Goal: Contribute content: Contribute content

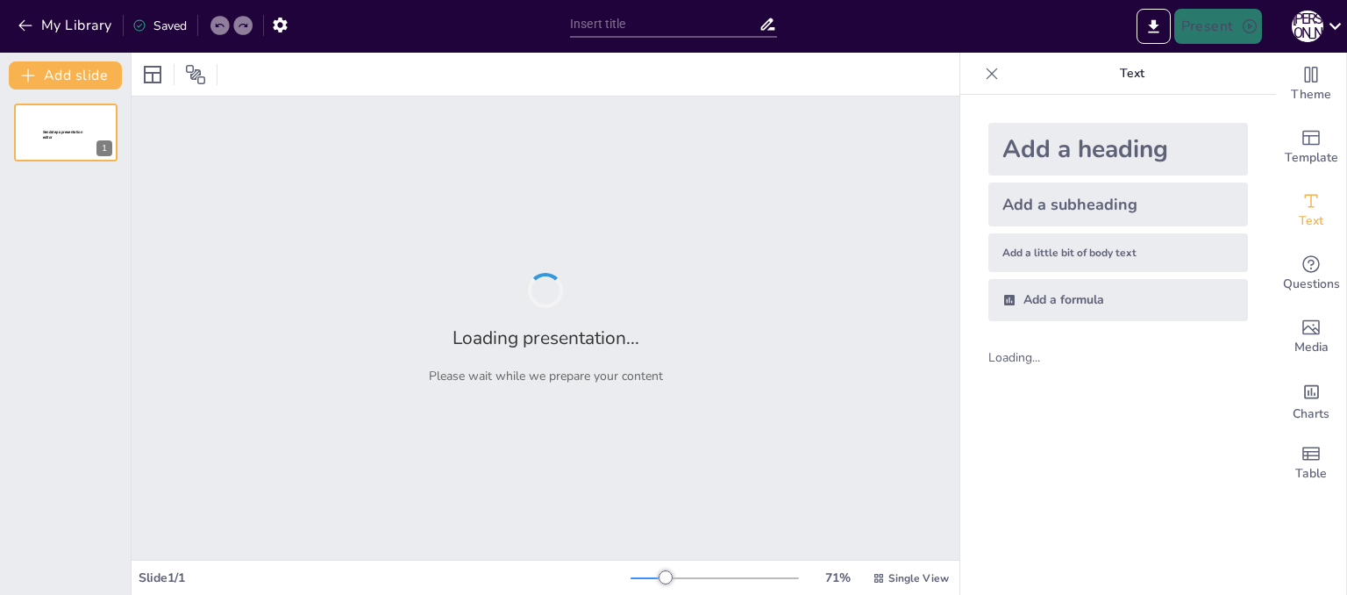
type input "Мистецтво орігамі: Декоративні вироби з паперу"
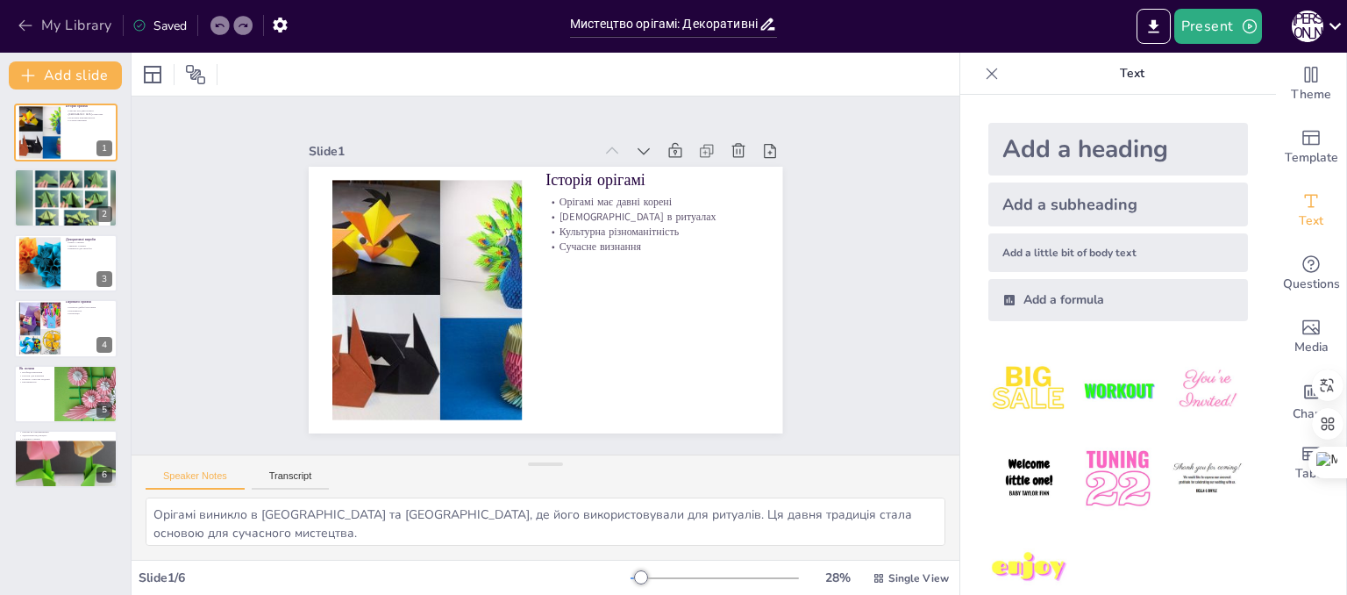
click at [83, 21] on button "My Library" at bounding box center [66, 25] width 106 height 28
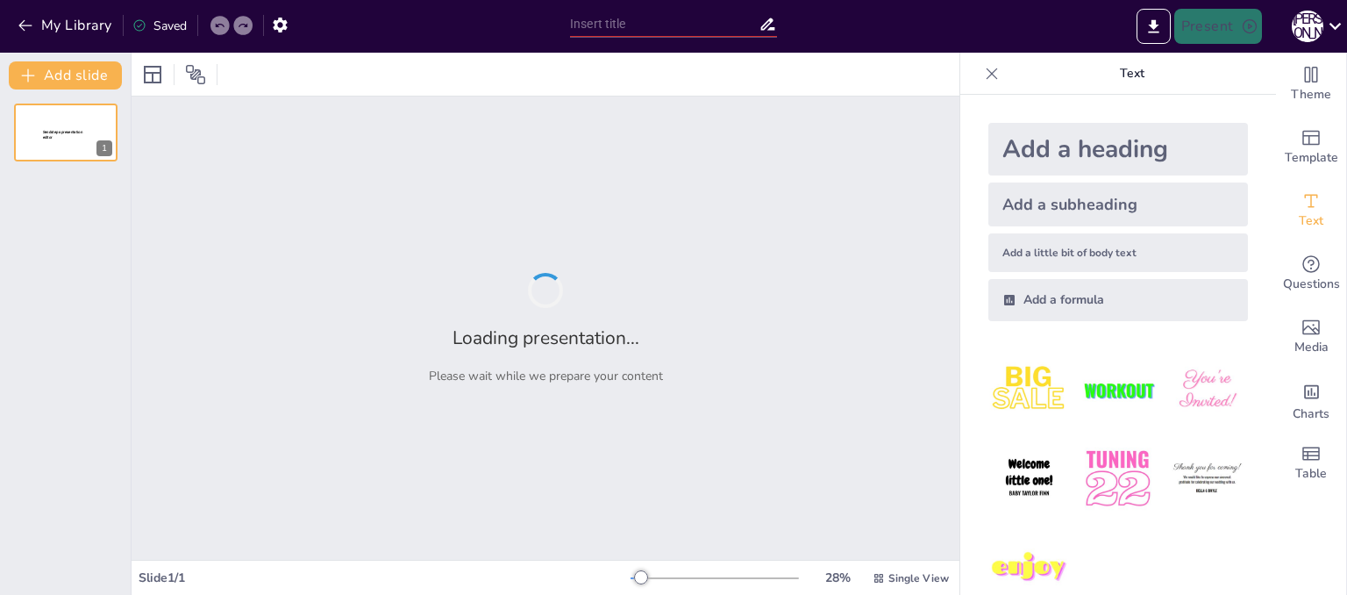
type input "Дерев'яні народні іграшки: Від традицій до сучасності"
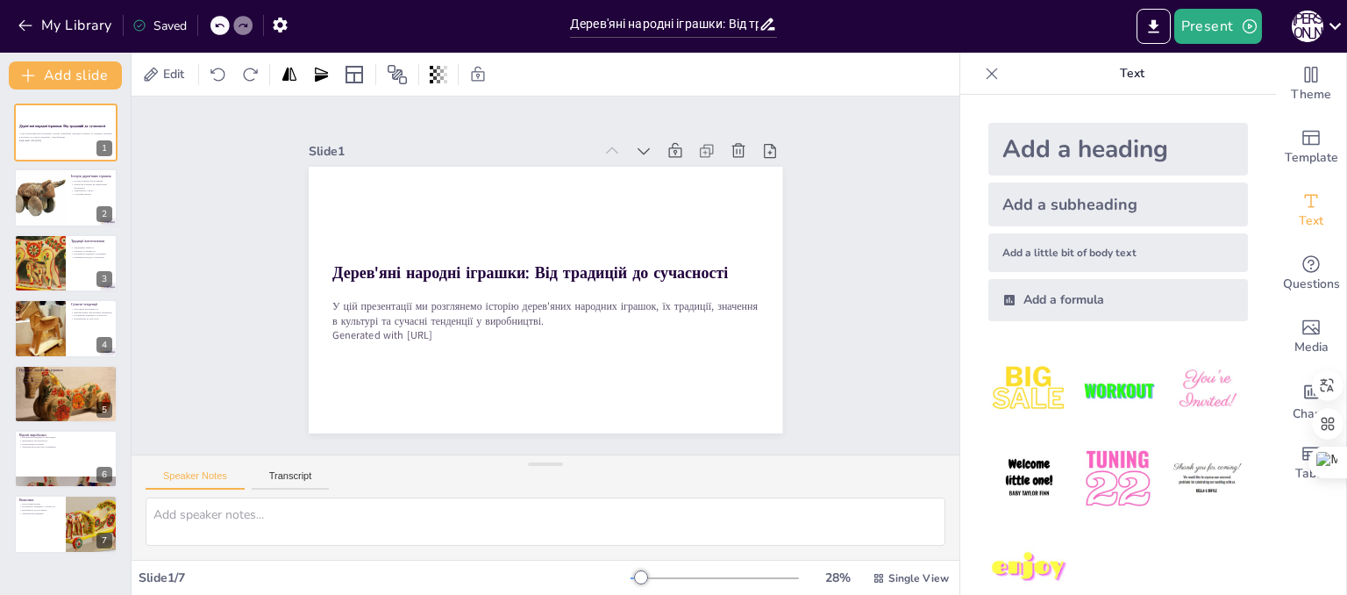
drag, startPoint x: 740, startPoint y: 419, endPoint x: 738, endPoint y: 510, distance: 91.2
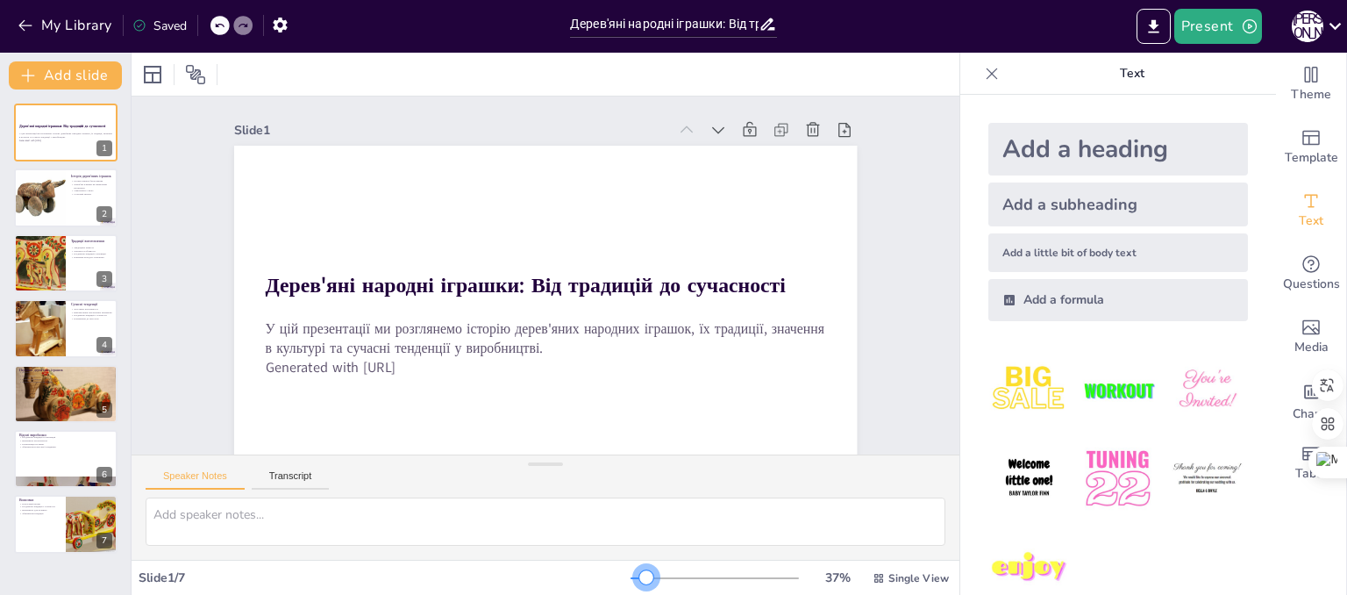
click at [639, 578] on div at bounding box center [646, 577] width 14 height 14
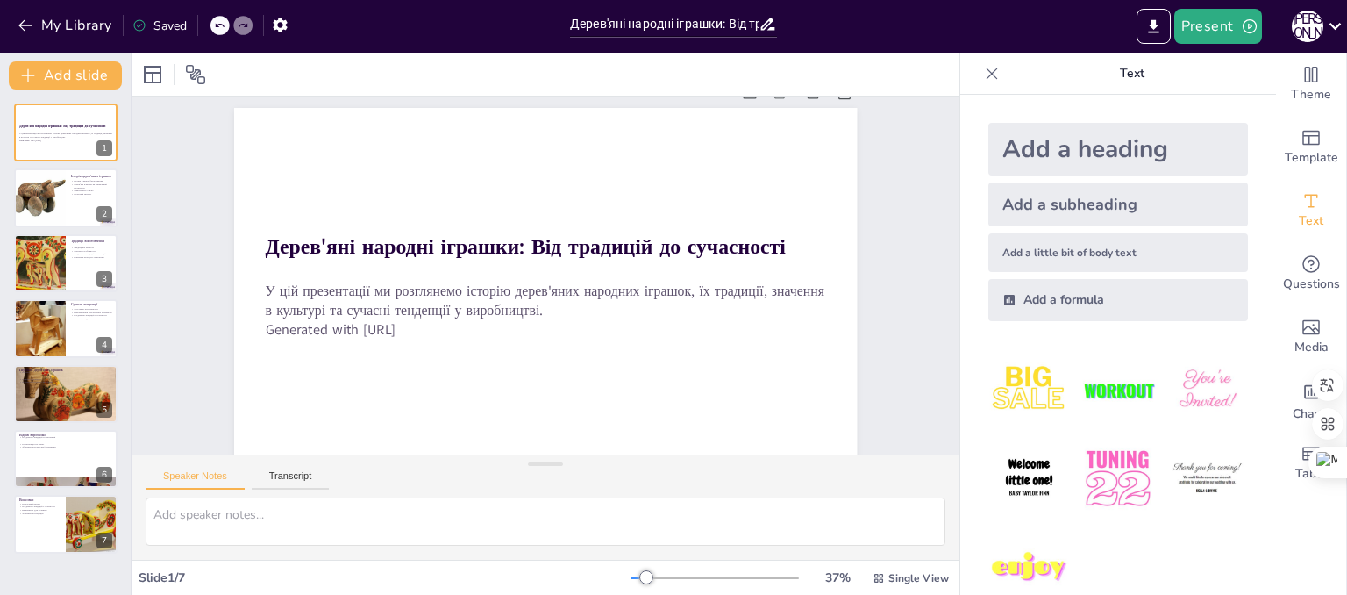
scroll to position [55, 0]
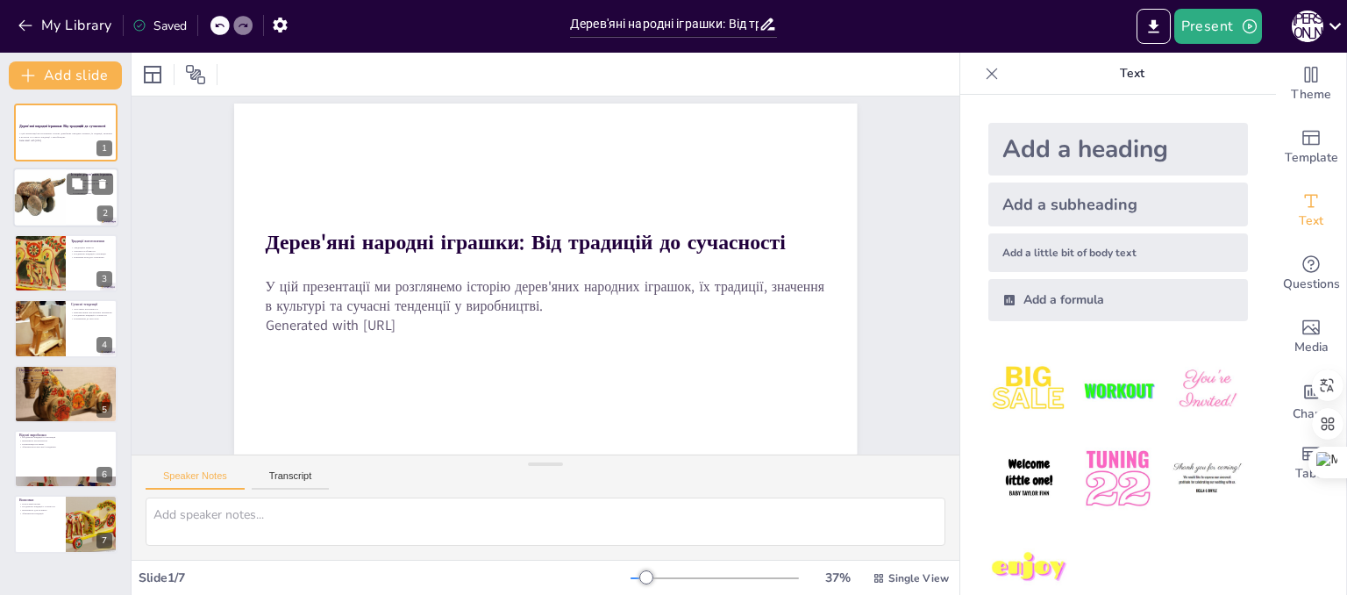
click at [81, 208] on div at bounding box center [65, 198] width 105 height 60
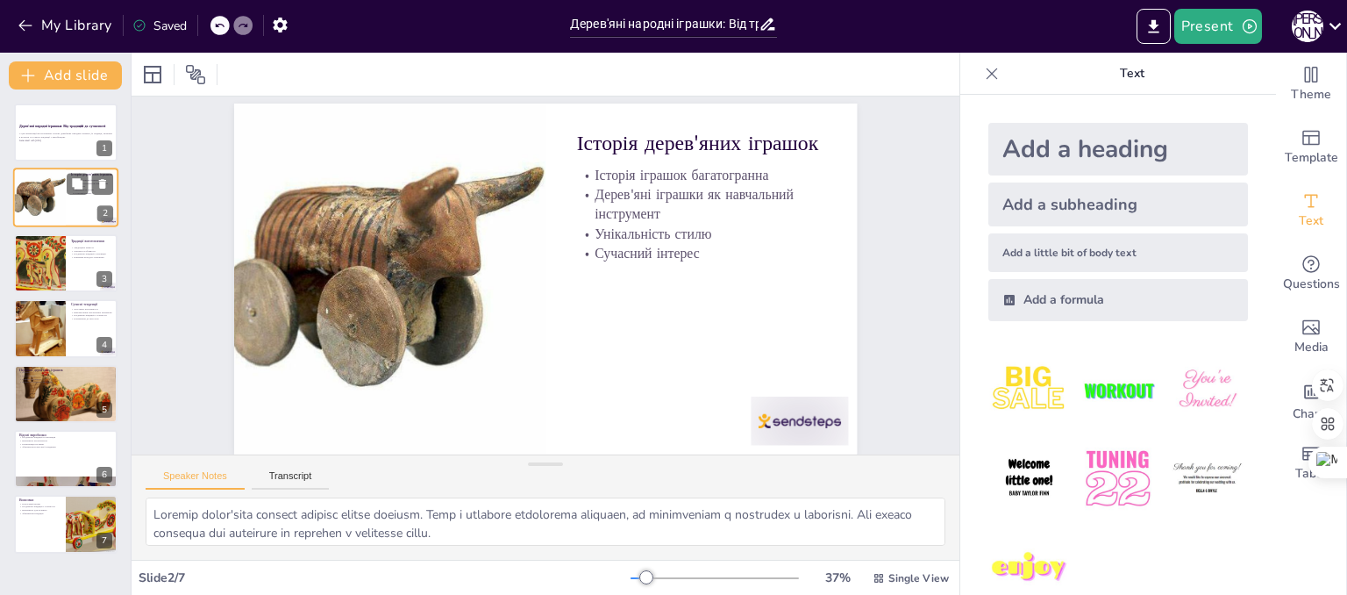
scroll to position [0, 0]
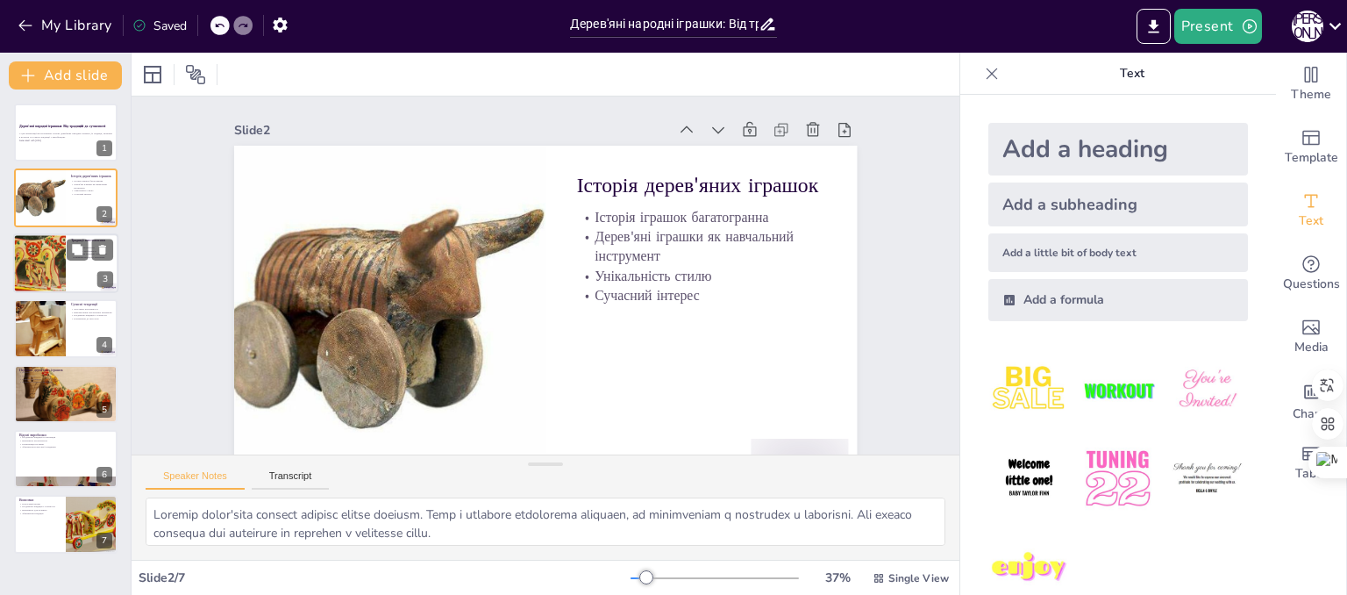
click at [40, 264] on div at bounding box center [39, 263] width 103 height 60
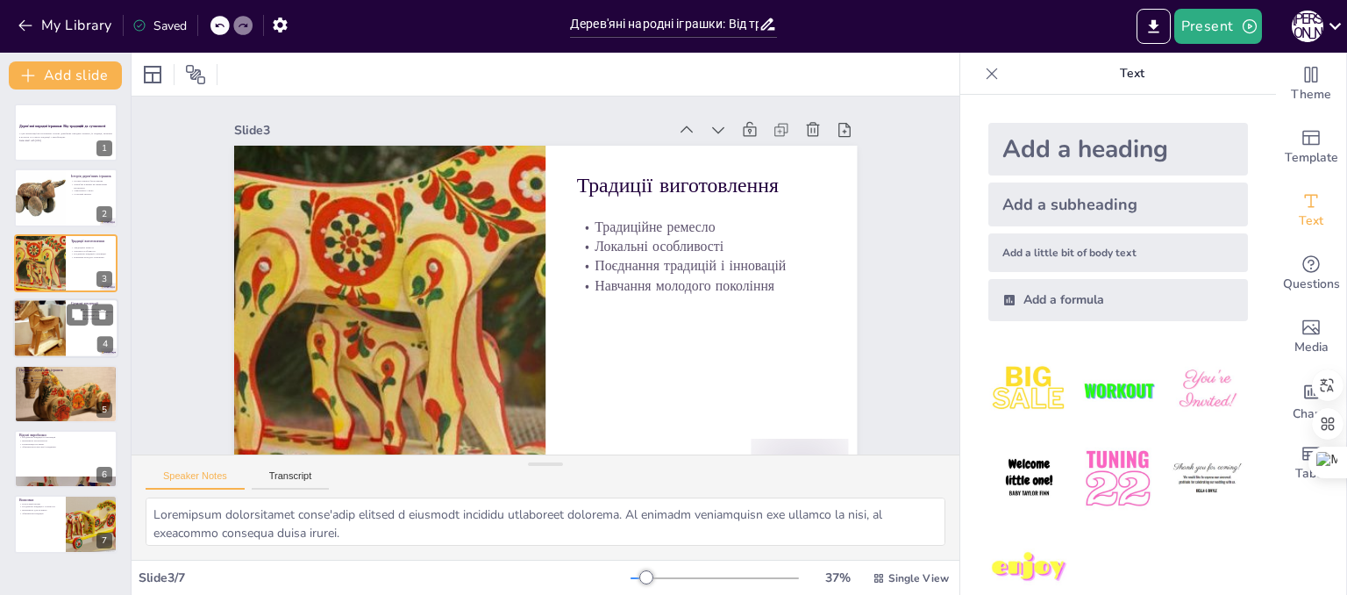
click at [44, 326] on div at bounding box center [39, 328] width 89 height 60
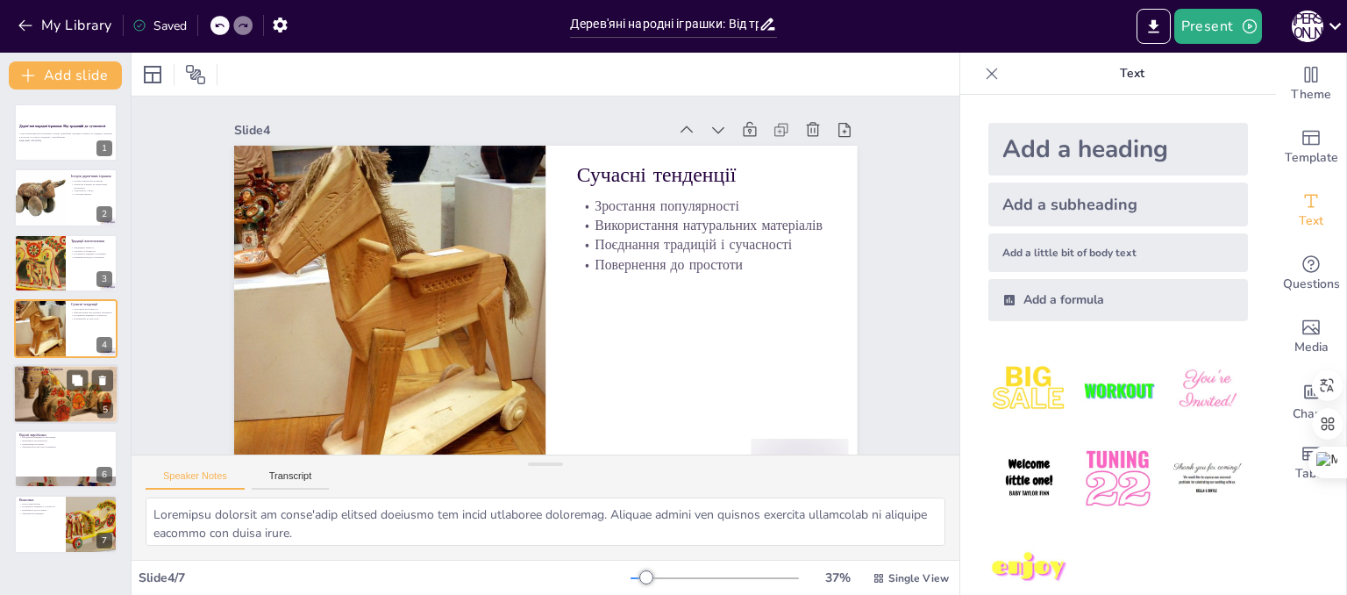
click at [39, 390] on div at bounding box center [65, 394] width 105 height 70
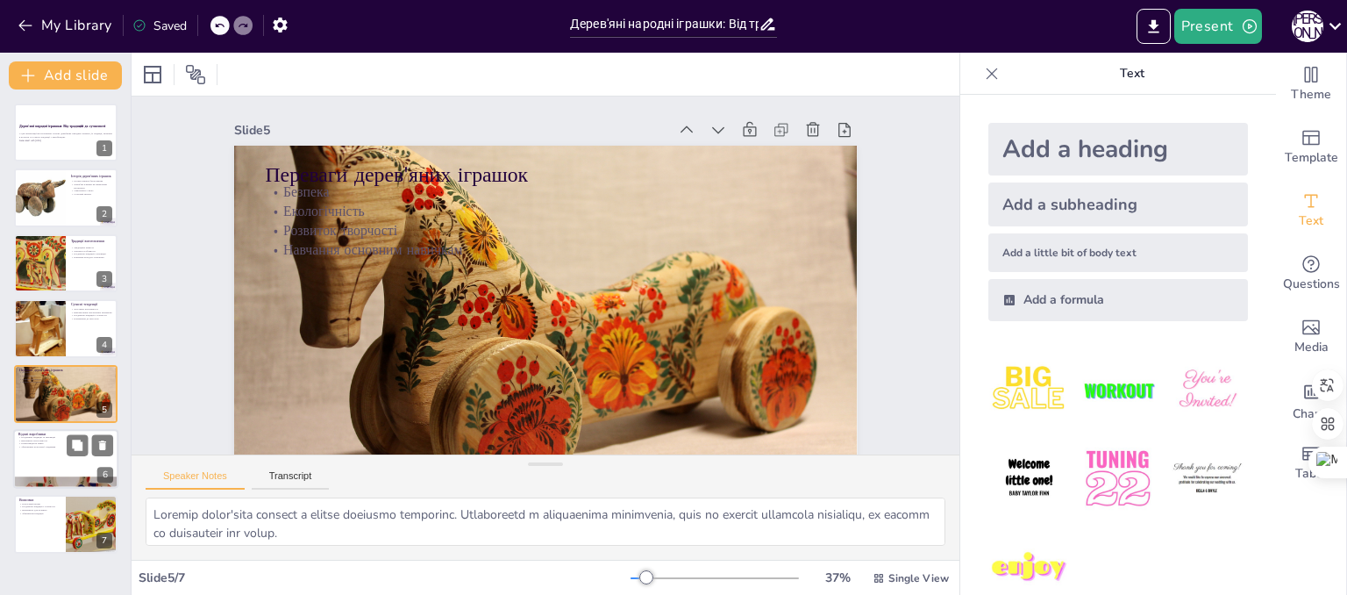
click at [48, 460] on div at bounding box center [65, 459] width 105 height 60
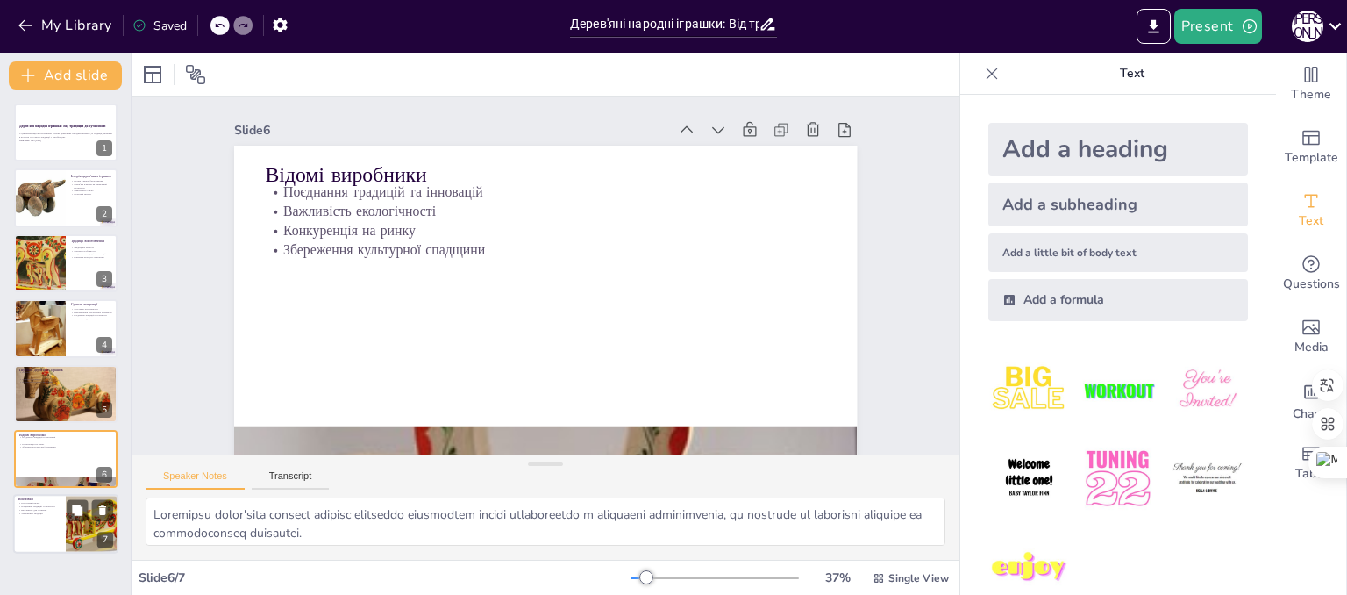
click at [60, 536] on div at bounding box center [65, 525] width 105 height 60
type textarea "Lorem'ips dolorsi ametcon adipi elitsed doeiu te incididu ut laboreet dolore. M…"
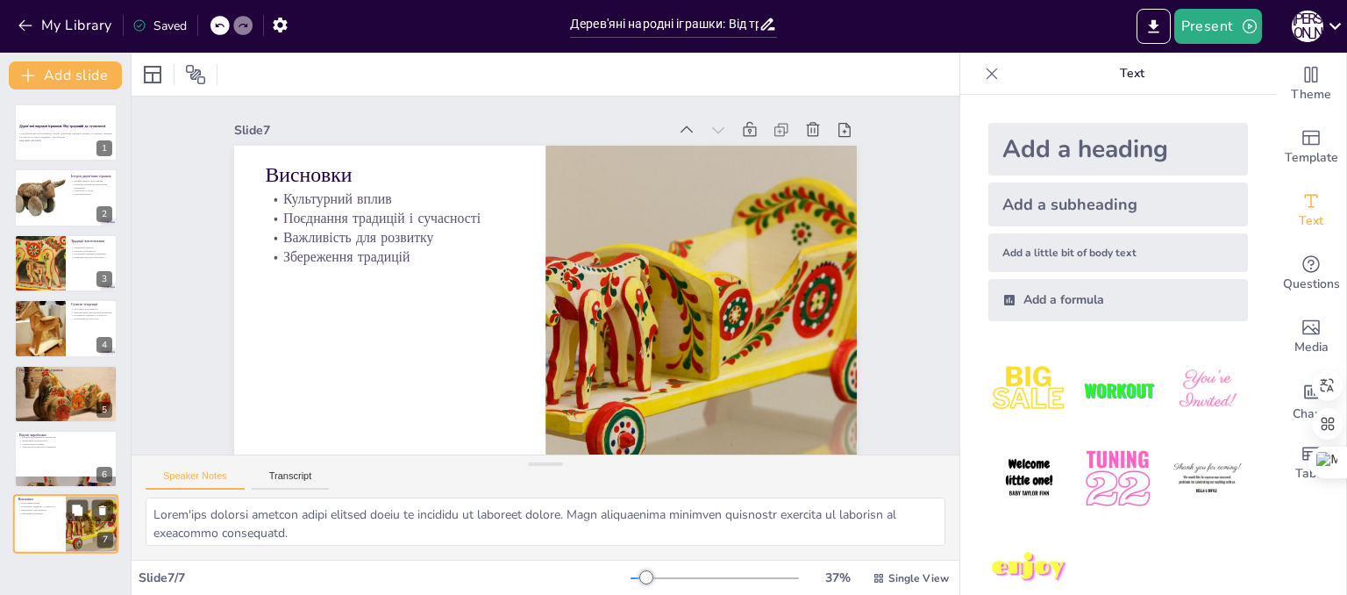
scroll to position [46, 0]
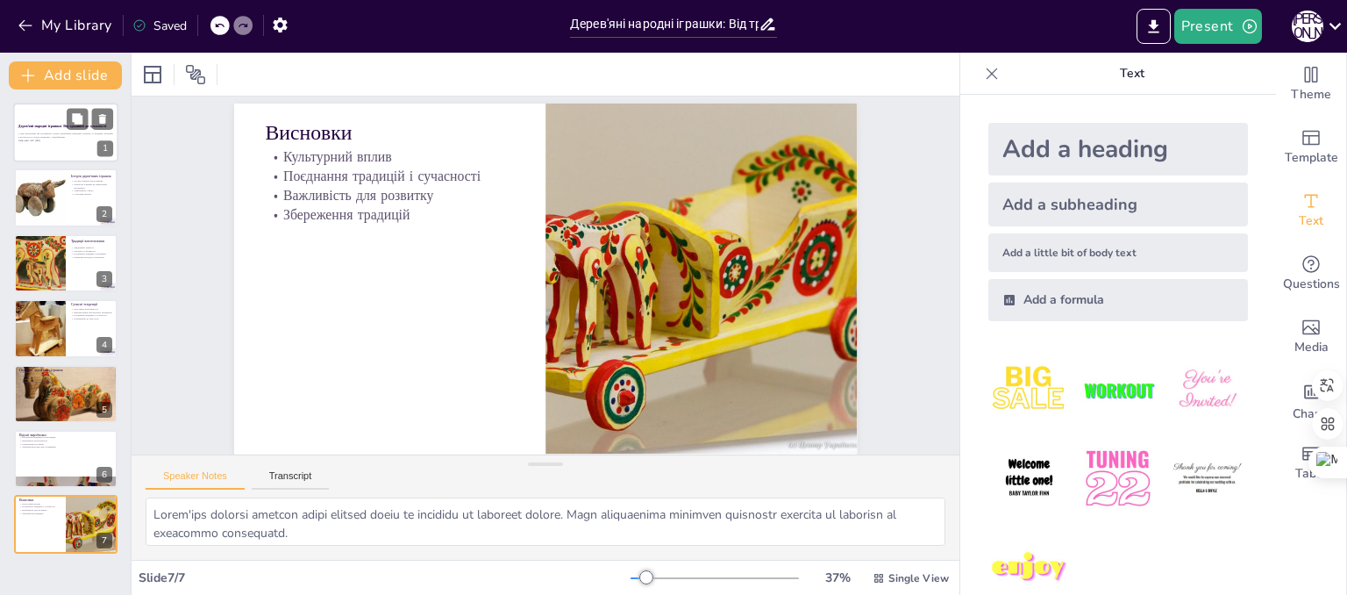
click at [58, 144] on div at bounding box center [65, 133] width 105 height 60
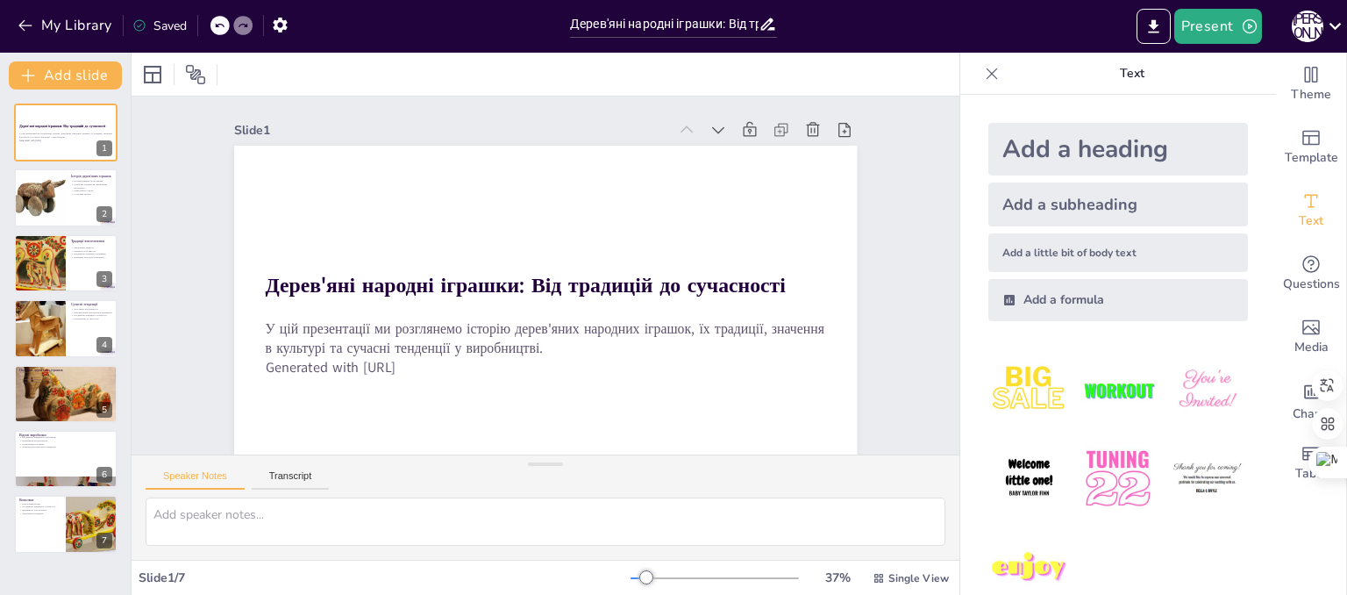
scroll to position [55, 0]
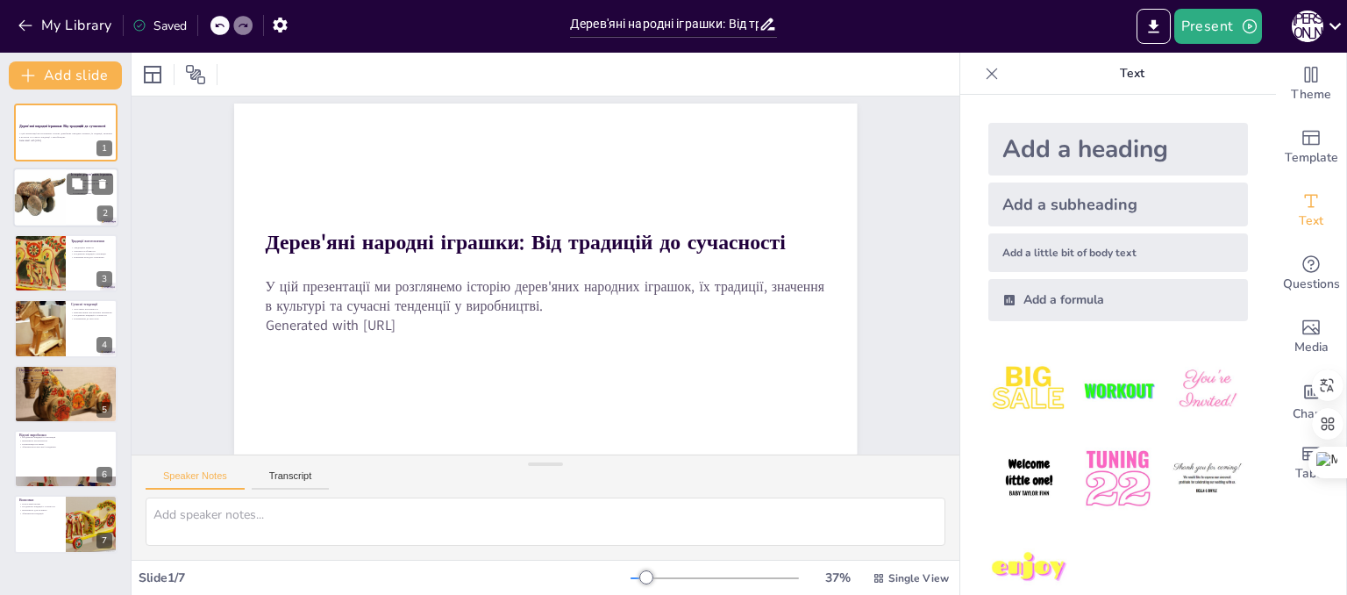
click at [53, 210] on div at bounding box center [40, 198] width 62 height 60
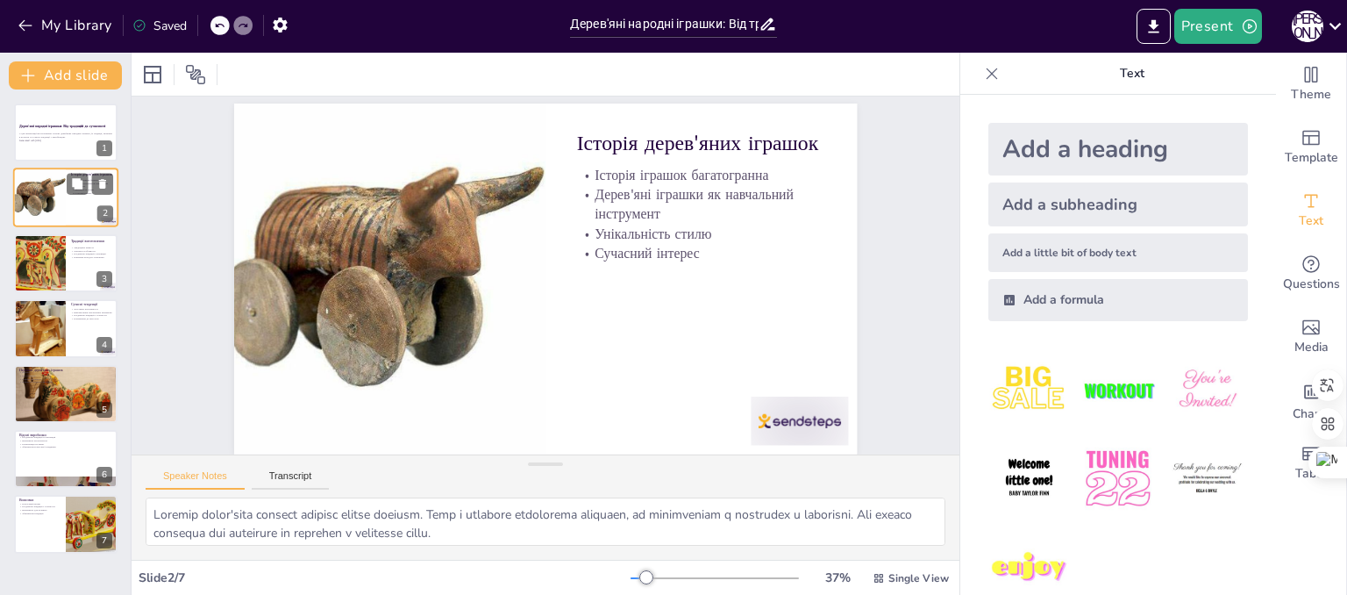
scroll to position [0, 0]
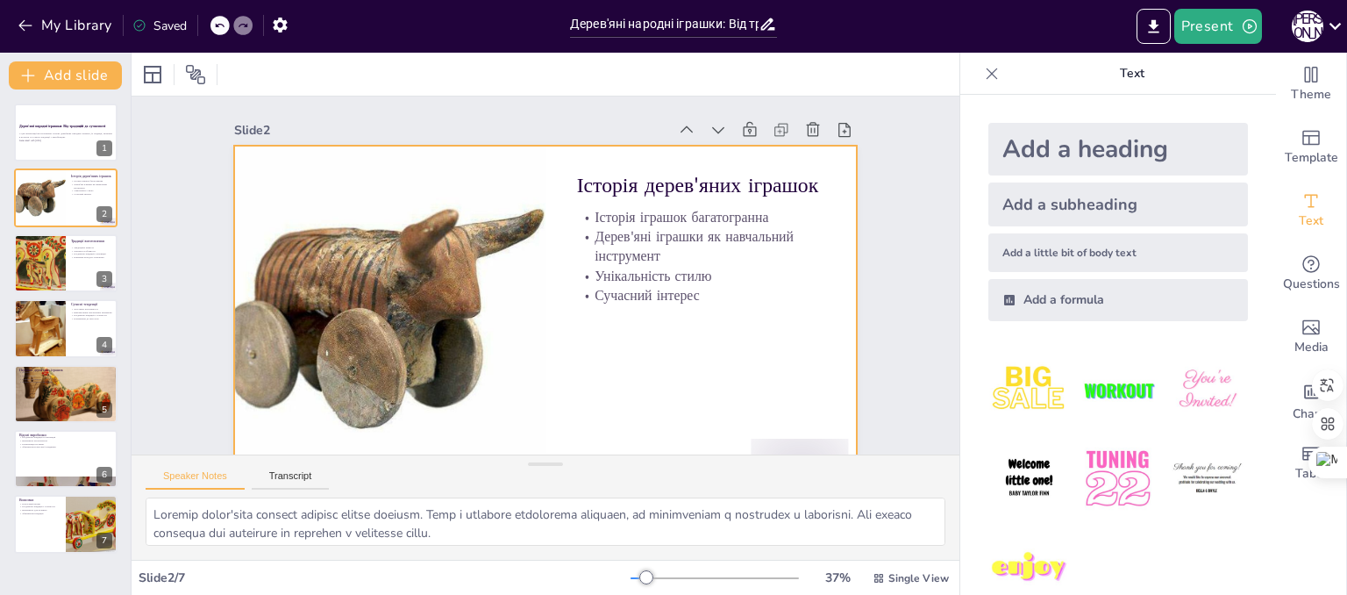
click at [669, 367] on div at bounding box center [536, 319] width 682 height 473
click at [144, 81] on div at bounding box center [152, 74] width 21 height 21
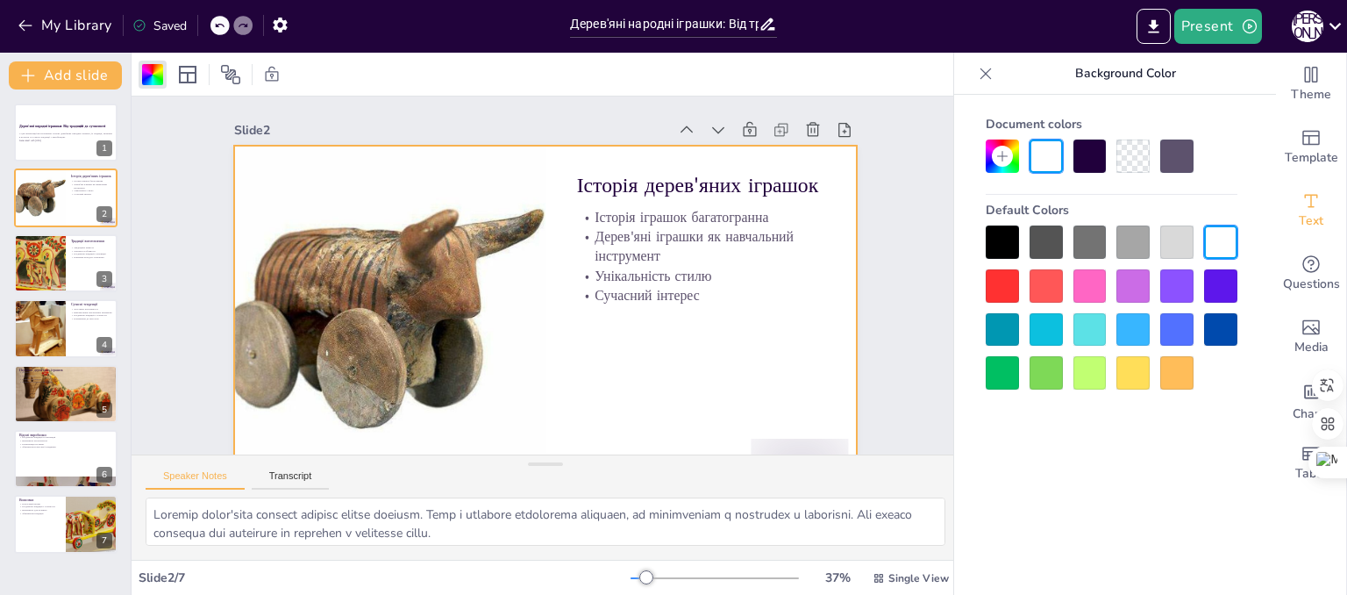
click at [1090, 382] on div at bounding box center [1089, 372] width 33 height 33
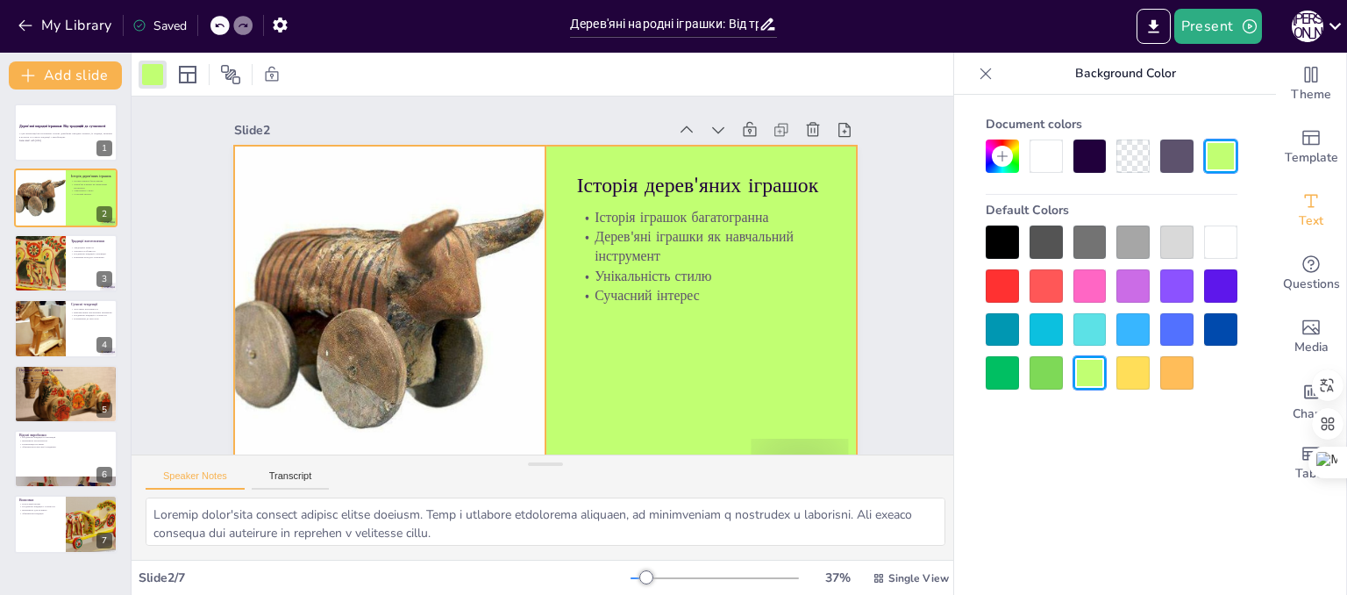
click at [510, 362] on div at bounding box center [383, 287] width 431 height 419
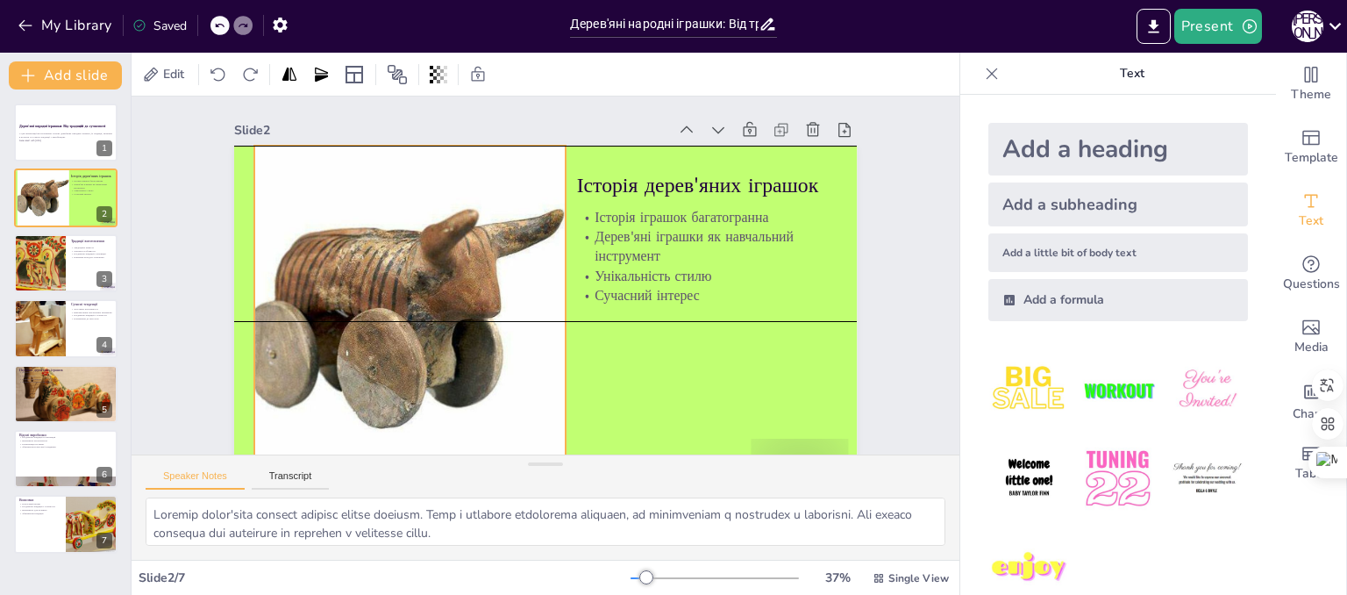
drag, startPoint x: 443, startPoint y: 317, endPoint x: 463, endPoint y: 320, distance: 20.5
click at [463, 320] on div at bounding box center [660, 190] width 457 height 446
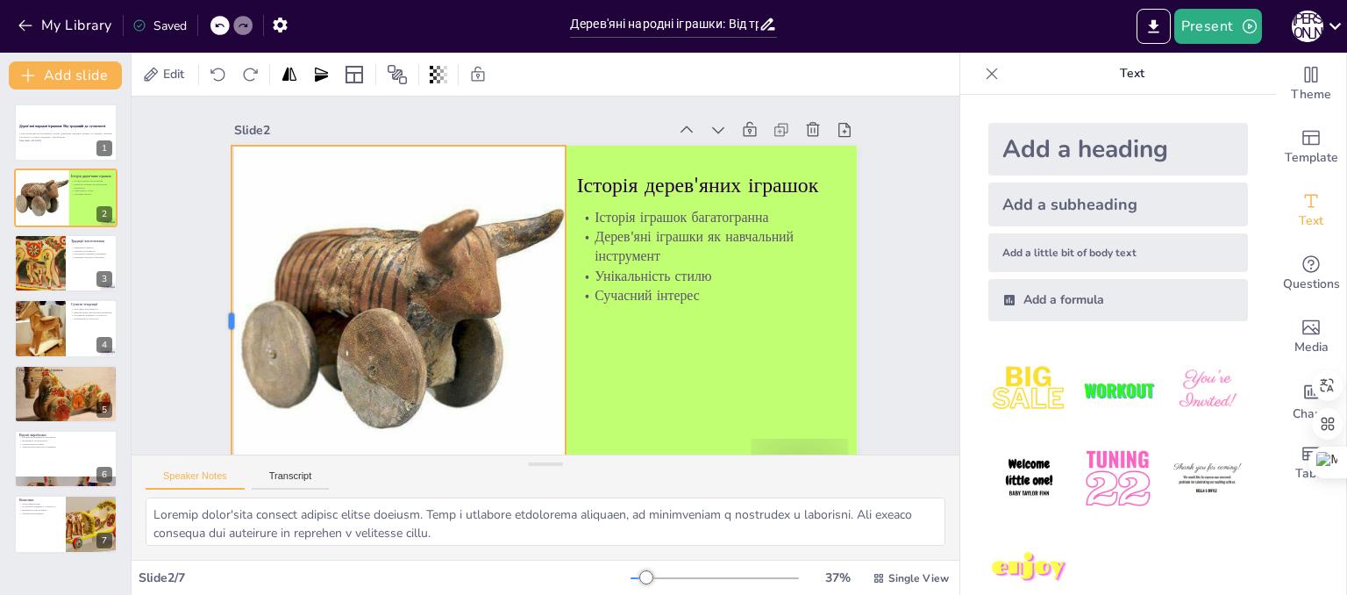
drag, startPoint x: 237, startPoint y: 320, endPoint x: 214, endPoint y: 321, distance: 22.8
click at [214, 321] on div at bounding box center [226, 220] width 122 height 338
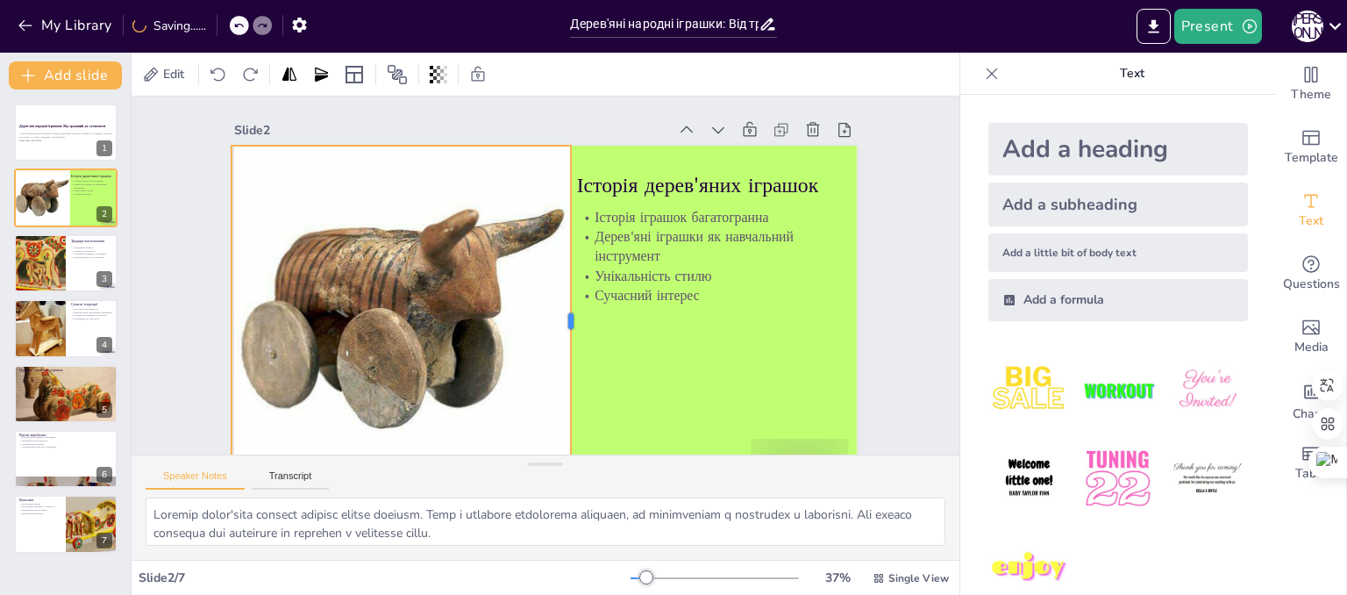
click at [560, 322] on div at bounding box center [567, 326] width 87 height 346
click at [902, 300] on div "Slide 1 Дерев'яні народні іграшки: Від традицій до сучасності У цій презентації…" at bounding box center [541, 296] width 893 height 562
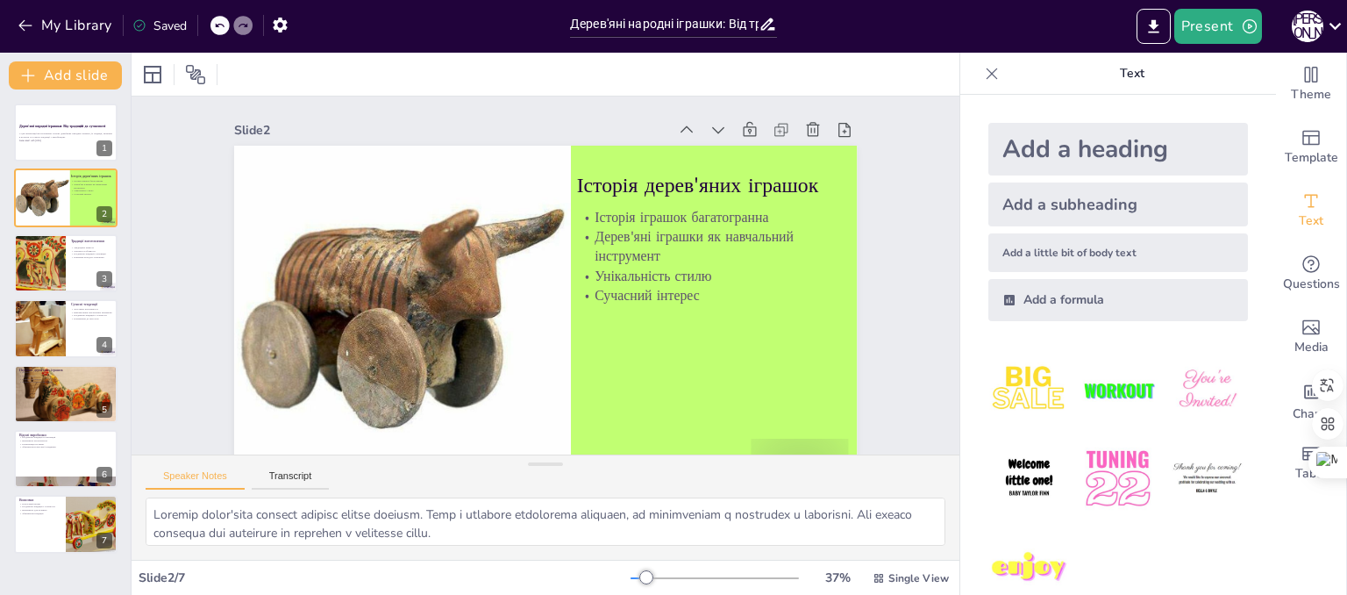
scroll to position [55, 0]
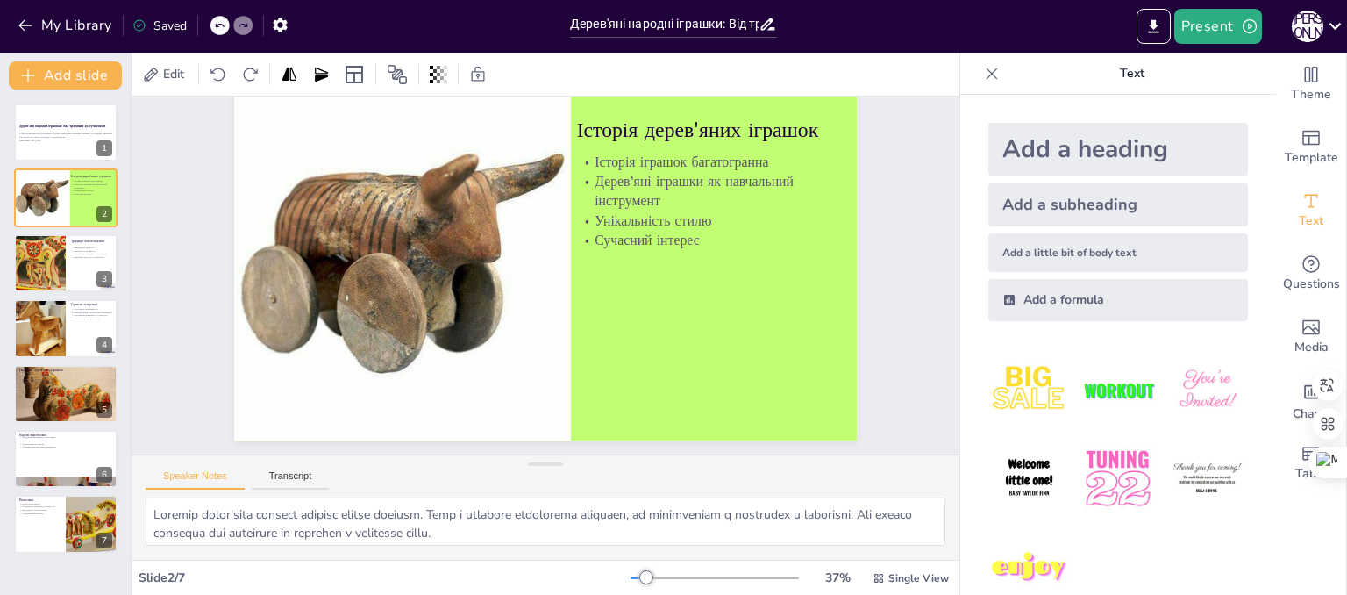
drag, startPoint x: 816, startPoint y: 404, endPoint x: 811, endPoint y: 520, distance: 115.8
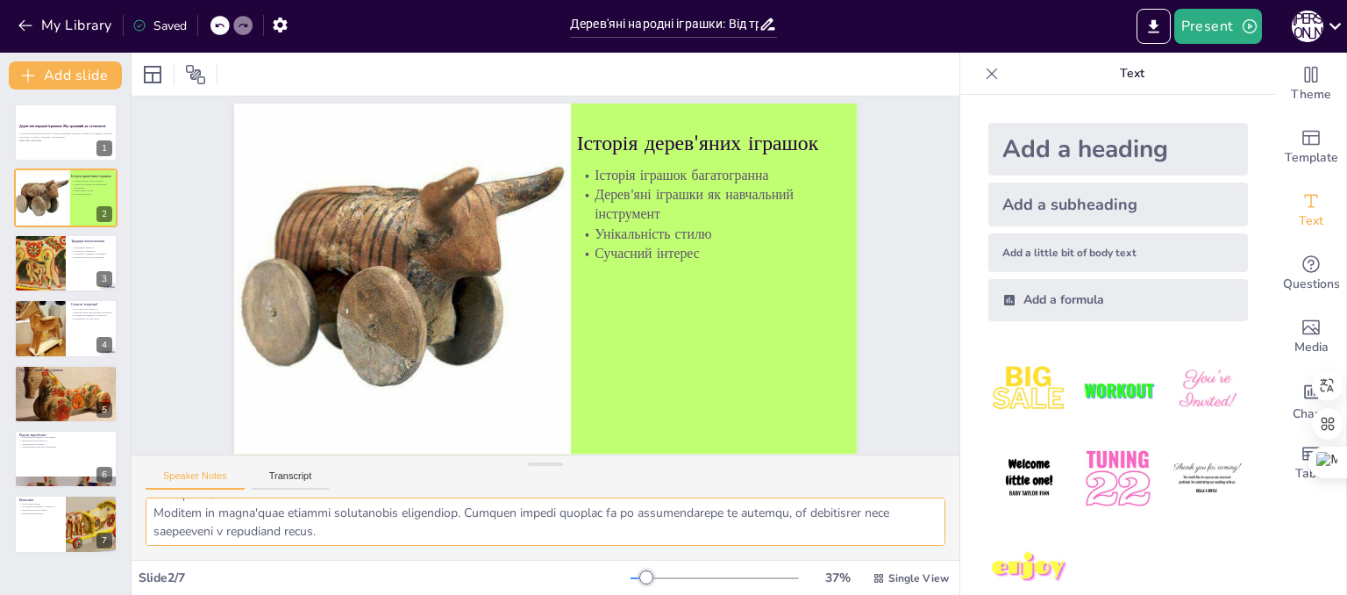
scroll to position [114, 0]
click at [29, 264] on div at bounding box center [39, 263] width 103 height 60
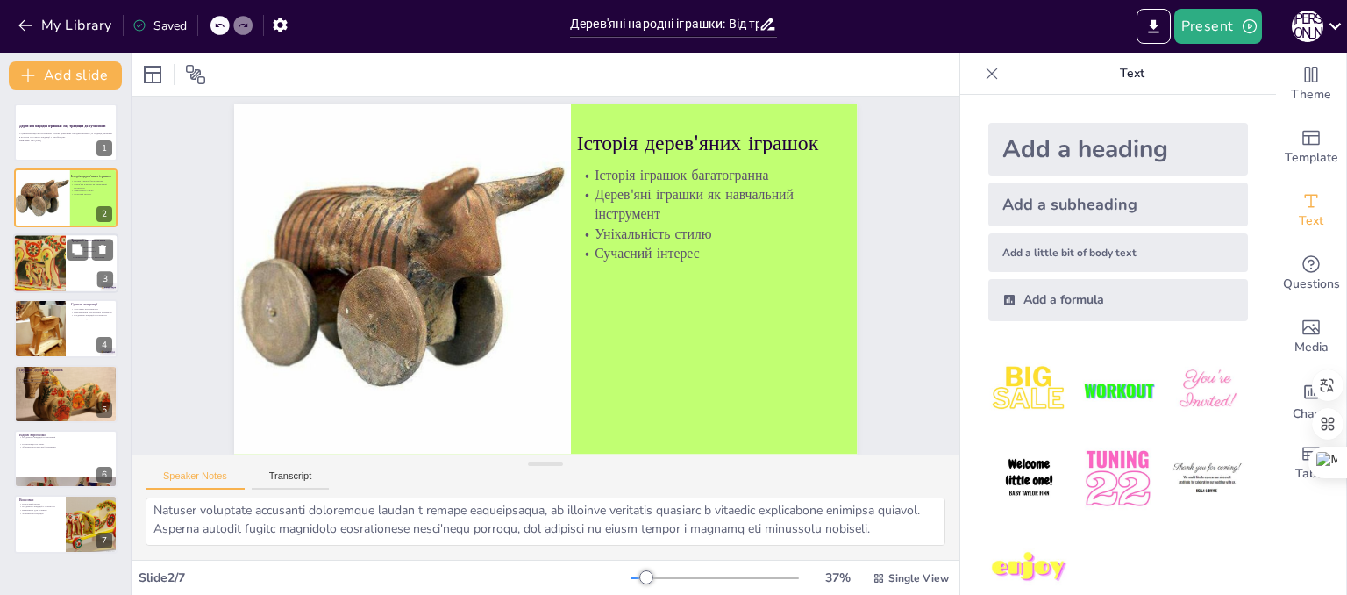
scroll to position [0, 0]
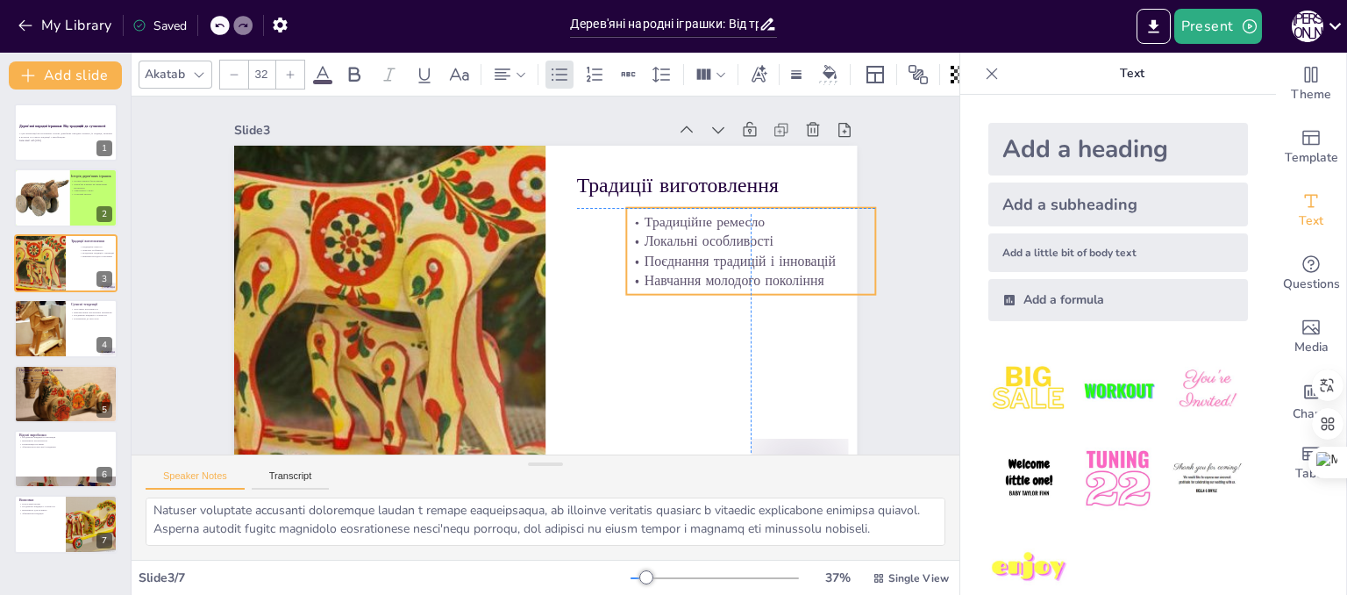
drag, startPoint x: 672, startPoint y: 242, endPoint x: 721, endPoint y: 243, distance: 49.1
click at [721, 235] on p "Локальні особливості" at bounding box center [740, 199] width 248 height 71
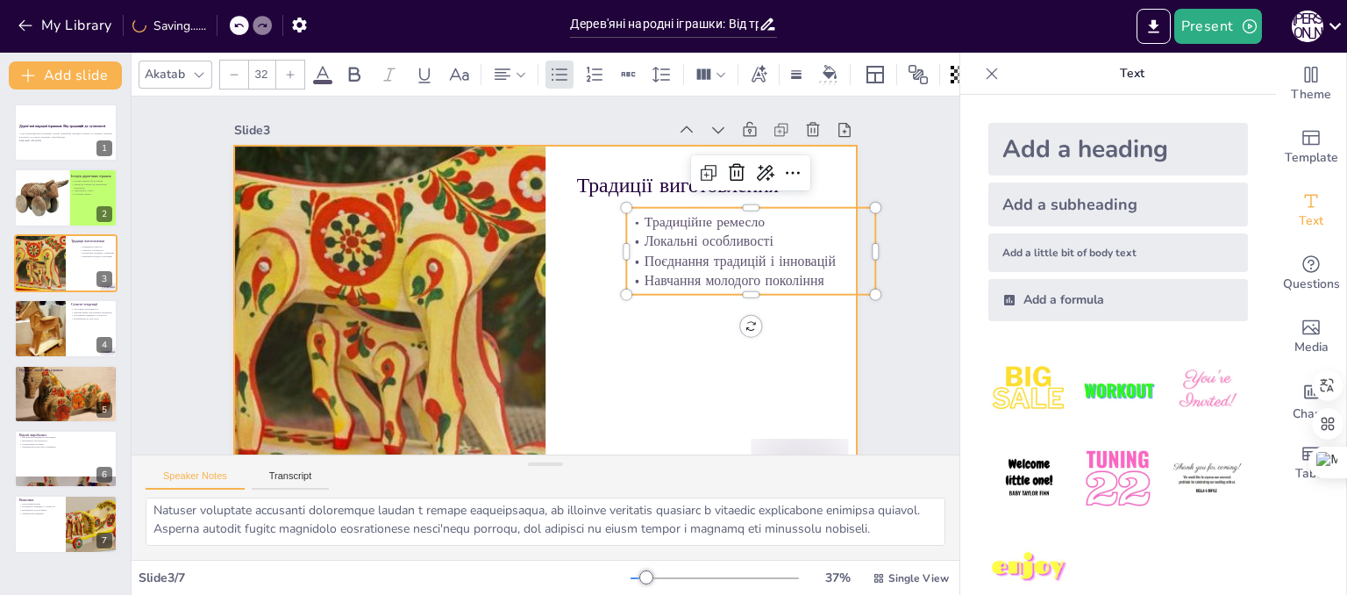
click at [662, 422] on div at bounding box center [527, 317] width 712 height 574
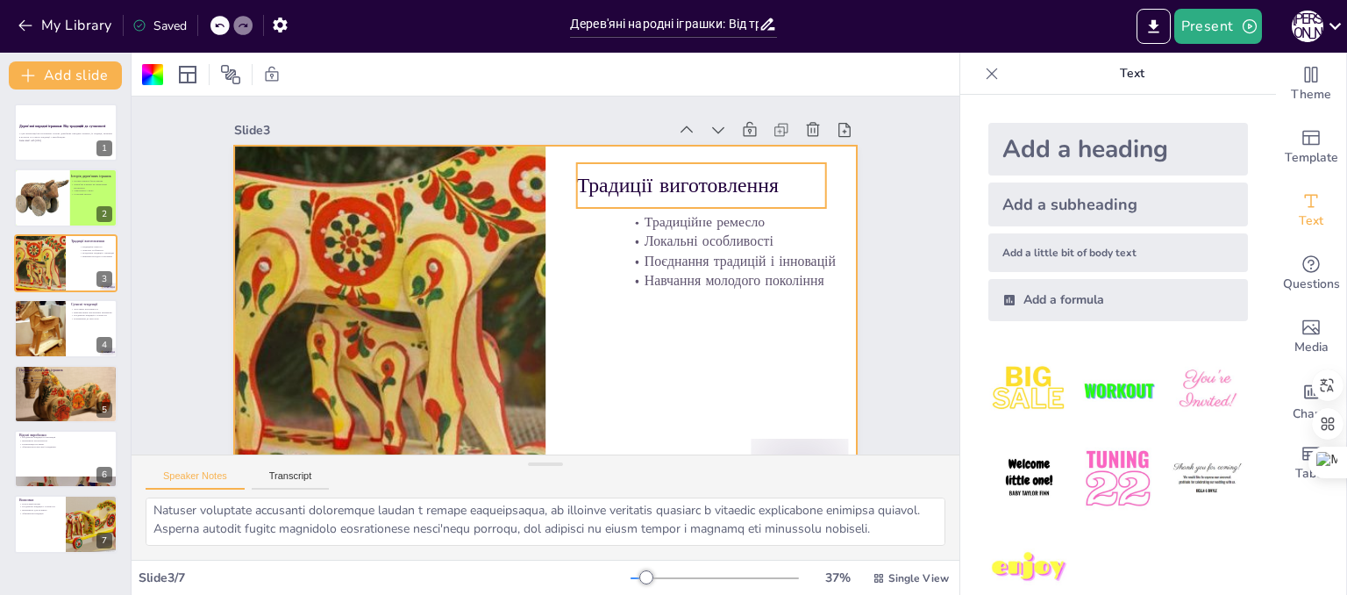
click at [676, 193] on p "Традиції виготовлення" at bounding box center [723, 257] width 239 height 128
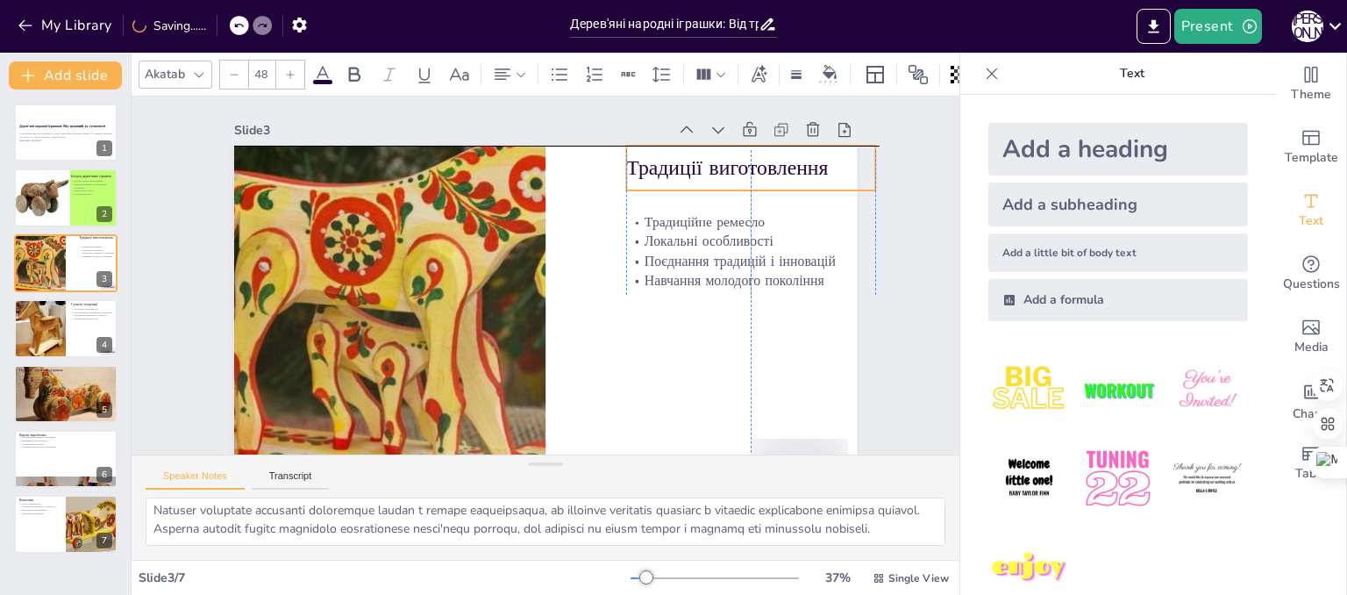
drag, startPoint x: 684, startPoint y: 182, endPoint x: 738, endPoint y: 169, distance: 55.1
click at [738, 184] on p "Традиції виготовлення" at bounding box center [774, 236] width 246 height 104
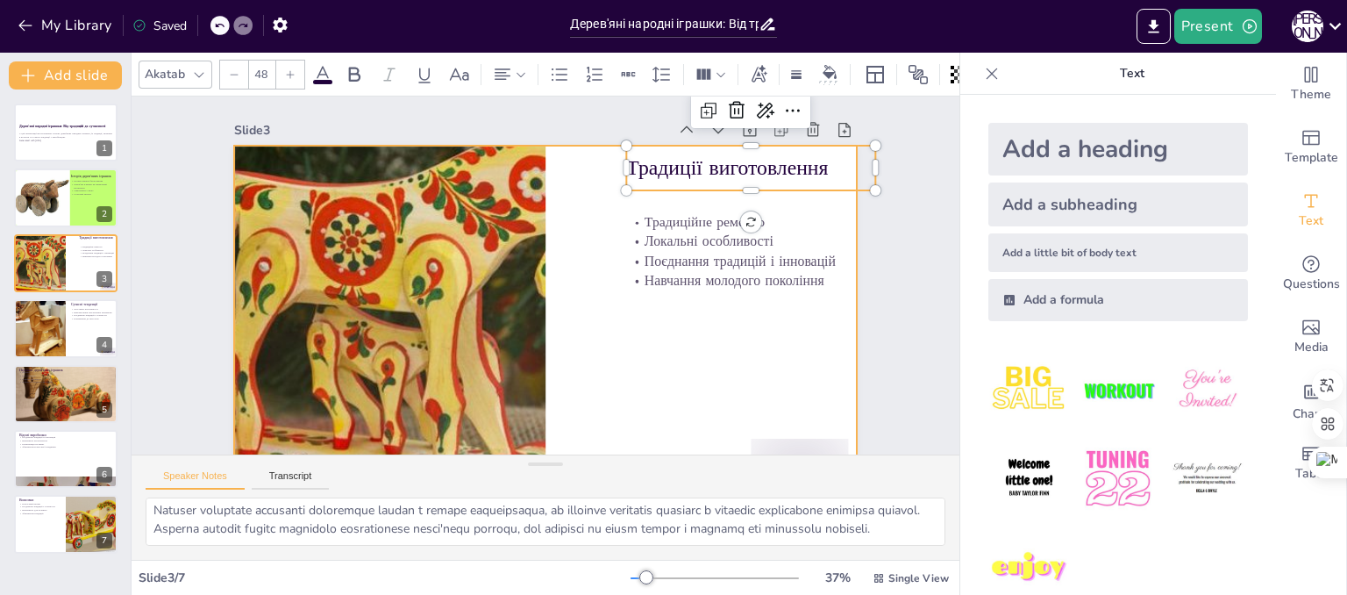
click at [722, 373] on div at bounding box center [531, 319] width 701 height 526
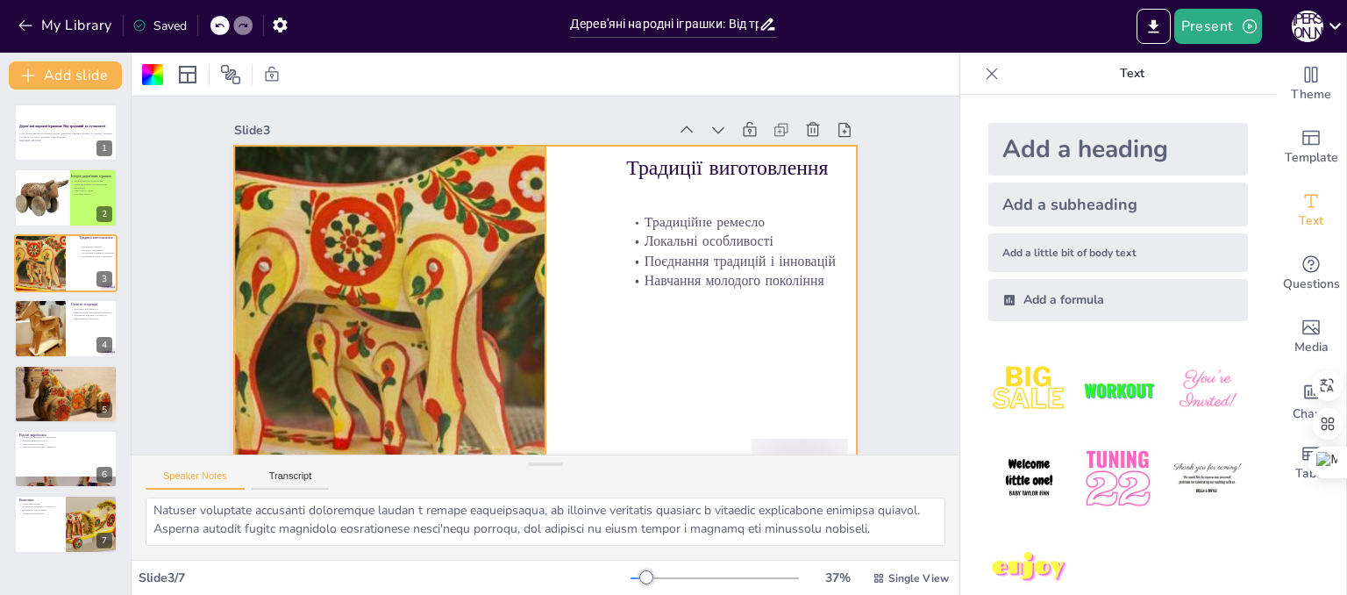
click at [435, 345] on div at bounding box center [384, 252] width 702 height 569
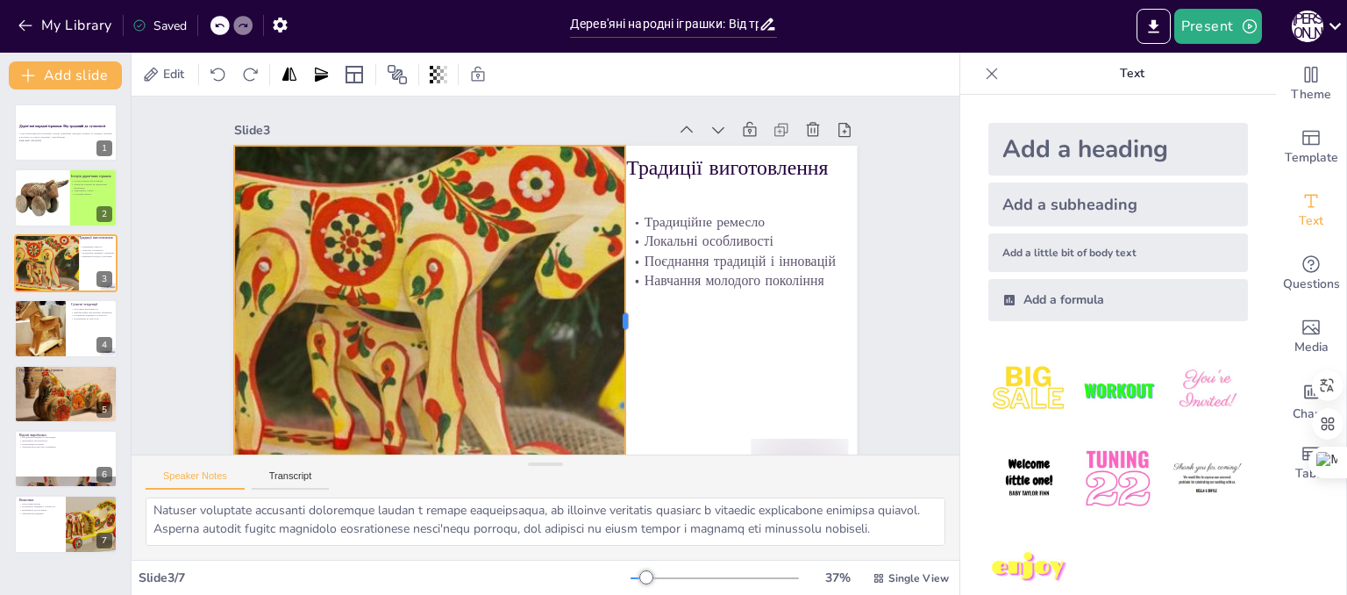
drag, startPoint x: 533, startPoint y: 324, endPoint x: 613, endPoint y: 327, distance: 79.9
click at [613, 327] on div at bounding box center [606, 352] width 155 height 326
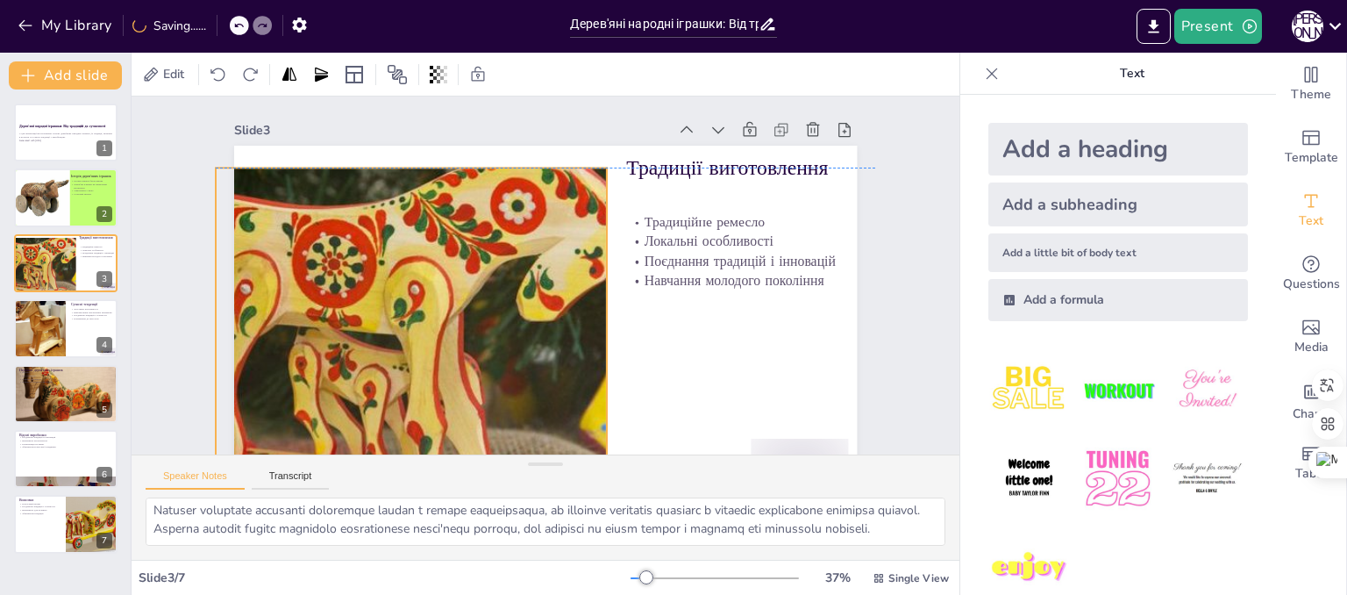
drag, startPoint x: 415, startPoint y: 230, endPoint x: 396, endPoint y: 258, distance: 33.6
click at [396, 258] on div at bounding box center [358, 267] width 702 height 570
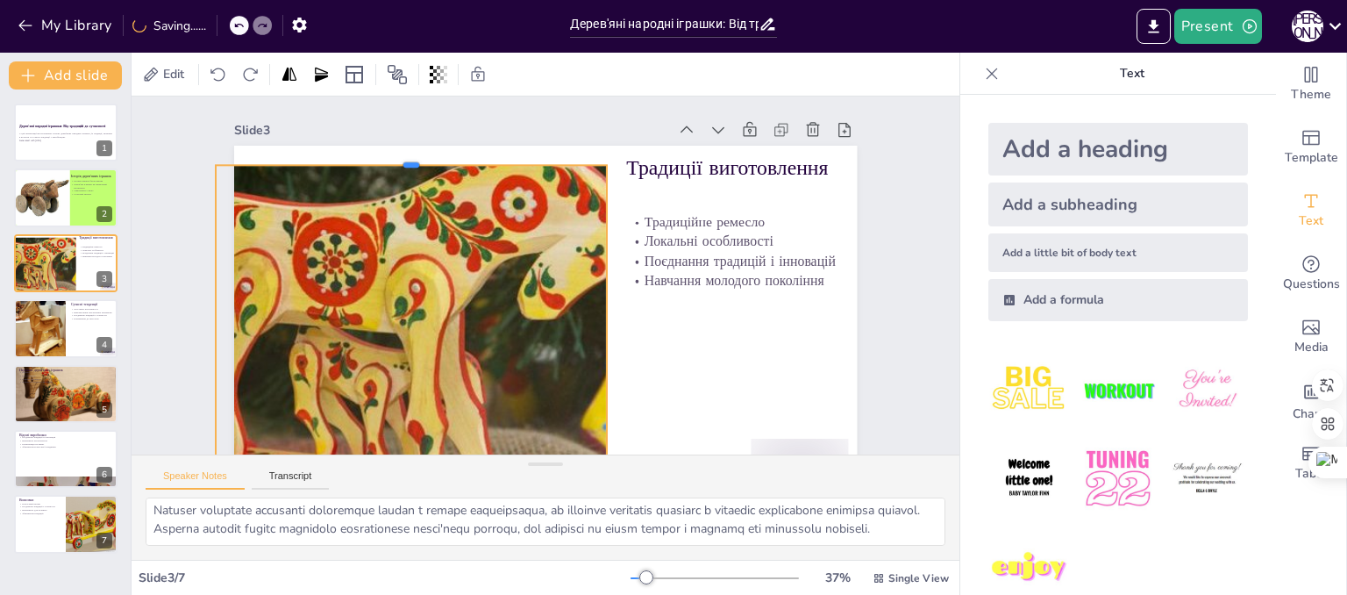
click at [399, 162] on div at bounding box center [488, 107] width 346 height 208
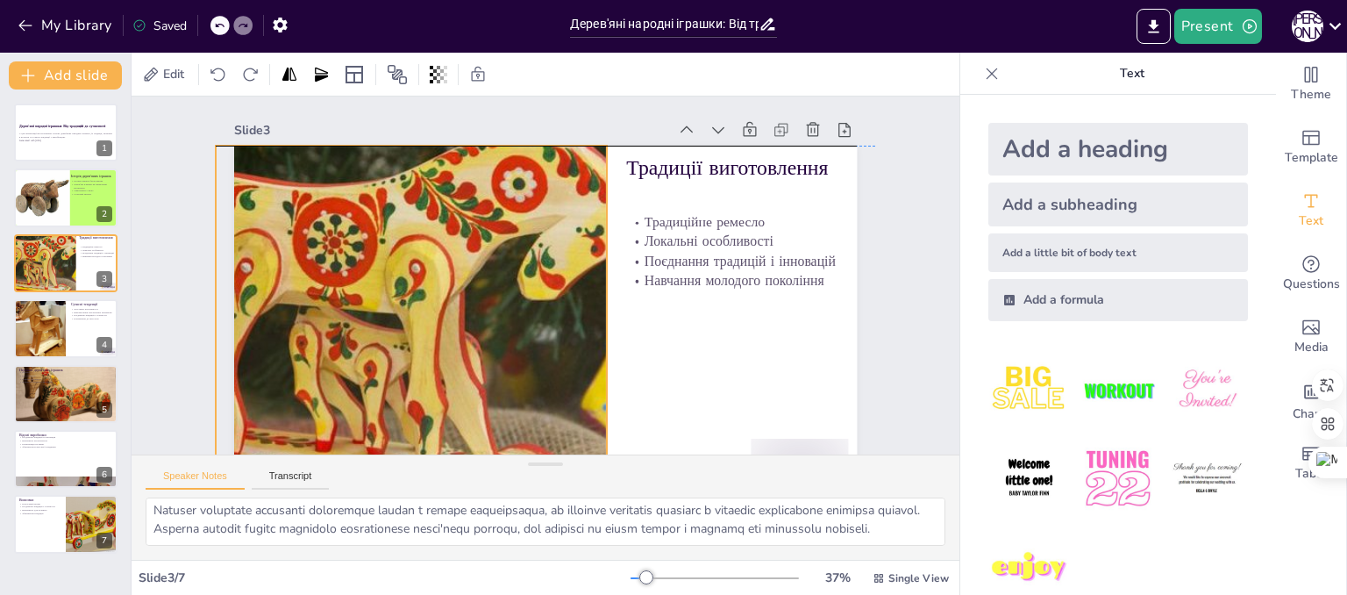
drag, startPoint x: 435, startPoint y: 388, endPoint x: 435, endPoint y: 374, distance: 13.2
click at [435, 374] on div at bounding box center [405, 162] width 647 height 705
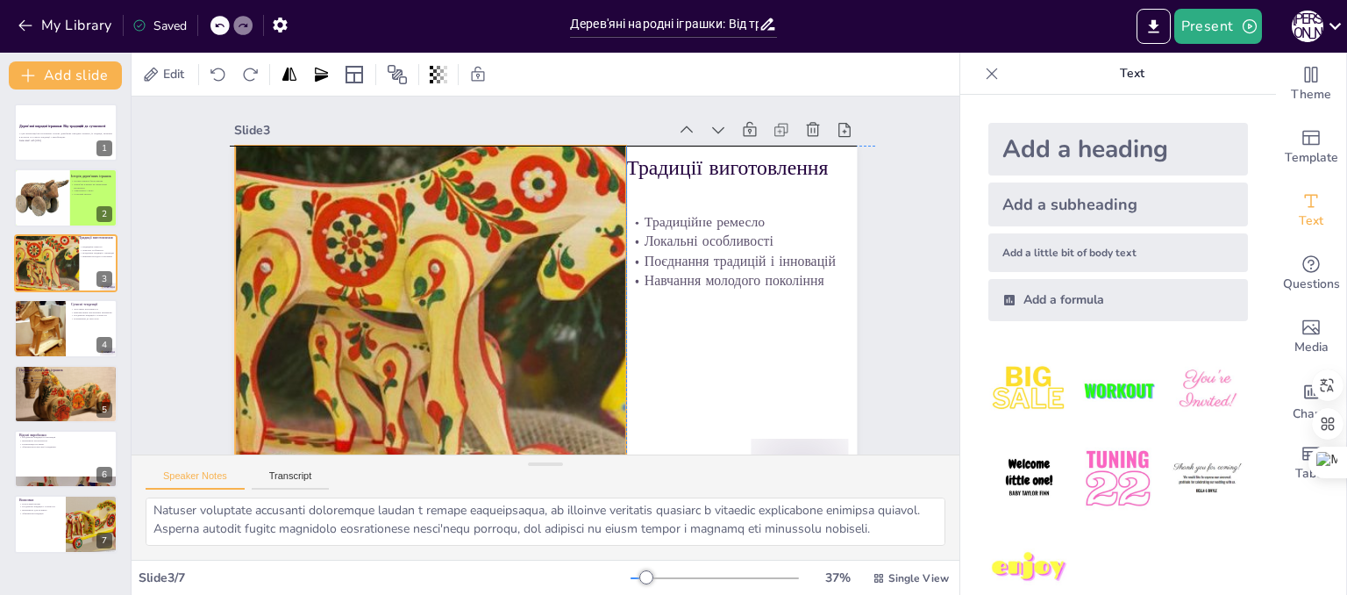
drag, startPoint x: 436, startPoint y: 380, endPoint x: 450, endPoint y: 381, distance: 14.1
click at [450, 381] on div at bounding box center [384, 290] width 674 height 474
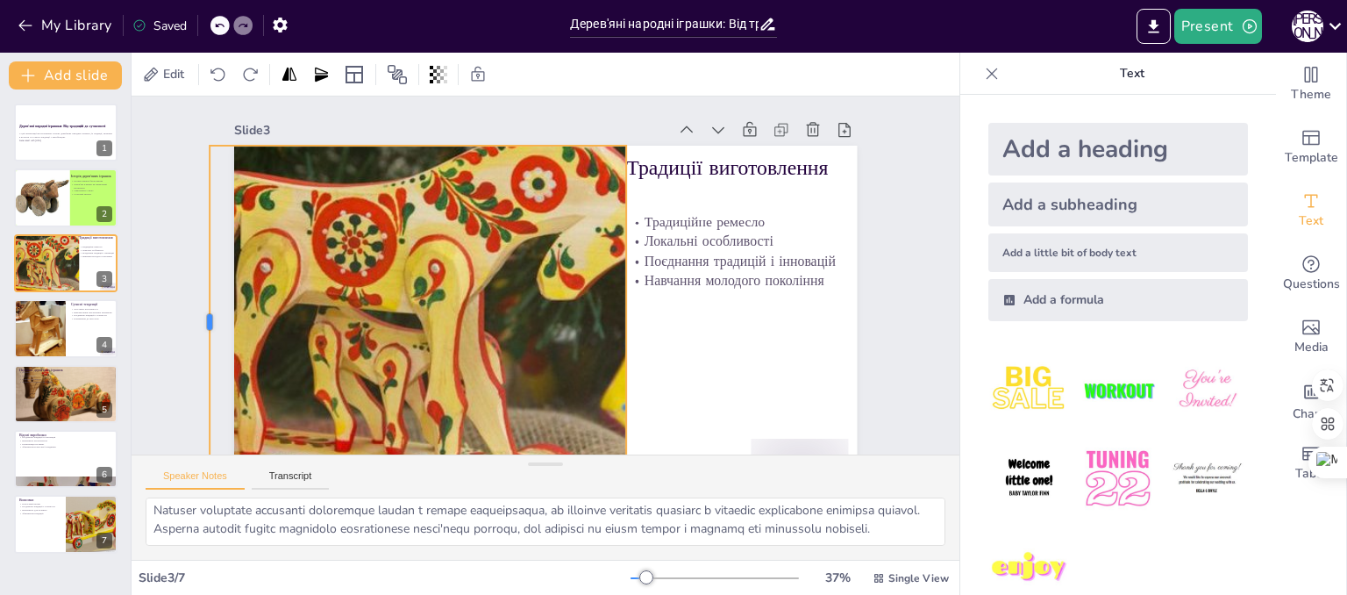
drag, startPoint x: 218, startPoint y: 323, endPoint x: 193, endPoint y: 323, distance: 25.4
click at [193, 217] on div at bounding box center [259, 81] width 246 height 272
click at [337, 334] on div at bounding box center [385, 272] width 694 height 525
click at [894, 357] on div "Slide 1 Дерев'яні народні іграшки: Від традицій до сучасності У цій презентації…" at bounding box center [541, 295] width 893 height 563
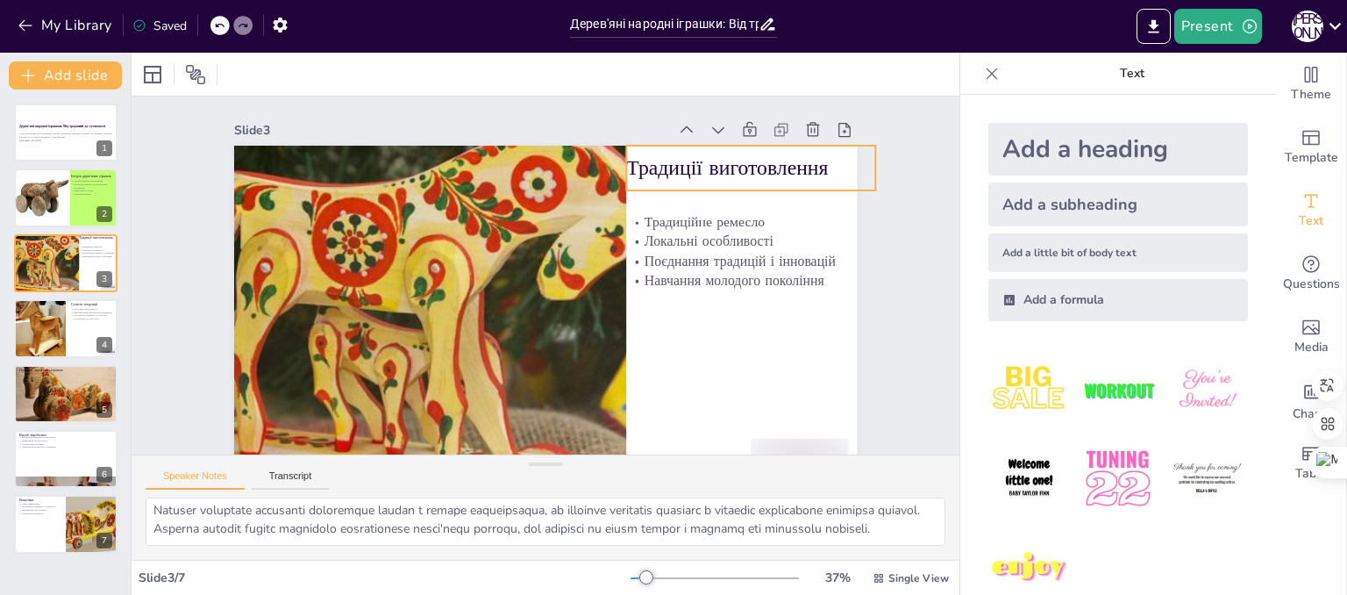
click at [768, 184] on p "Традиції виготовлення" at bounding box center [774, 236] width 246 height 104
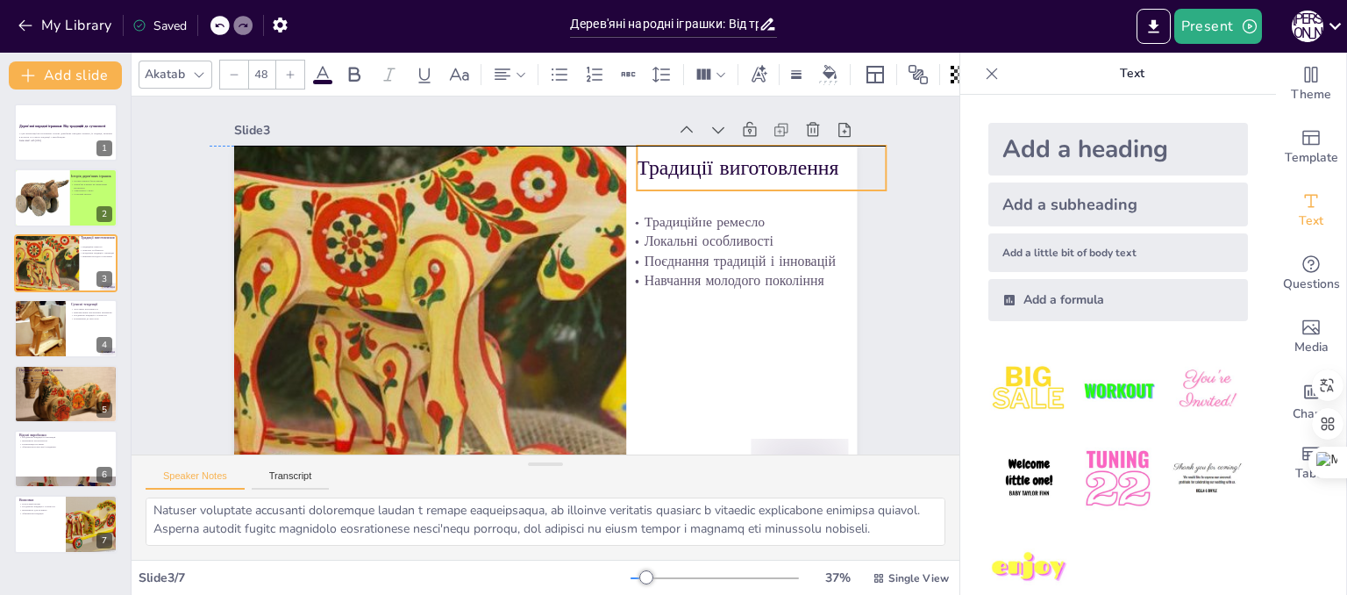
drag, startPoint x: 768, startPoint y: 168, endPoint x: 779, endPoint y: 169, distance: 10.6
click at [779, 175] on p "Традиції виготовлення" at bounding box center [779, 215] width 250 height 80
click at [916, 263] on div "Slide 1 Дерев'яні народні іграшки: Від традицій до сучасності У цій презентації…" at bounding box center [538, 295] width 911 height 636
drag, startPoint x: 767, startPoint y: 168, endPoint x: 779, endPoint y: 165, distance: 11.7
click at [779, 205] on p "Традиції виготовлення" at bounding box center [796, 269] width 239 height 128
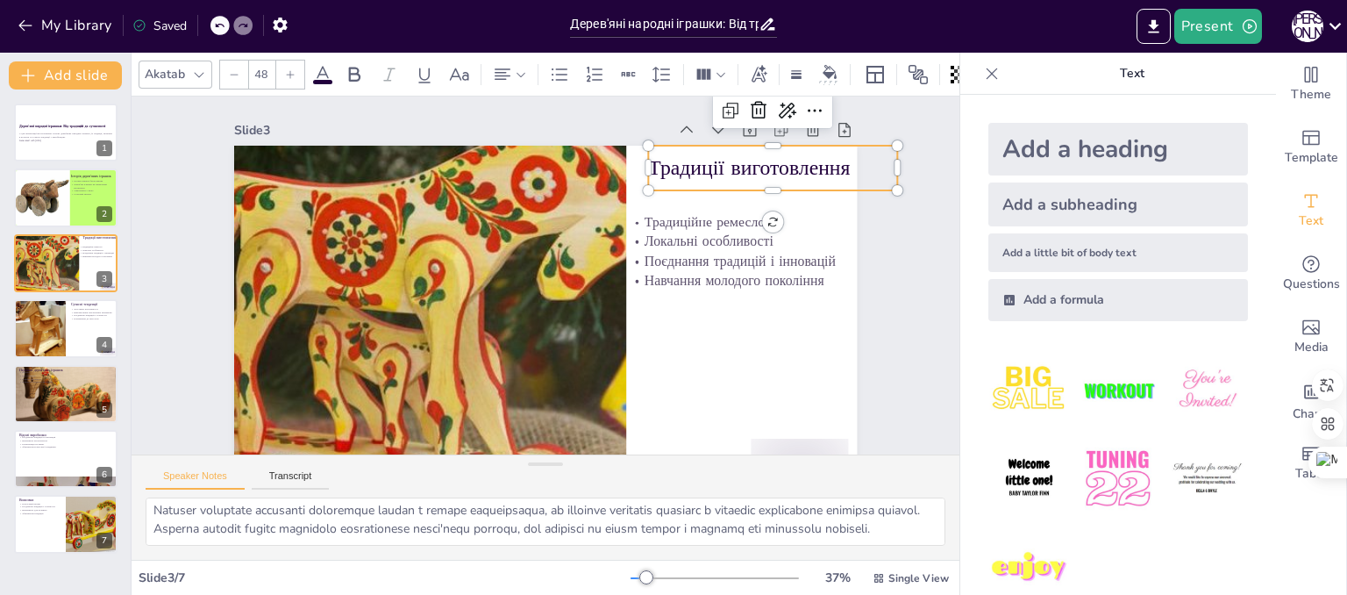
click at [902, 232] on div "Slide 1 Дерев'яні народні іграшки: Від традицій до сучасності У цій презентації…" at bounding box center [534, 292] width 916 height 759
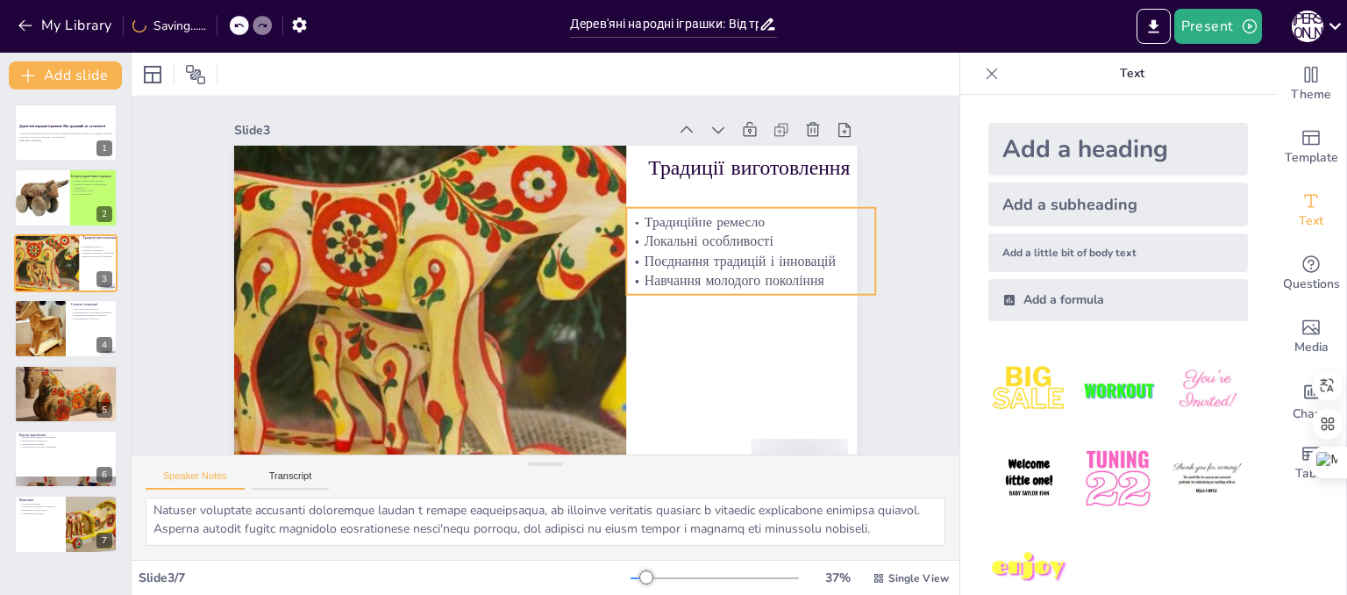
click at [752, 295] on p "Поєднання традицій і інновацій" at bounding box center [730, 365] width 225 height 141
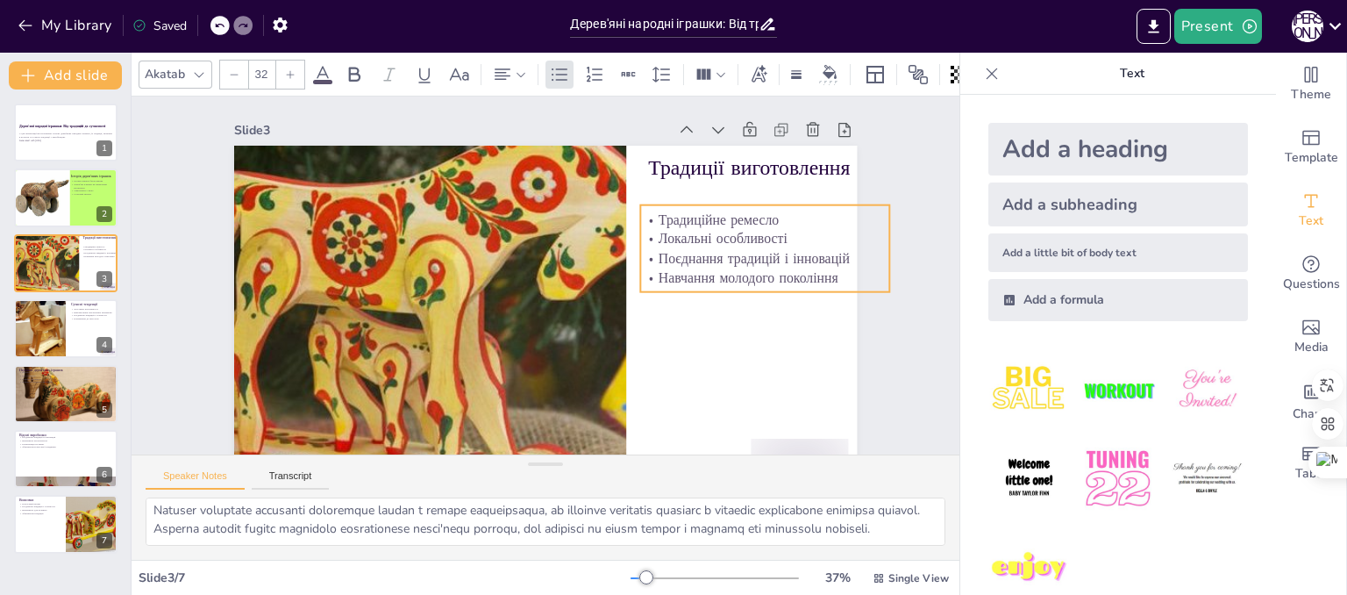
drag, startPoint x: 752, startPoint y: 264, endPoint x: 766, endPoint y: 261, distance: 14.3
click at [741, 344] on p "Поєднання традицій і інновацій" at bounding box center [670, 456] width 141 height 225
click at [901, 331] on div "Slide 1 Дерев'яні народні іграшки: Від традицій до сучасності У цій презентації…" at bounding box center [526, 285] width 759 height 916
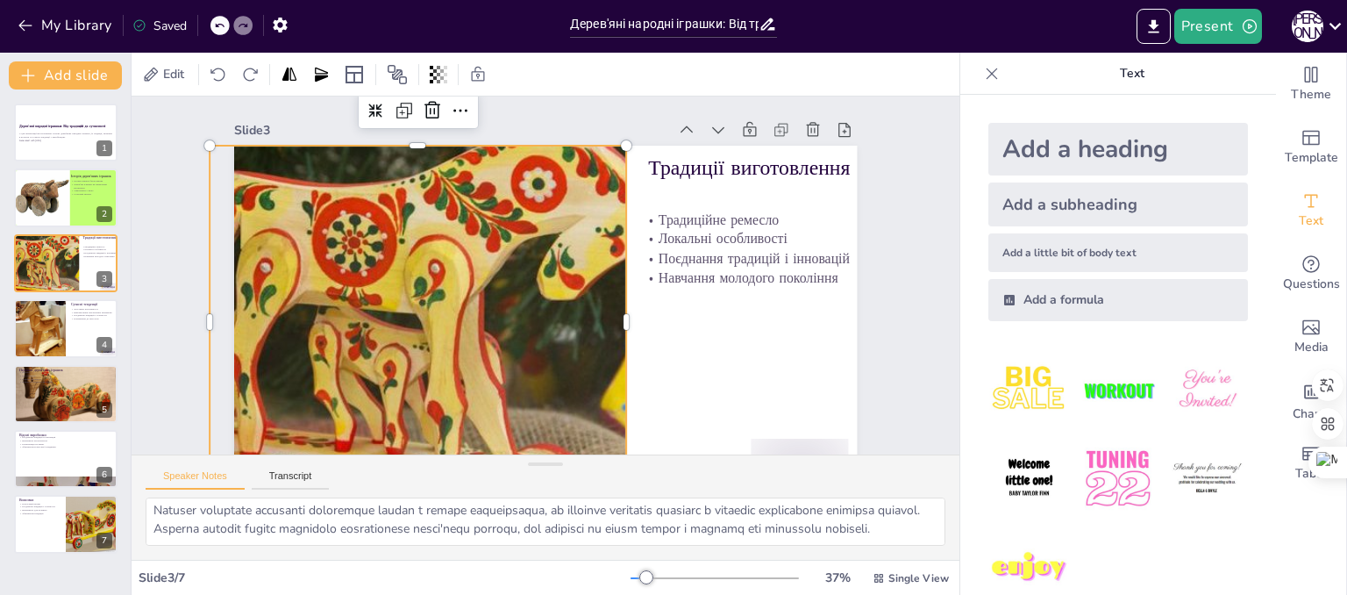
click at [559, 315] on div at bounding box center [385, 255] width 705 height 573
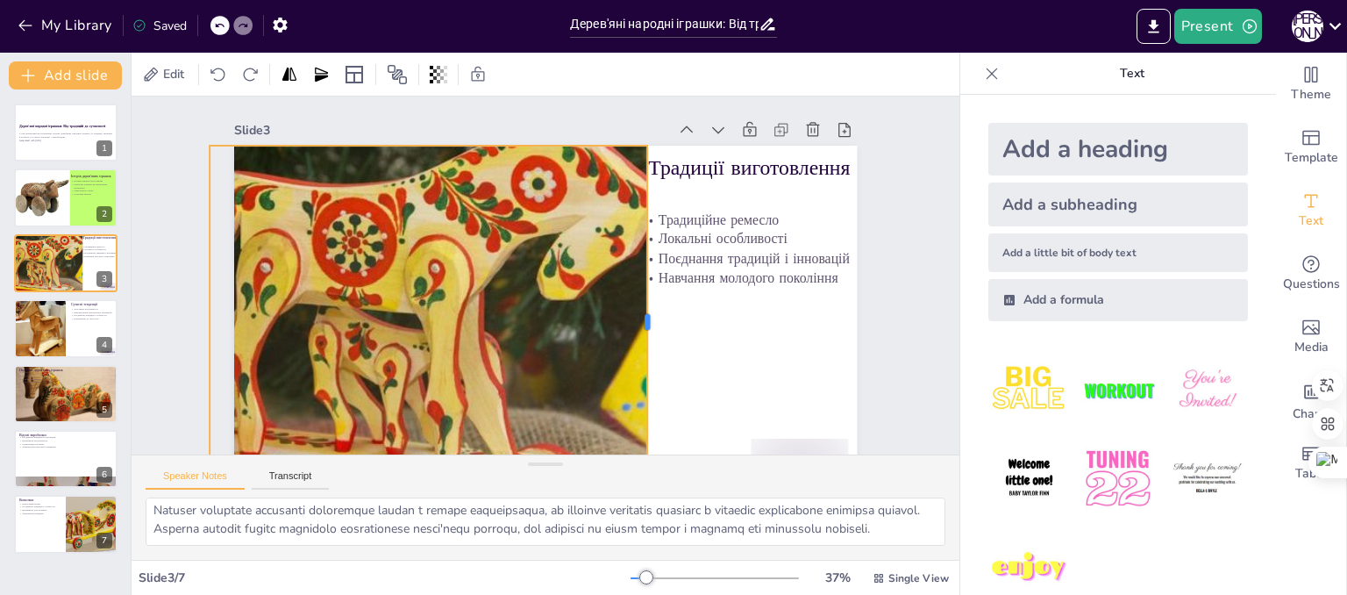
drag, startPoint x: 614, startPoint y: 320, endPoint x: 635, endPoint y: 322, distance: 21.1
click at [635, 322] on div at bounding box center [635, 353] width 123 height 340
click at [552, 353] on div at bounding box center [384, 289] width 674 height 473
click at [736, 385] on div at bounding box center [584, 297] width 615 height 715
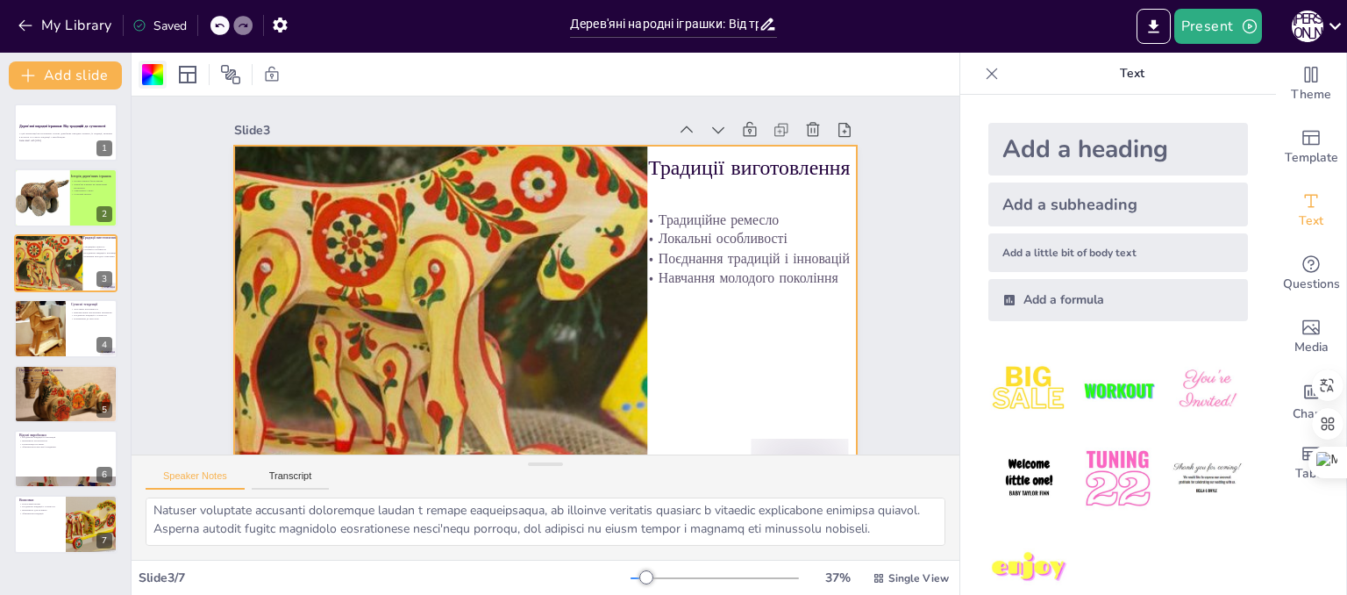
click at [160, 77] on div at bounding box center [152, 74] width 21 height 21
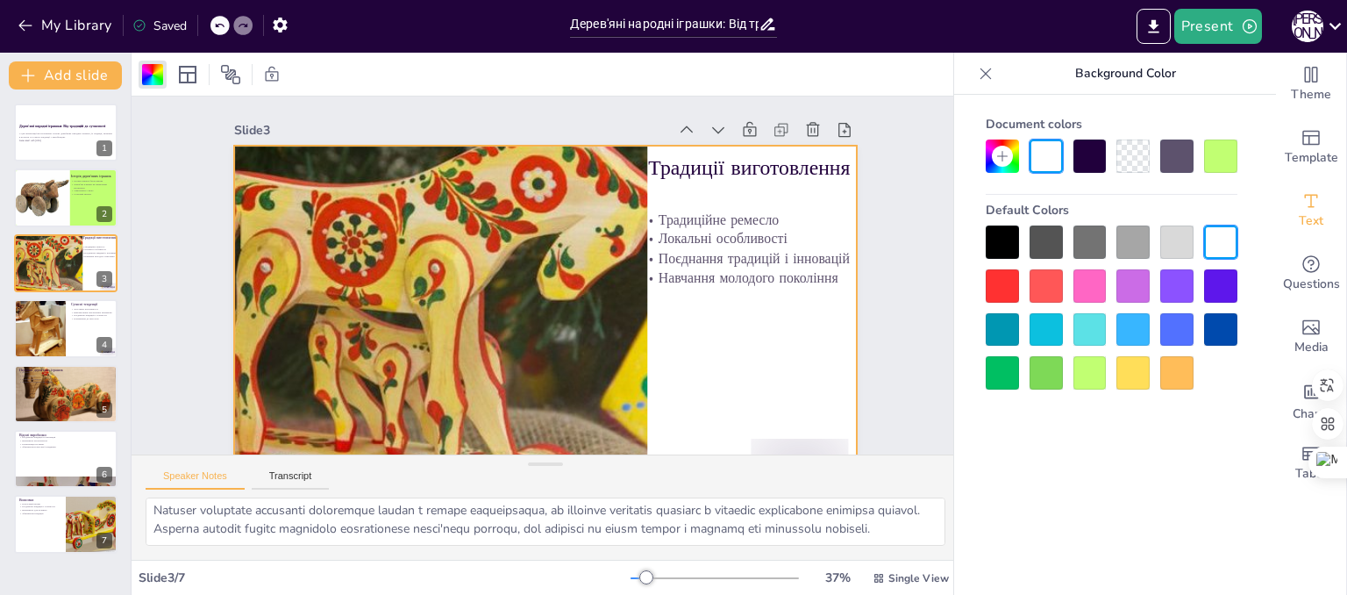
click at [1098, 380] on div at bounding box center [1089, 372] width 33 height 33
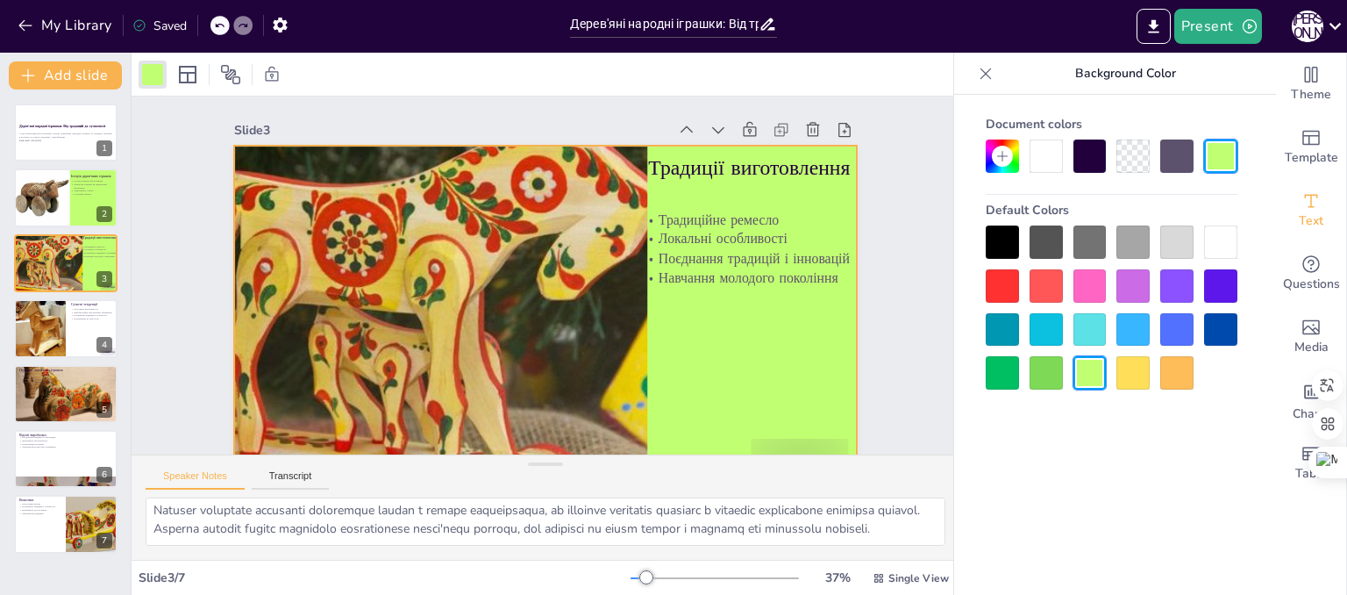
scroll to position [56, 0]
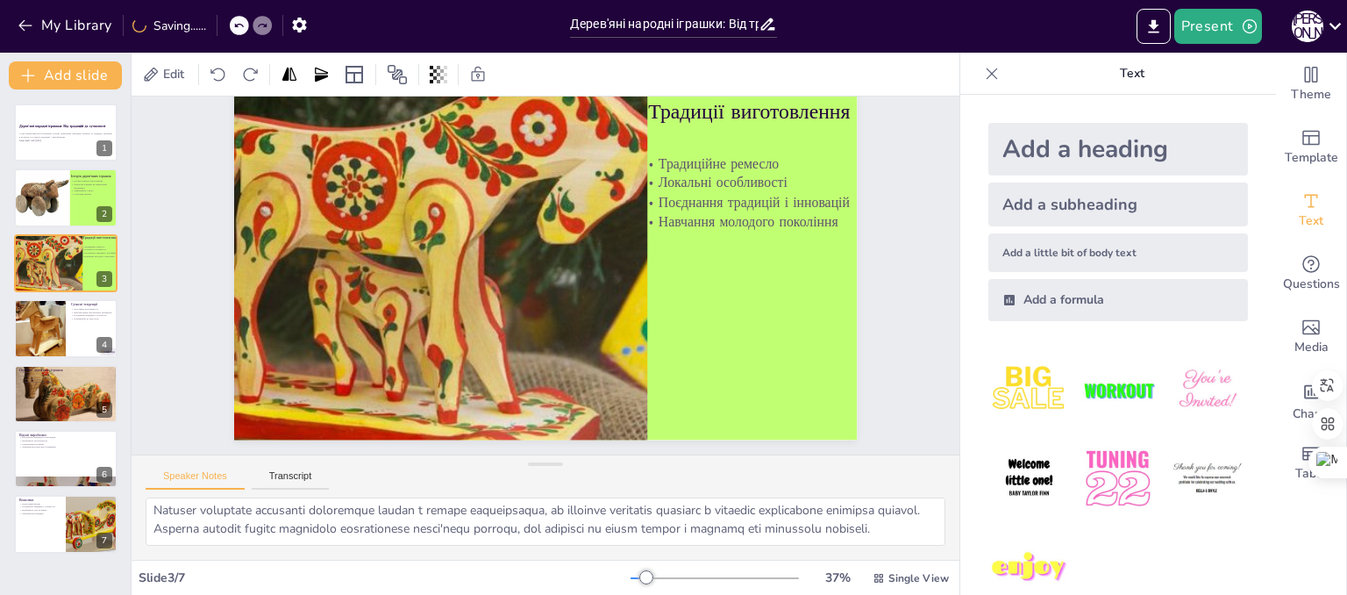
drag, startPoint x: 831, startPoint y: 402, endPoint x: 831, endPoint y: 516, distance: 114.0
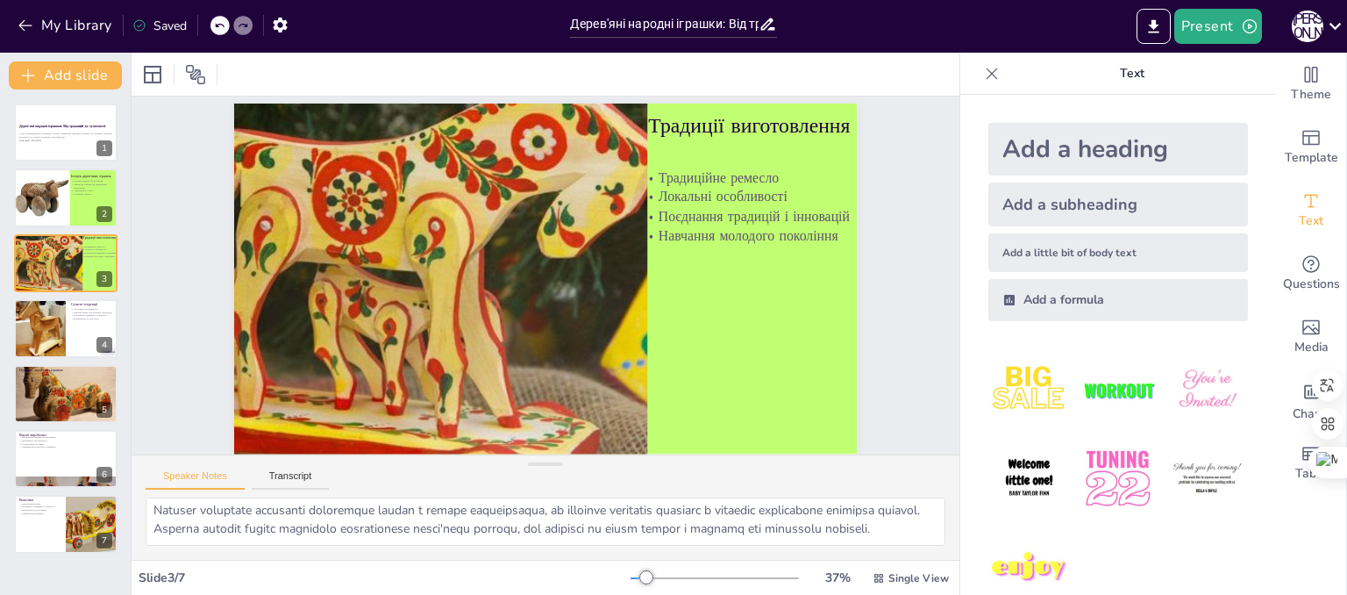
scroll to position [55, 0]
click at [61, 331] on div at bounding box center [39, 328] width 89 height 60
type textarea "Loremipsu dolorsit am conse'adip elitsed doeiusmo tem incid utlaboree doloremag…"
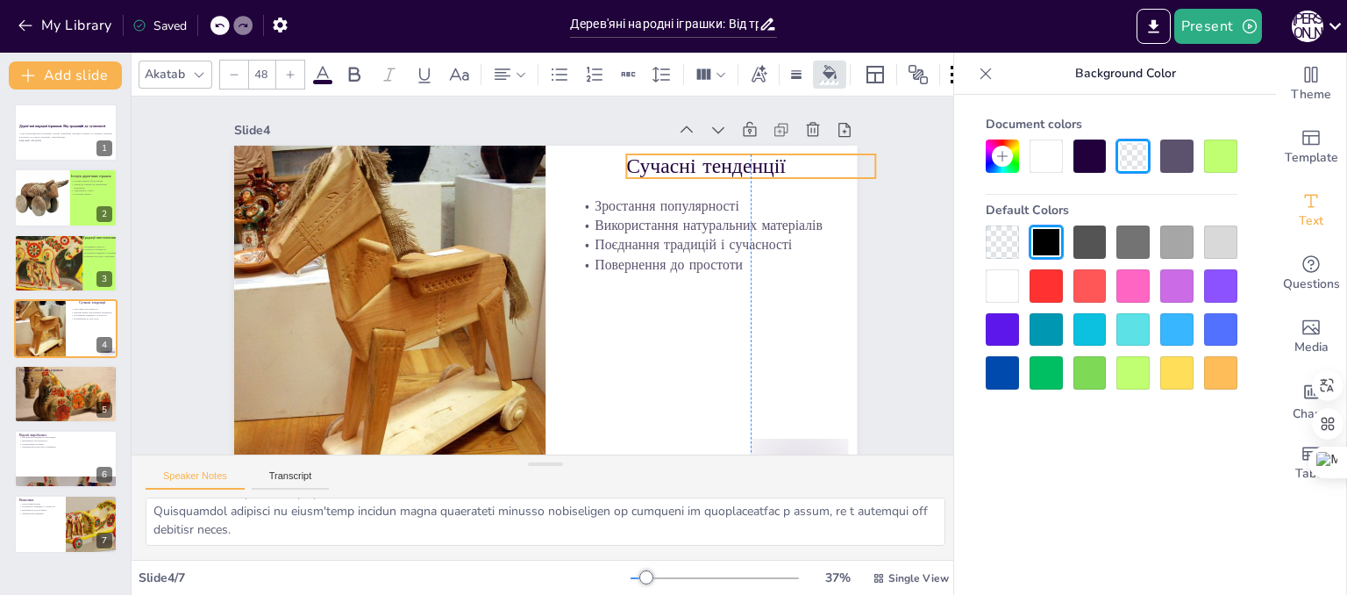
drag, startPoint x: 667, startPoint y: 163, endPoint x: 738, endPoint y: 151, distance: 72.1
click at [738, 223] on p "Сучасні тенденції" at bounding box center [776, 308] width 218 height 170
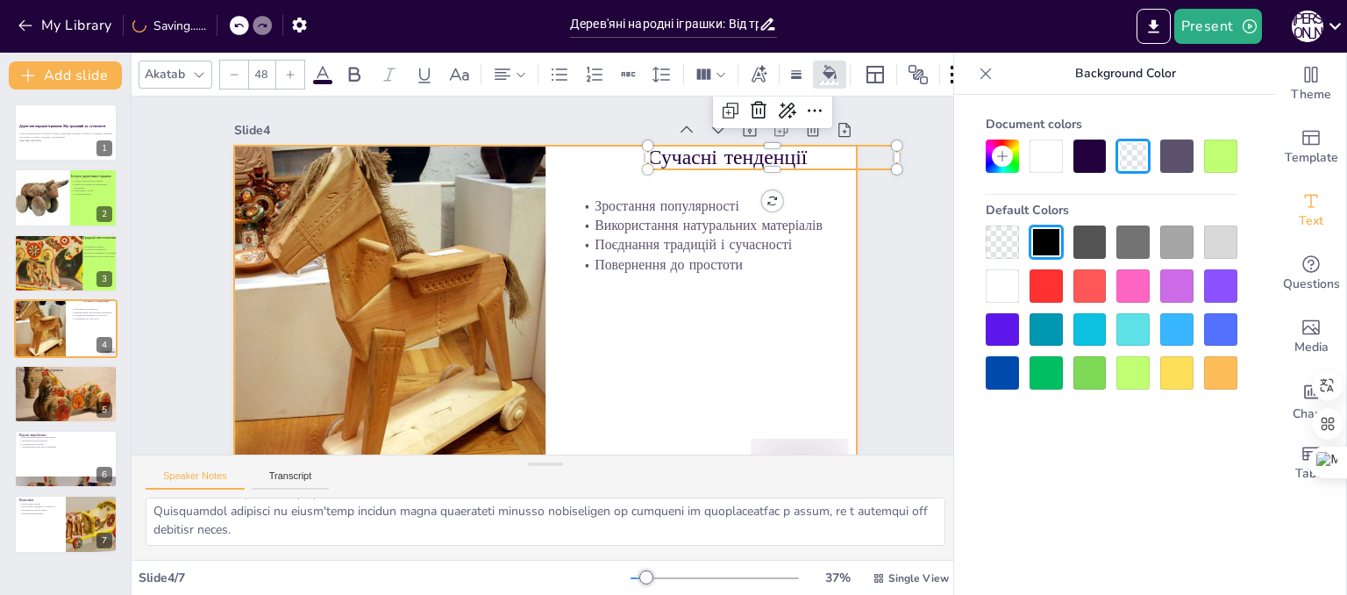
click at [724, 336] on div at bounding box center [511, 305] width 677 height 697
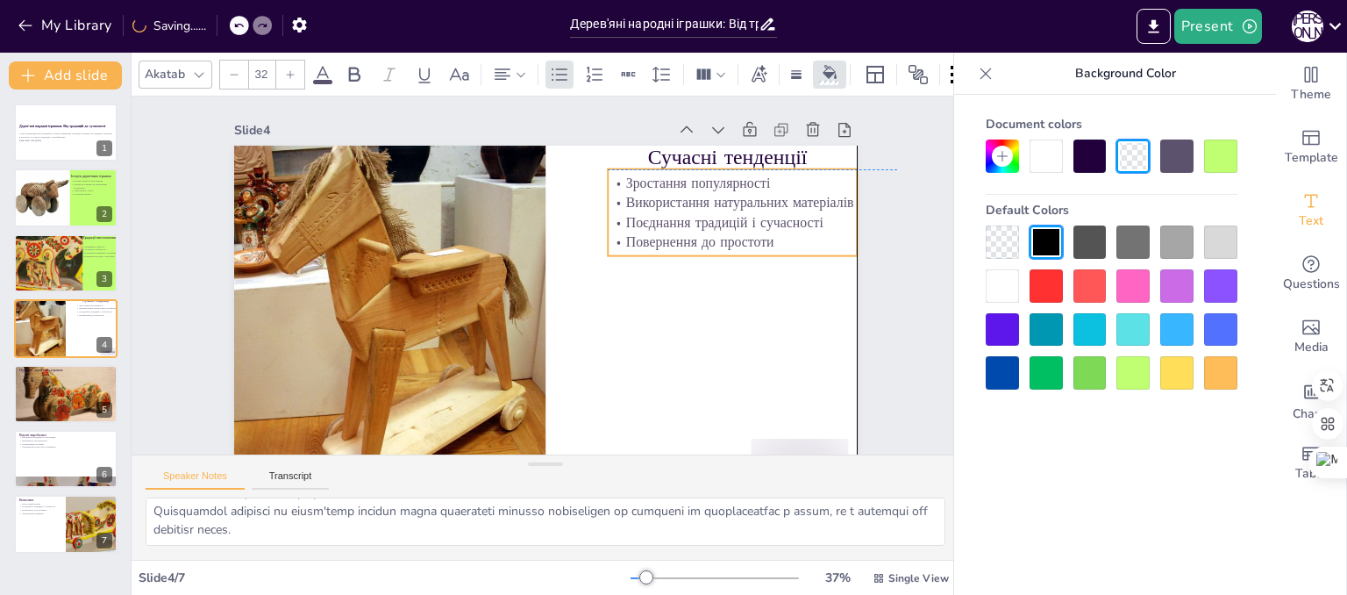
drag, startPoint x: 692, startPoint y: 253, endPoint x: 723, endPoint y: 236, distance: 34.9
click at [723, 236] on div "Зростання популярності Використання натуральних матеріалів Поєднання традицій і…" at bounding box center [732, 212] width 249 height 77
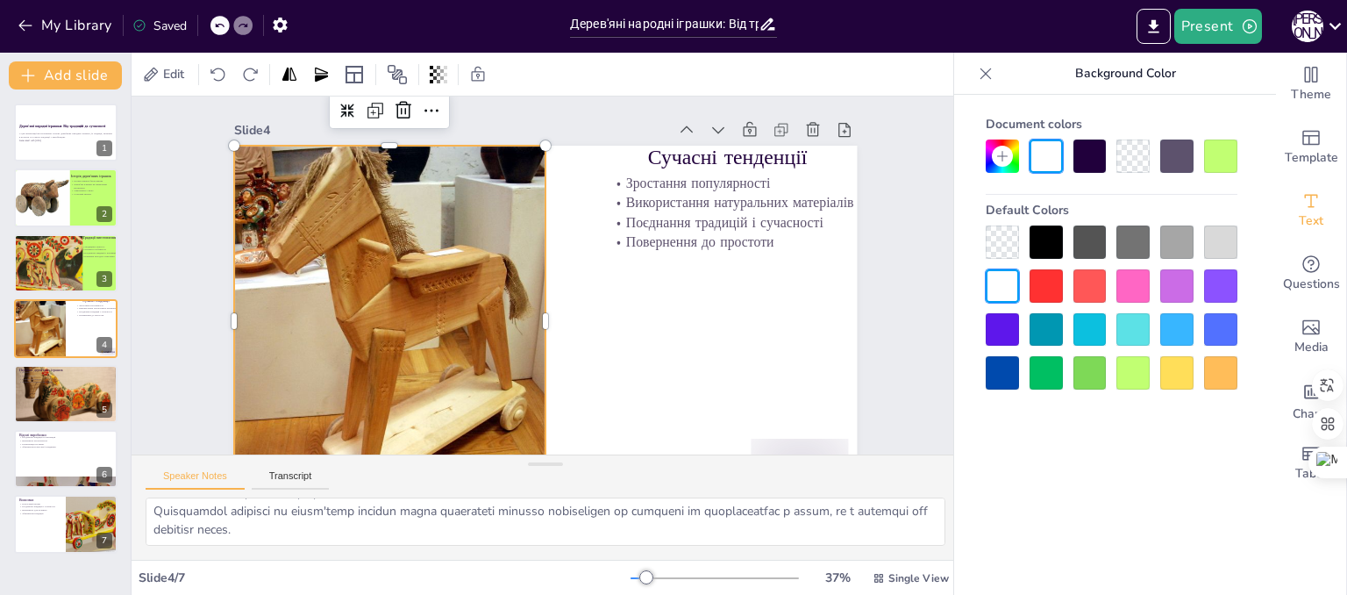
click at [455, 300] on div at bounding box center [386, 304] width 558 height 403
click at [467, 306] on div at bounding box center [383, 270] width 607 height 495
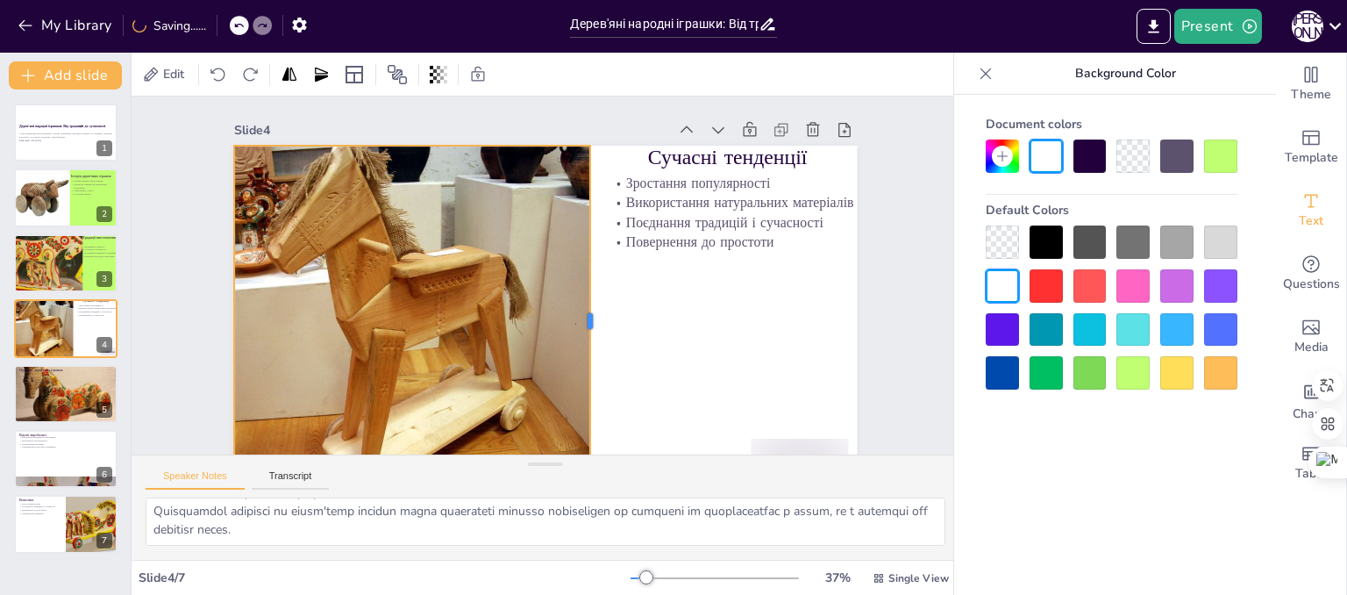
drag, startPoint x: 538, startPoint y: 320, endPoint x: 583, endPoint y: 320, distance: 44.7
click at [583, 320] on div at bounding box center [587, 331] width 87 height 346
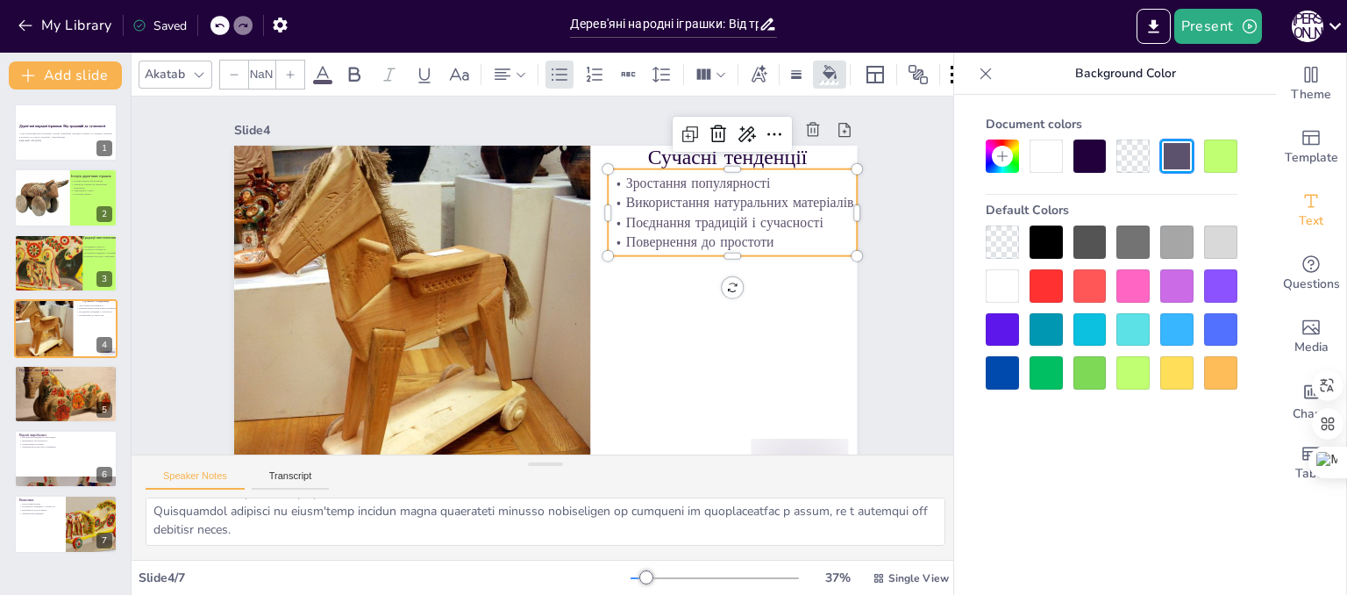
type input "32"
click at [688, 260] on p "Повернення до простоти" at bounding box center [730, 319] width 236 height 119
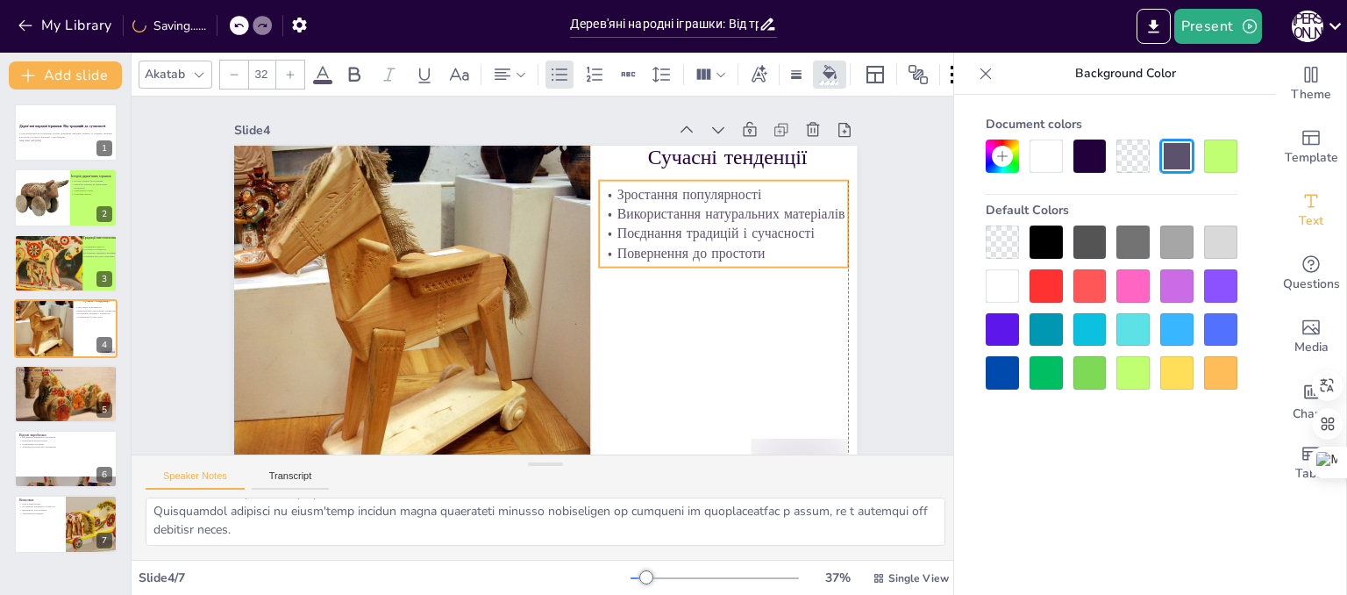
drag, startPoint x: 688, startPoint y: 232, endPoint x: 674, endPoint y: 244, distance: 18.1
click at [674, 267] on p "Повернення до простоти" at bounding box center [718, 326] width 236 height 119
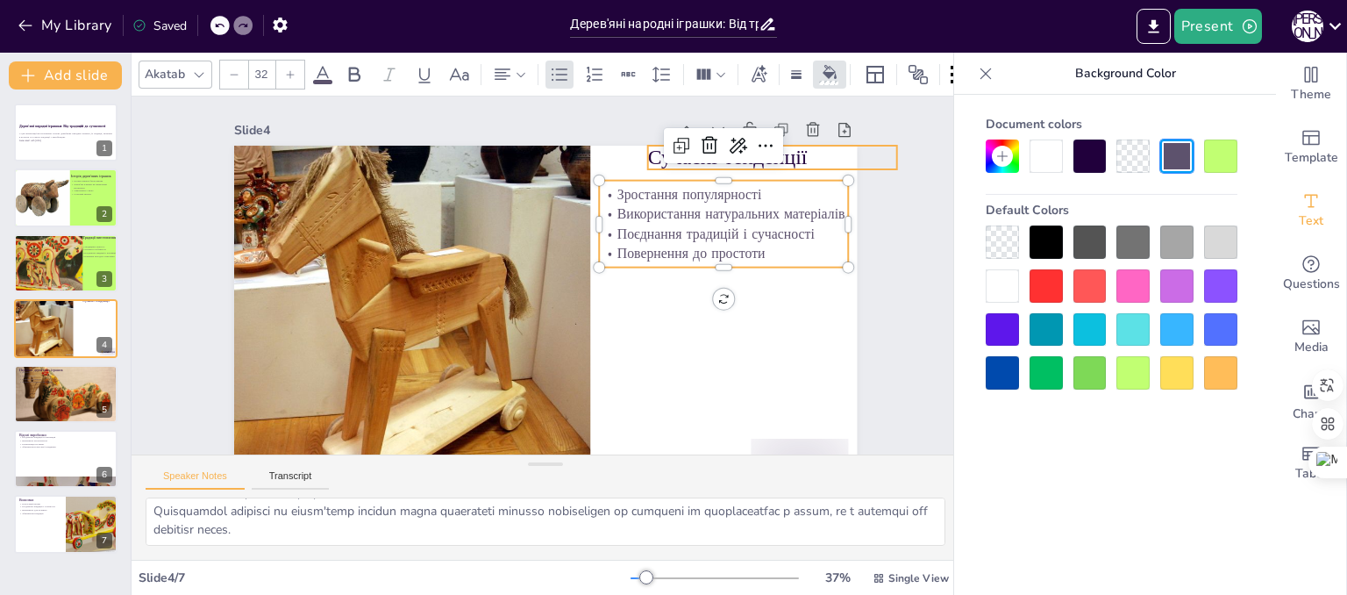
click at [702, 360] on div at bounding box center [710, 422] width 59 height 124
drag, startPoint x: 702, startPoint y: 162, endPoint x: 652, endPoint y: 162, distance: 50.9
click at [708, 225] on div at bounding box center [767, 274] width 118 height 98
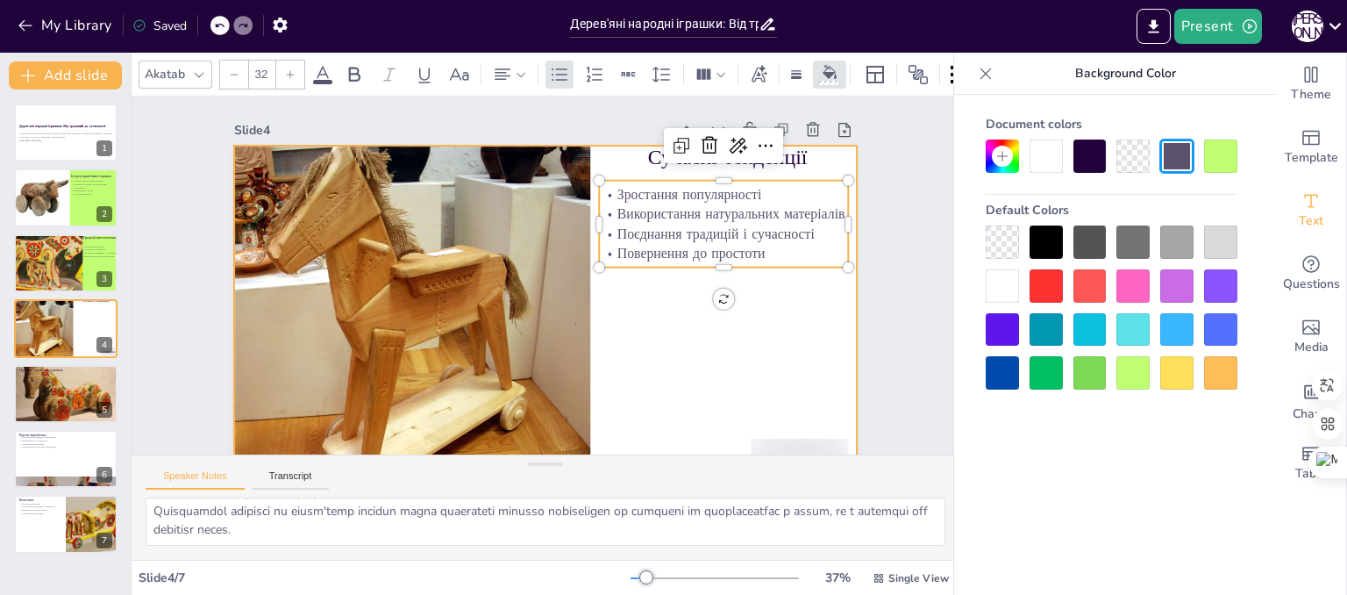
click at [602, 153] on div at bounding box center [531, 318] width 701 height 526
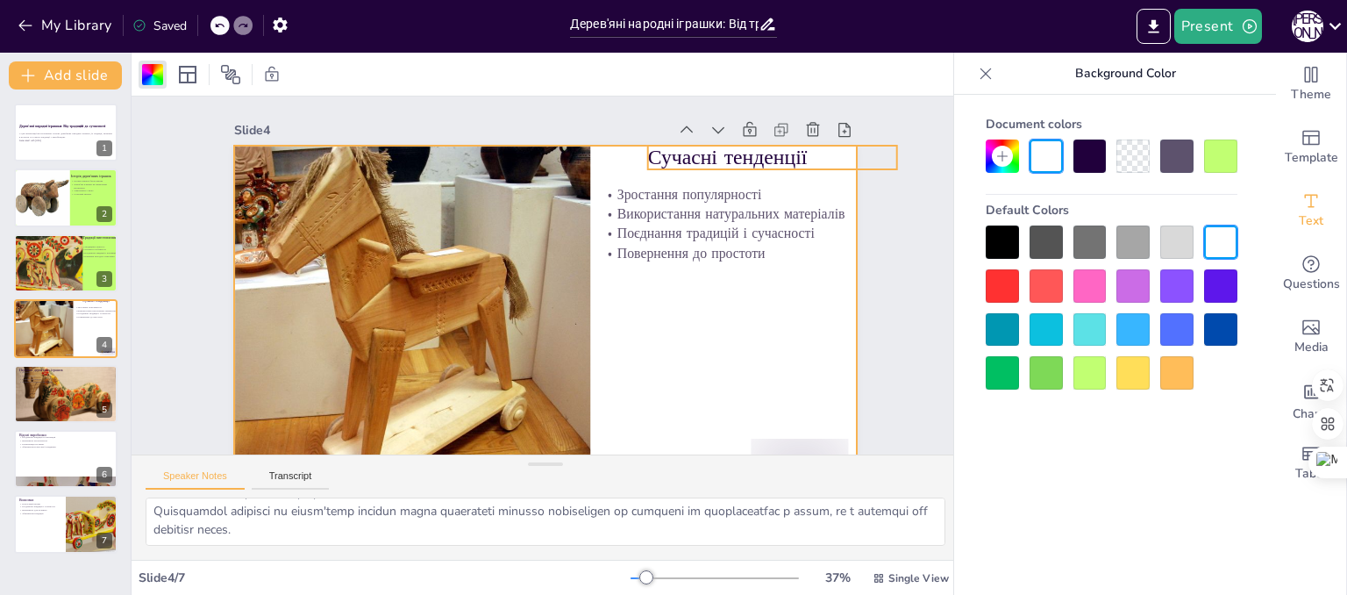
click at [679, 163] on p "Сучасні тенденції" at bounding box center [783, 181] width 251 height 55
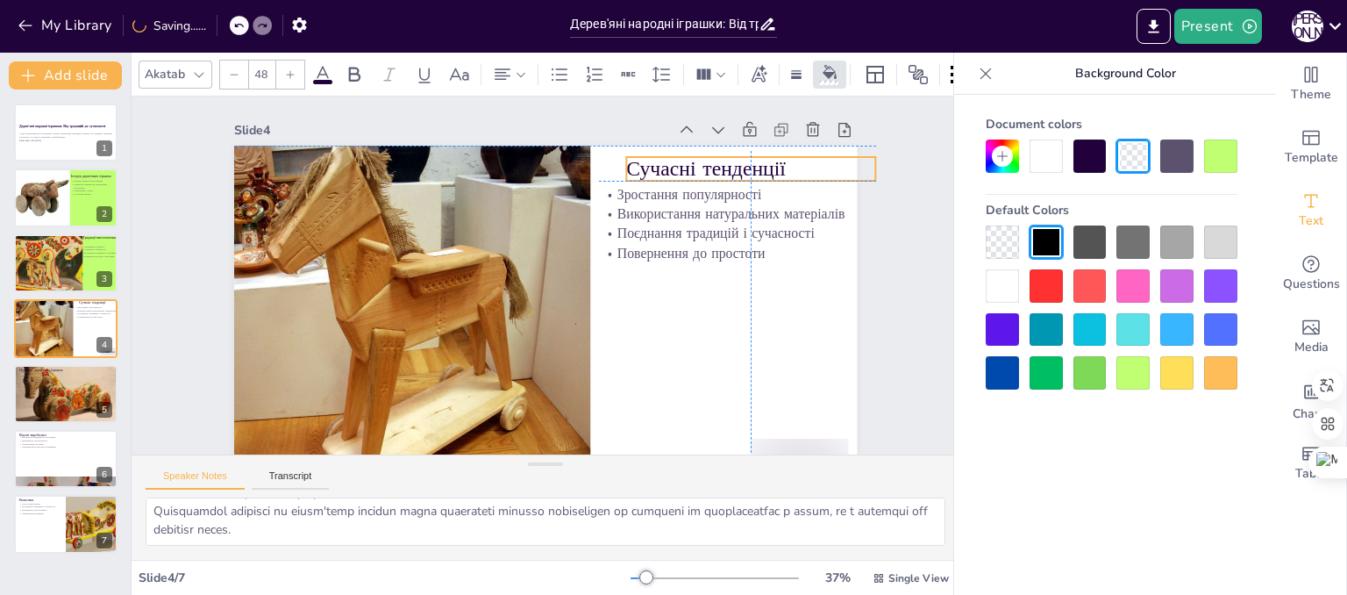
drag, startPoint x: 679, startPoint y: 163, endPoint x: 658, endPoint y: 168, distance: 21.7
click at [658, 168] on p "Сучасні тенденції" at bounding box center [761, 190] width 251 height 55
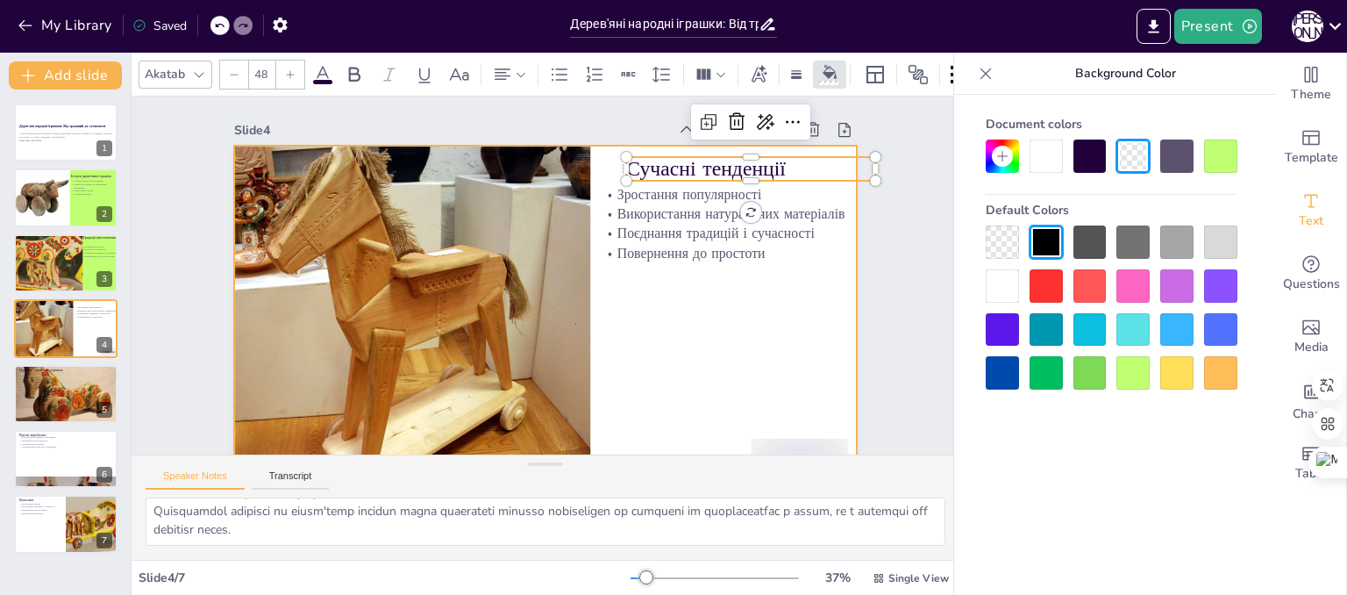
click at [725, 372] on div at bounding box center [536, 319] width 682 height 473
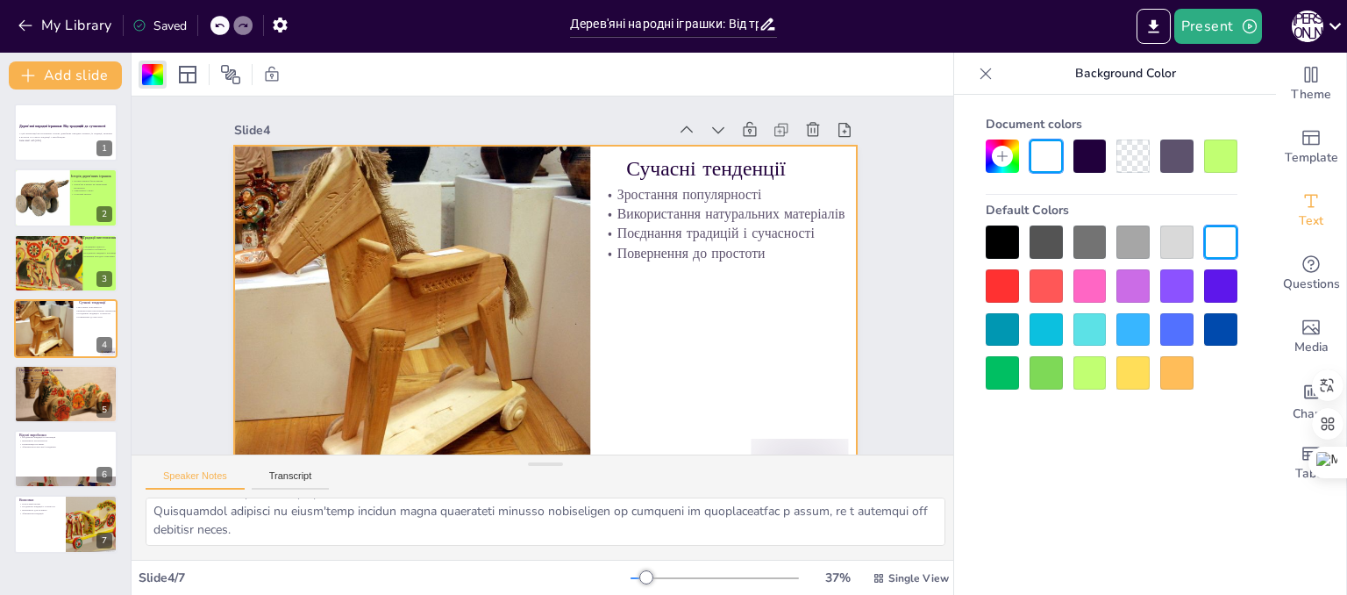
click at [1087, 380] on div at bounding box center [1089, 372] width 33 height 33
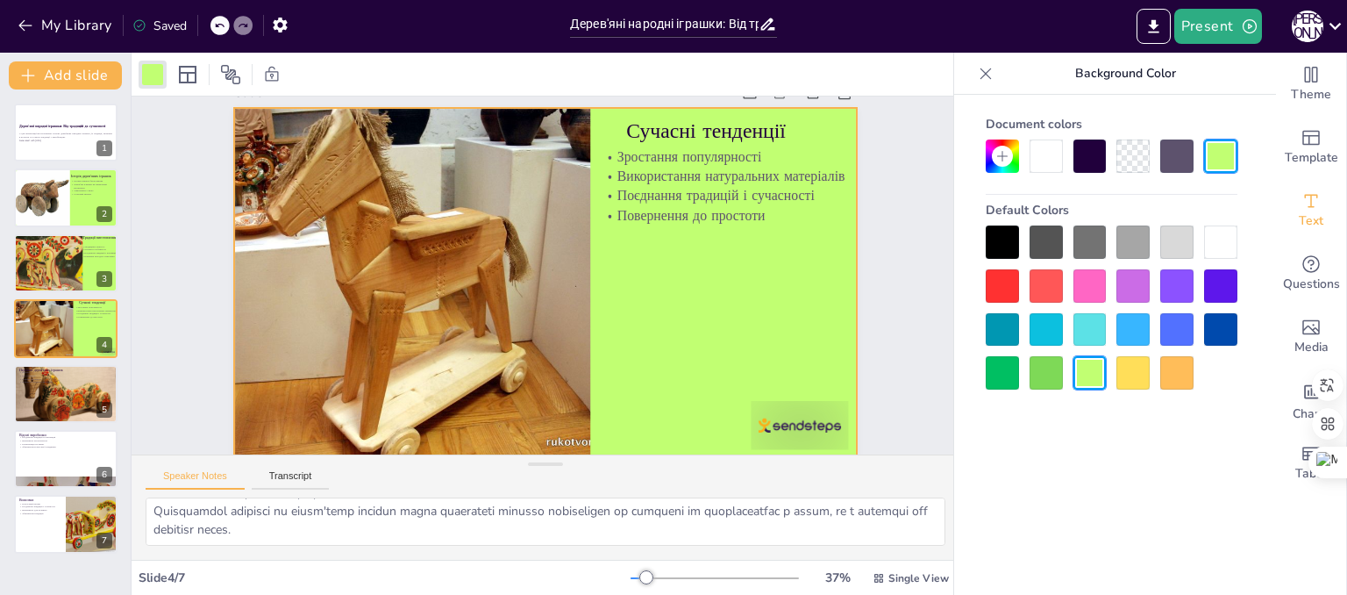
scroll to position [56, 0]
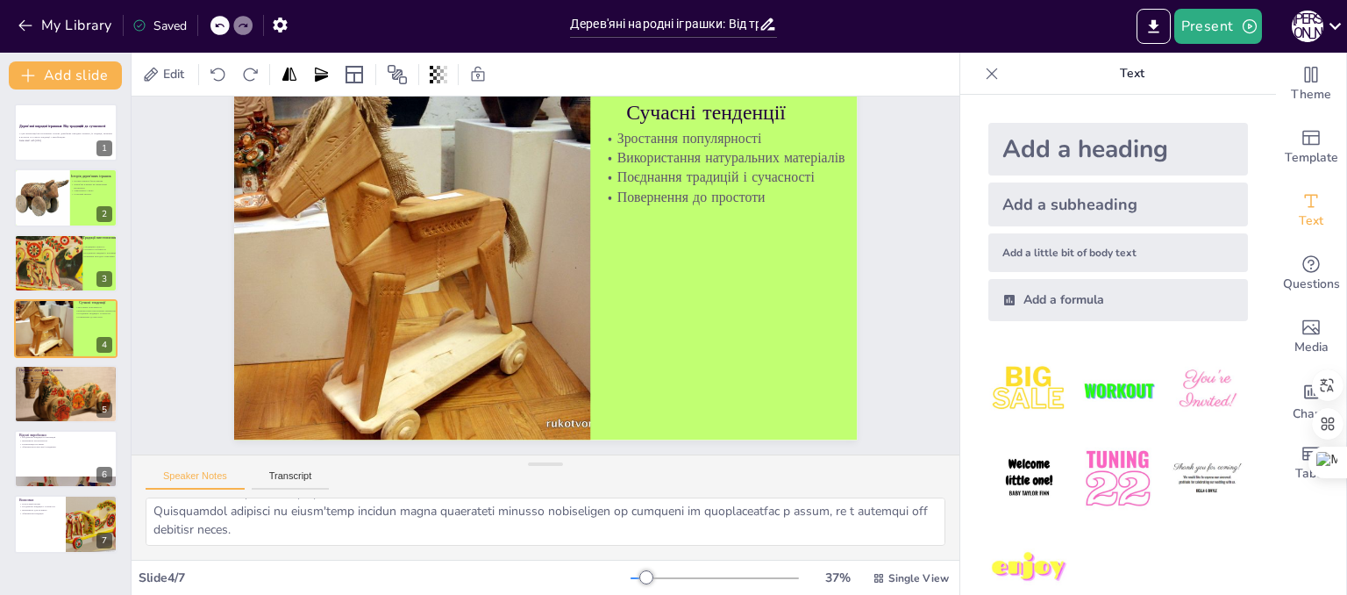
drag, startPoint x: 813, startPoint y: 407, endPoint x: 848, endPoint y: 595, distance: 191.8
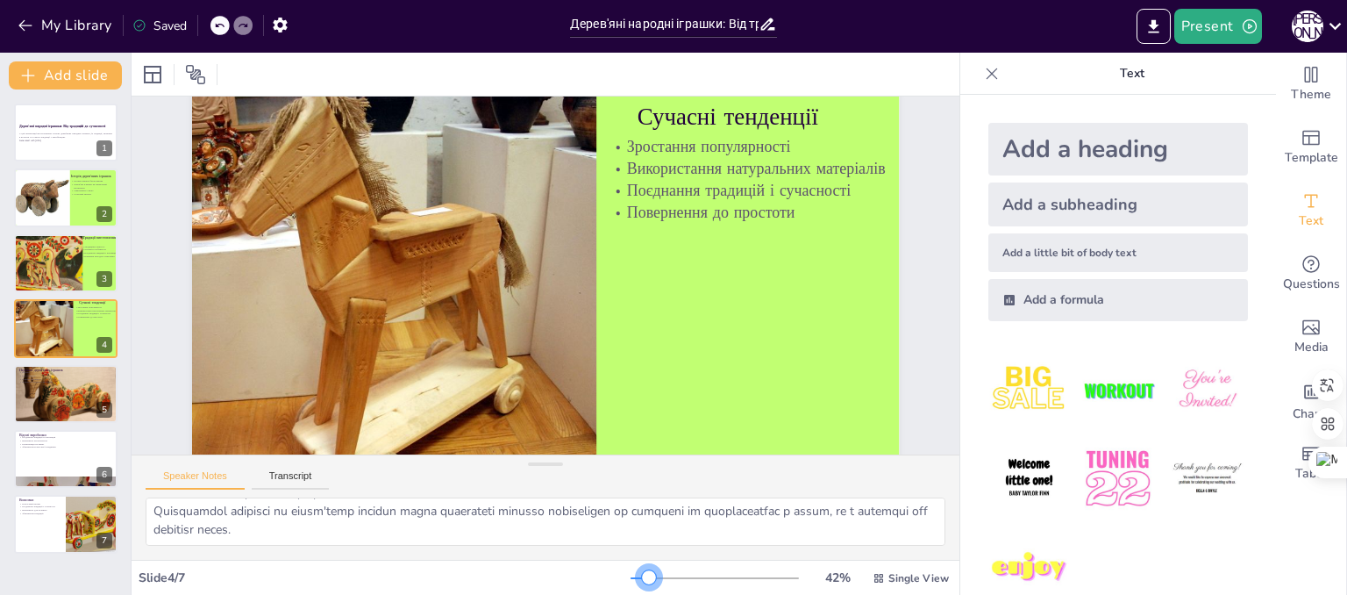
scroll to position [0, 0]
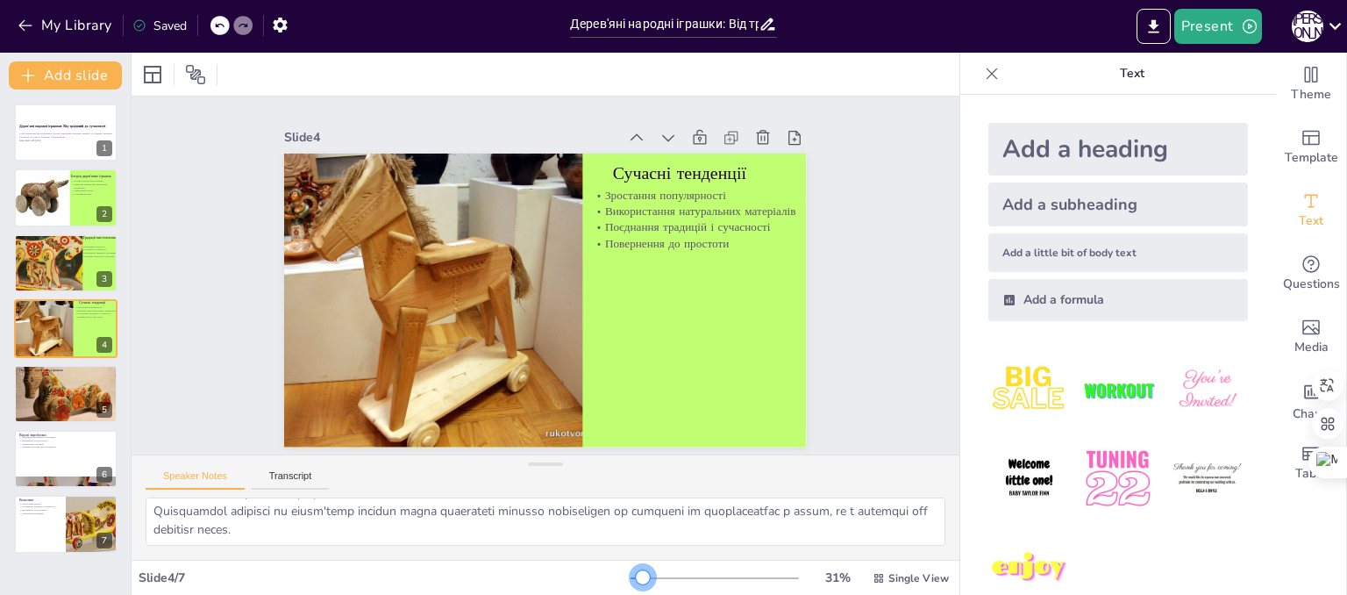
click at [636, 577] on div at bounding box center [643, 577] width 14 height 14
drag, startPoint x: 888, startPoint y: 323, endPoint x: 887, endPoint y: 296, distance: 27.2
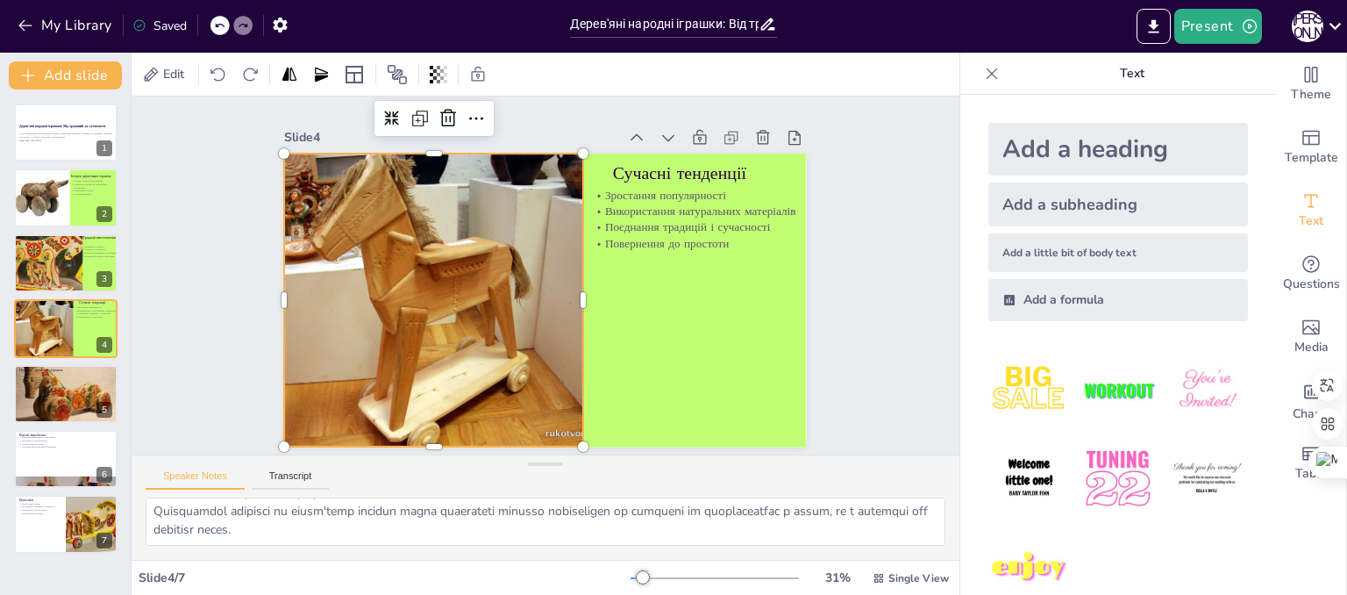
click at [415, 262] on div at bounding box center [414, 258] width 508 height 415
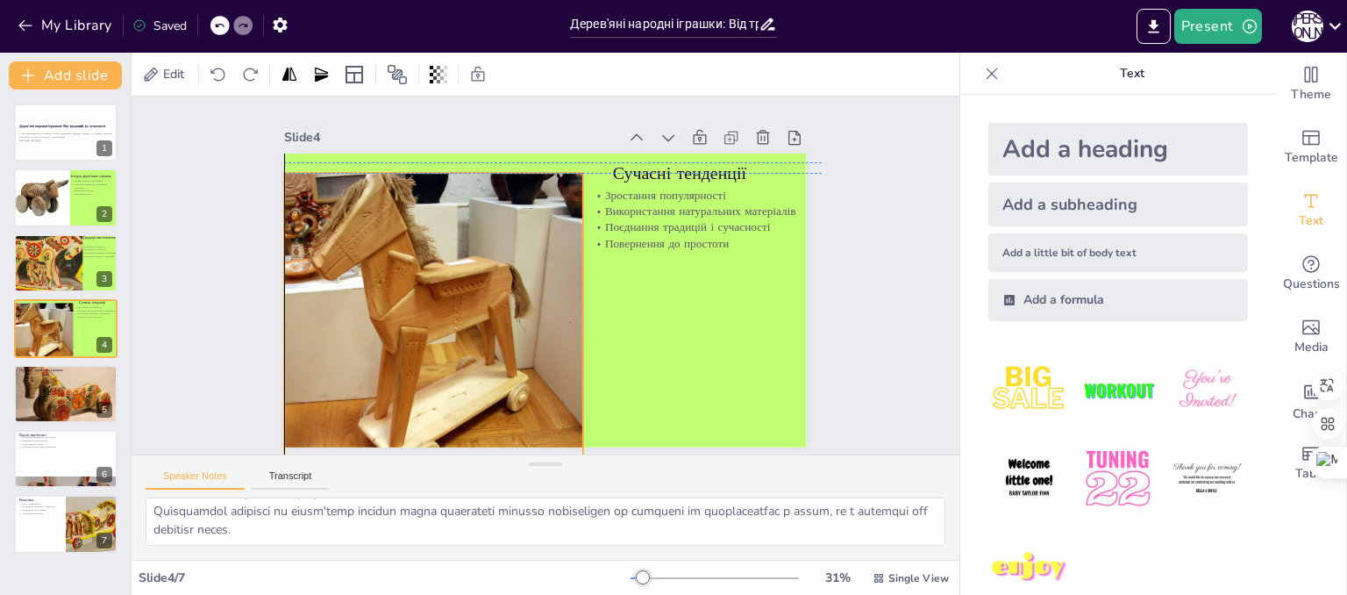
drag, startPoint x: 415, startPoint y: 262, endPoint x: 415, endPoint y: 278, distance: 15.8
click at [415, 278] on div at bounding box center [415, 320] width 439 height 294
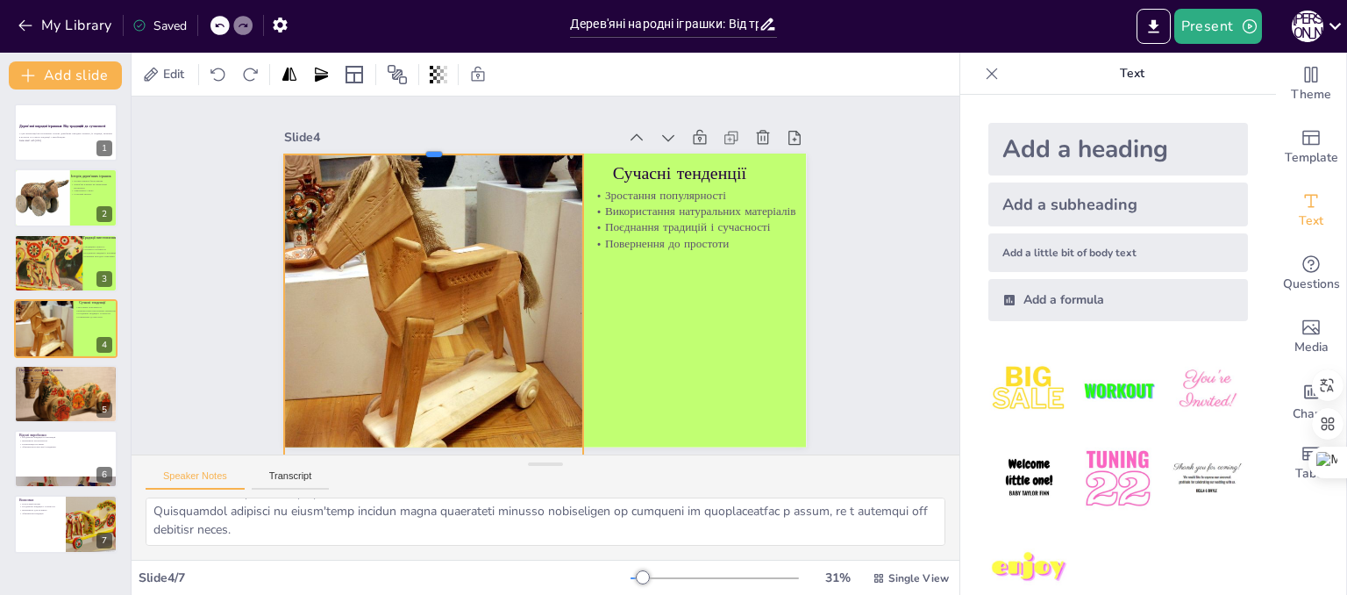
drag, startPoint x: 421, startPoint y: 164, endPoint x: 420, endPoint y: 146, distance: 18.4
click at [420, 146] on div at bounding box center [514, 107] width 266 height 161
click at [866, 333] on div "Slide 1 Дерев'яні народні іграшки: Від традицій до сучасності У цій презентації…" at bounding box center [545, 276] width 880 height 776
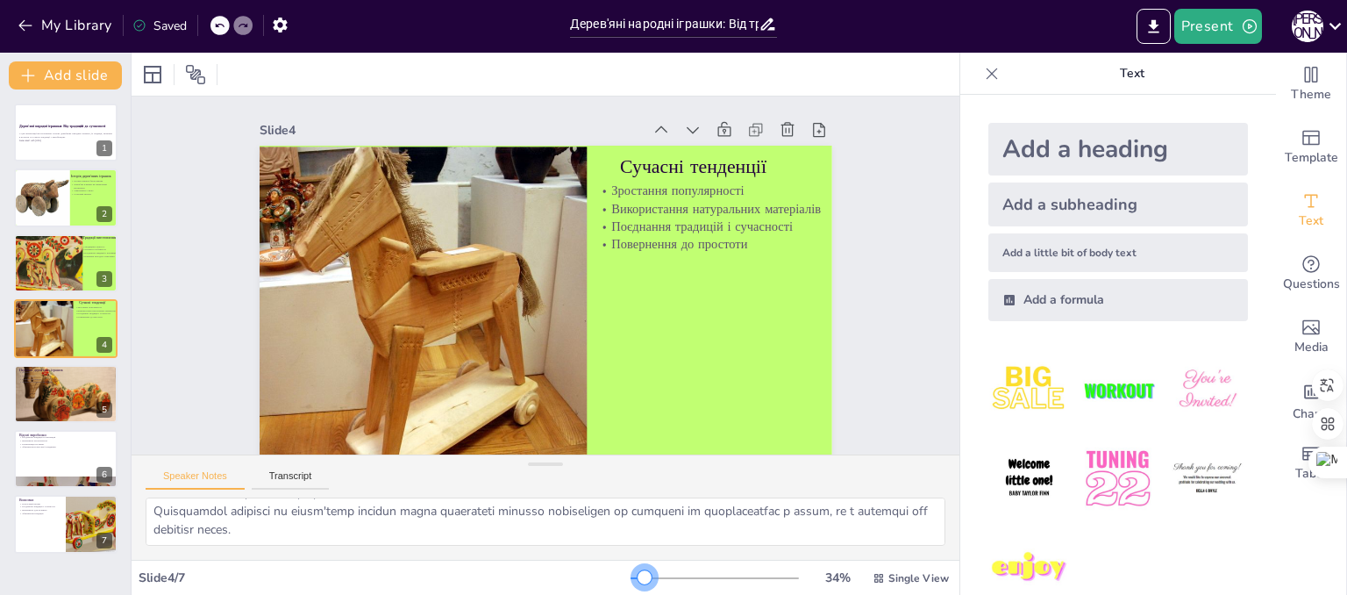
click at [638, 580] on div at bounding box center [645, 577] width 14 height 14
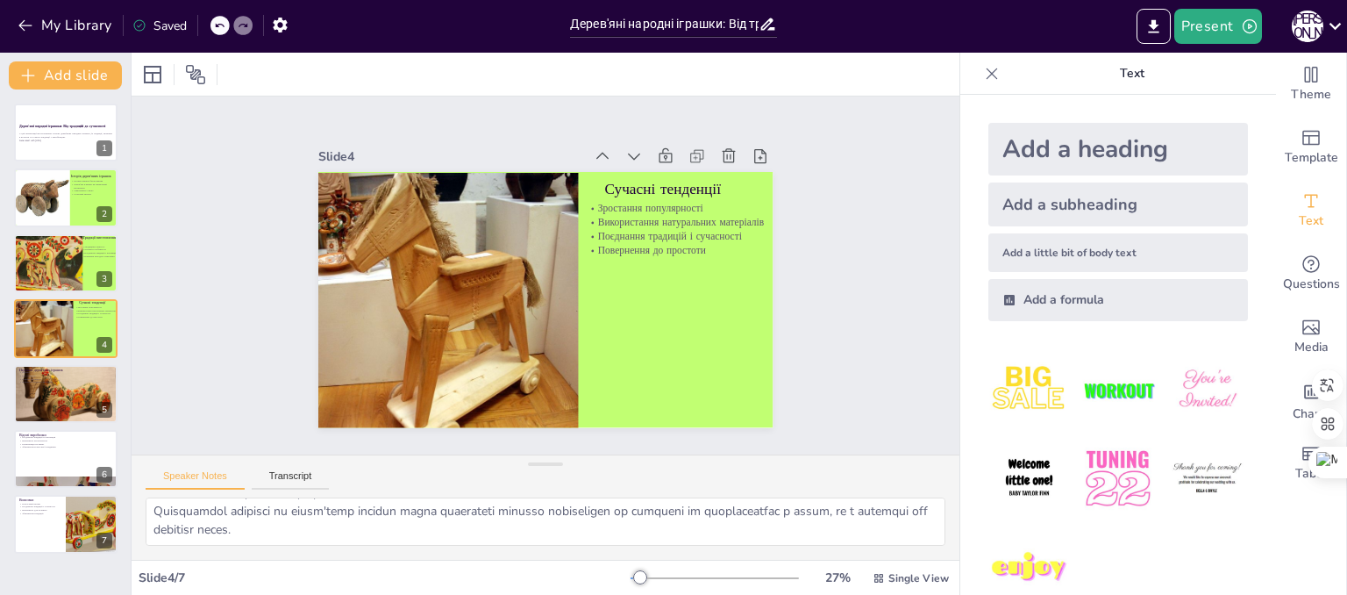
click at [635, 575] on div at bounding box center [640, 577] width 14 height 14
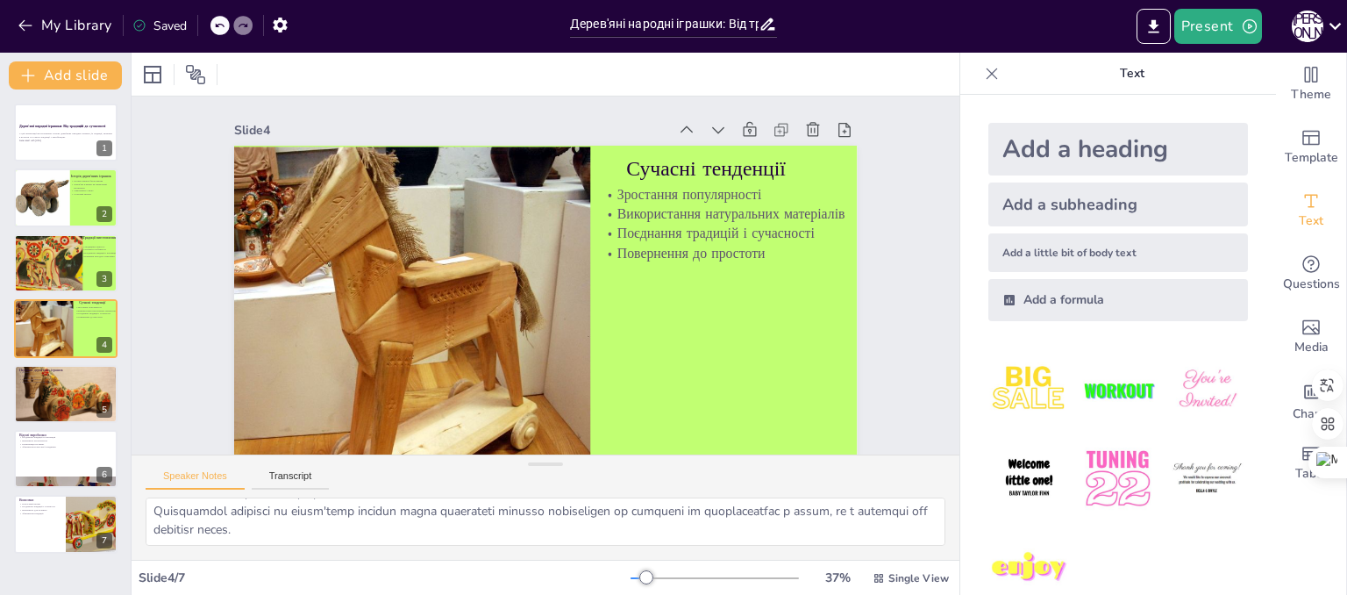
click at [639, 580] on div at bounding box center [646, 577] width 14 height 14
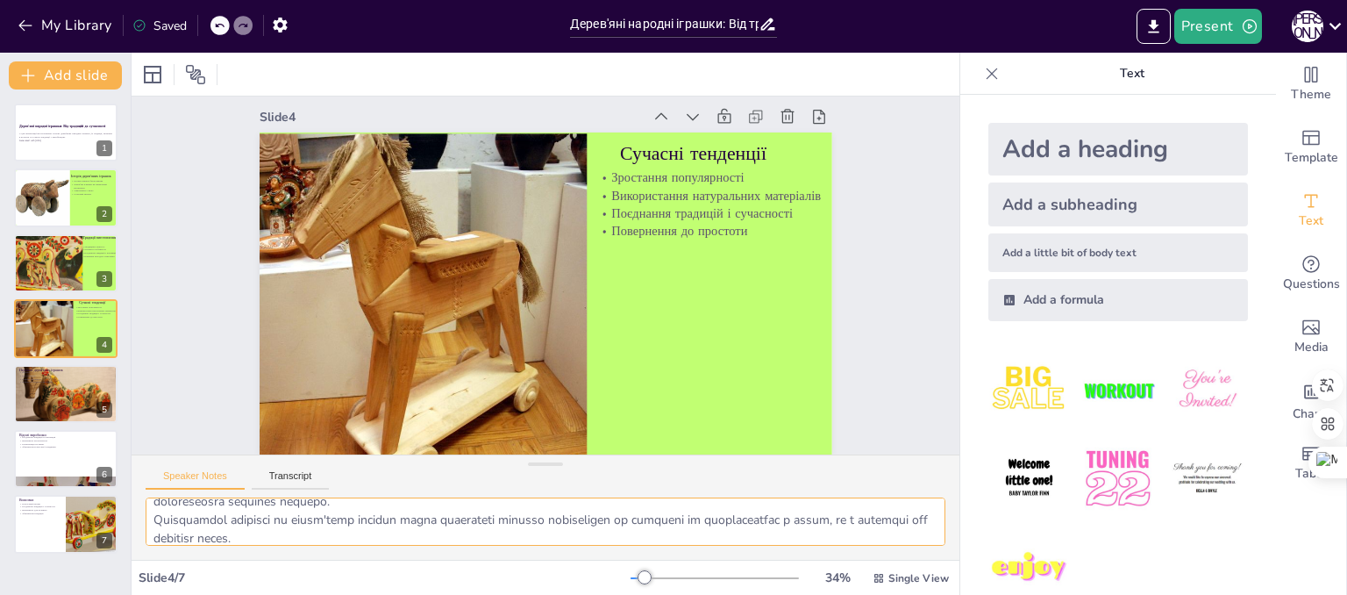
scroll to position [114, 0]
click at [74, 403] on div at bounding box center [65, 394] width 105 height 70
type textarea "Loremip dolor'sita consect a elitse doeiusmo temporinc. Utlaboreetd m aliquaeni…"
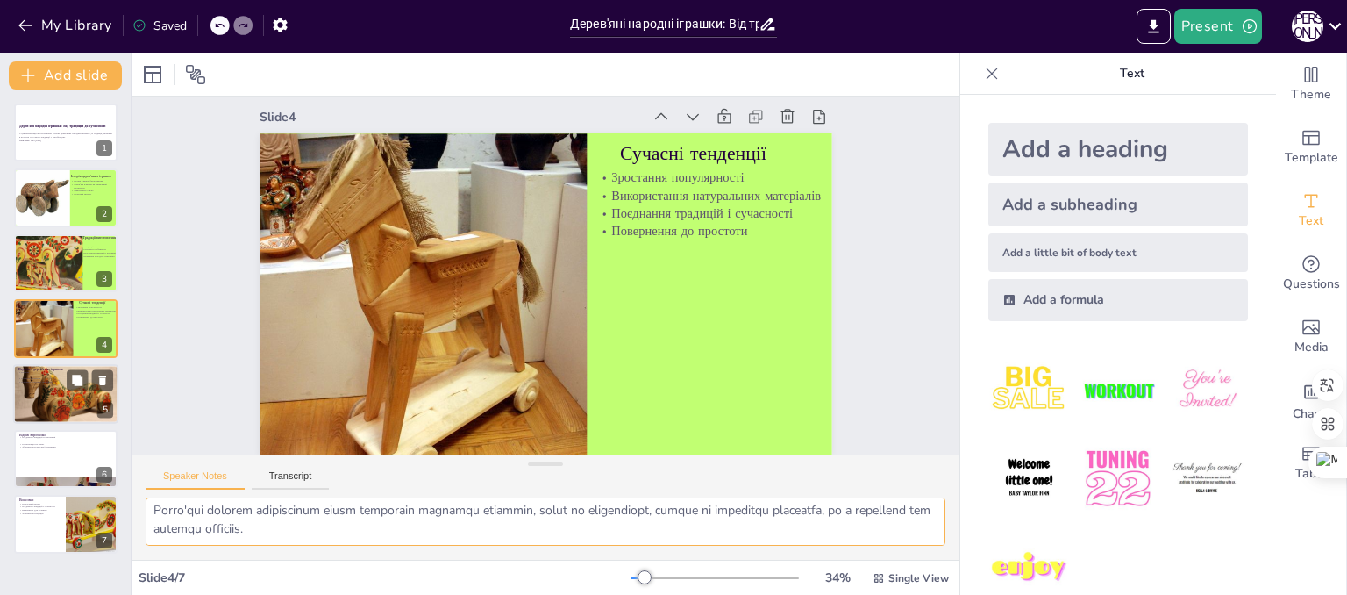
scroll to position [0, 0]
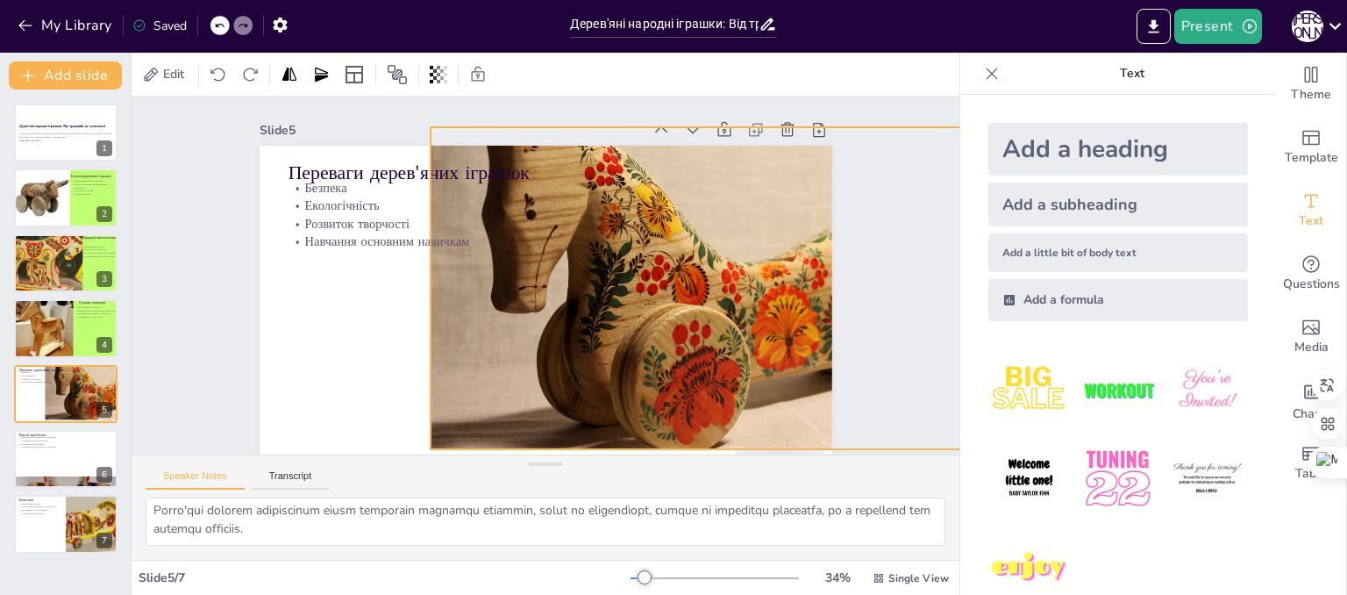
drag, startPoint x: 523, startPoint y: 289, endPoint x: 694, endPoint y: 271, distance: 172.0
click at [694, 271] on div at bounding box center [409, 380] width 681 height 667
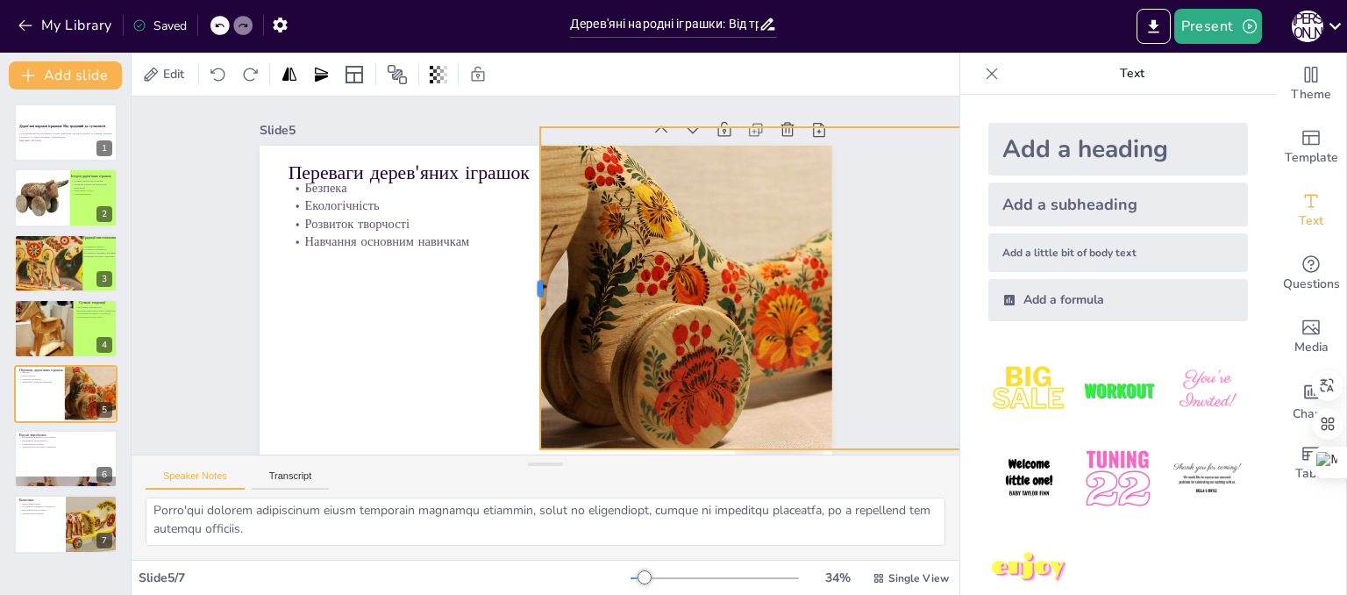
drag, startPoint x: 415, startPoint y: 284, endPoint x: 524, endPoint y: 290, distance: 109.8
click at [524, 290] on div at bounding box center [530, 283] width 113 height 310
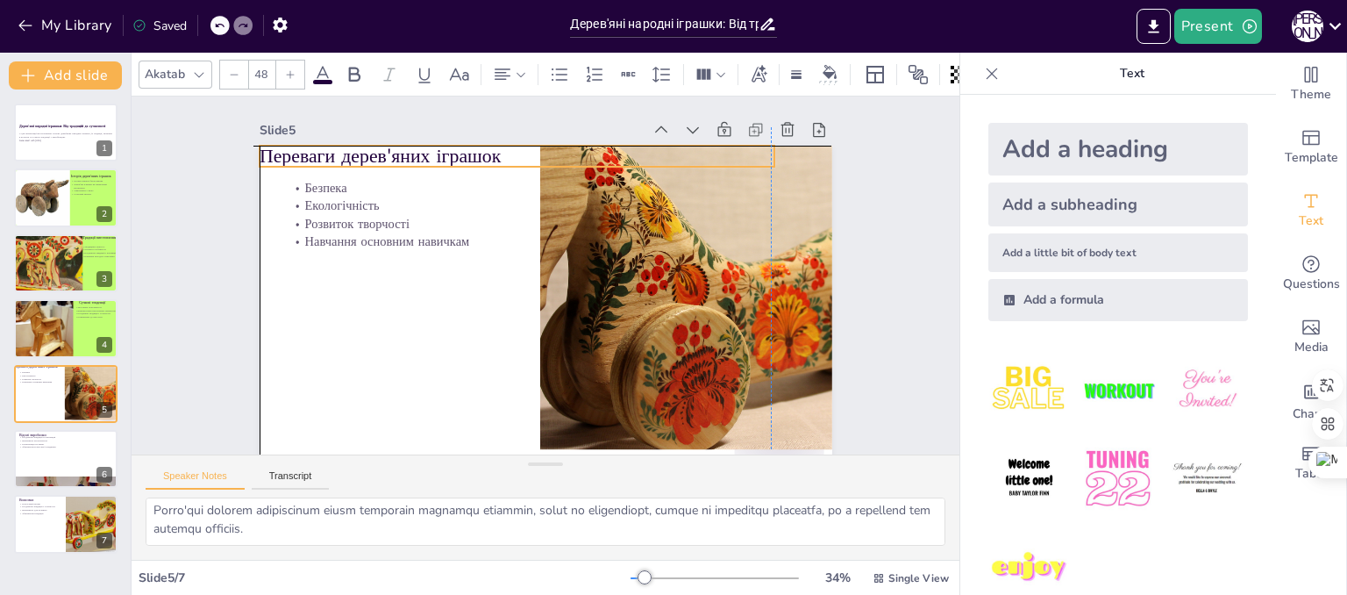
drag, startPoint x: 440, startPoint y: 176, endPoint x: 406, endPoint y: 166, distance: 35.8
click at [406, 166] on p "Переваги дерев'яних іграшок" at bounding box center [543, 152] width 510 height 133
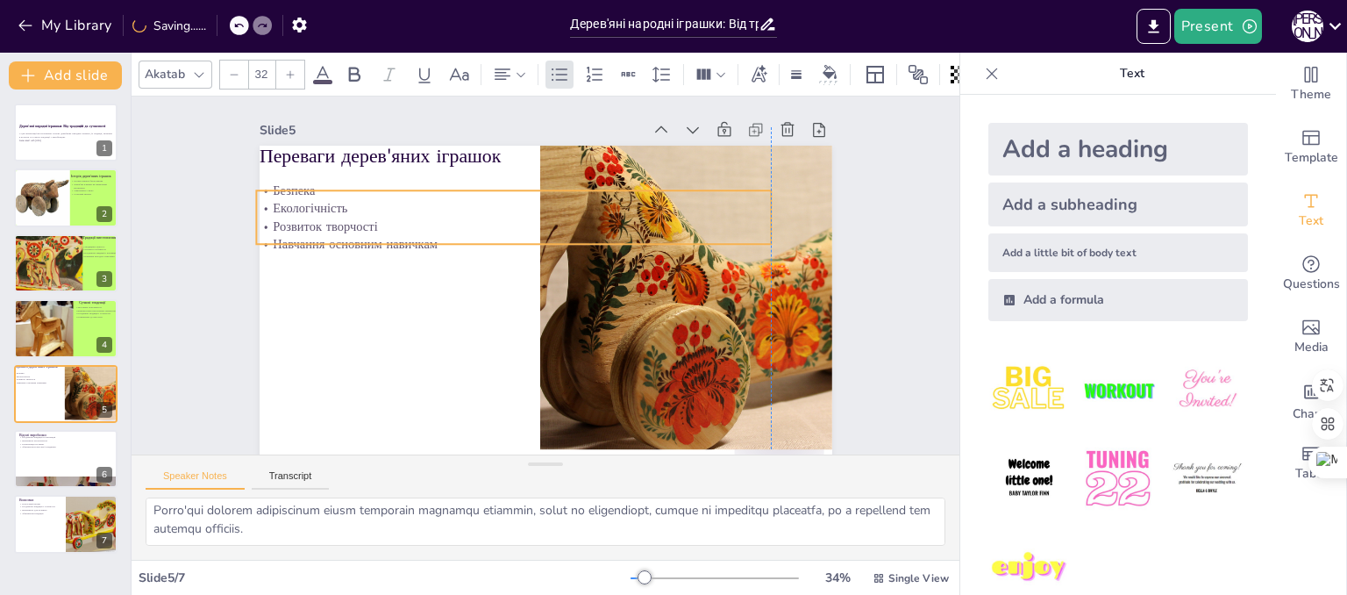
drag, startPoint x: 354, startPoint y: 215, endPoint x: 316, endPoint y: 217, distance: 38.7
click at [316, 217] on p "Розвиток творчості" at bounding box center [525, 221] width 508 height 125
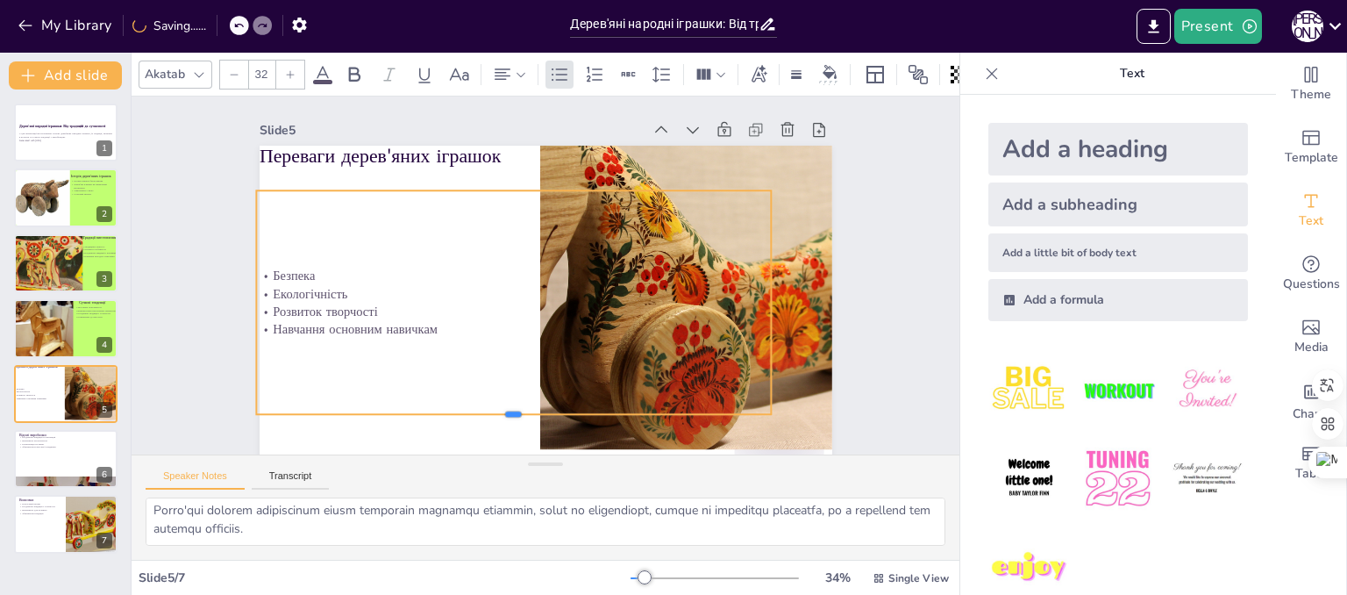
drag, startPoint x: 320, startPoint y: 248, endPoint x: 299, endPoint y: 418, distance: 171.4
click at [299, 418] on div at bounding box center [484, 411] width 507 height 121
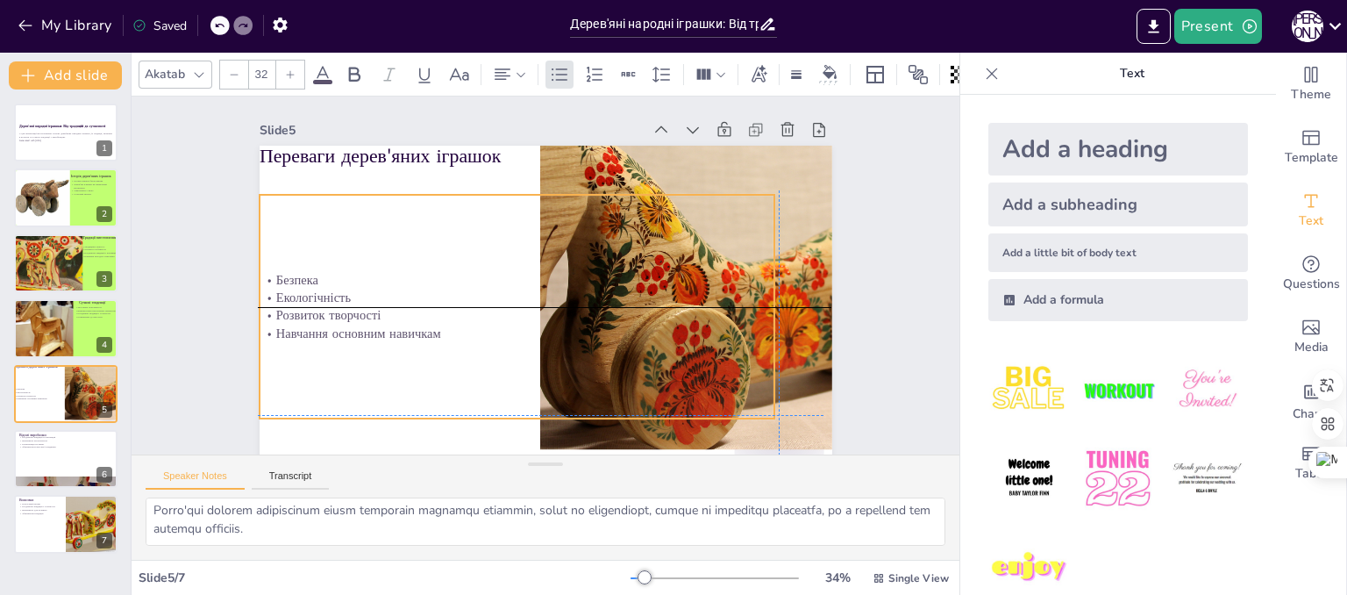
click at [603, 298] on p "Екологічність" at bounding box center [515, 254] width 176 height 495
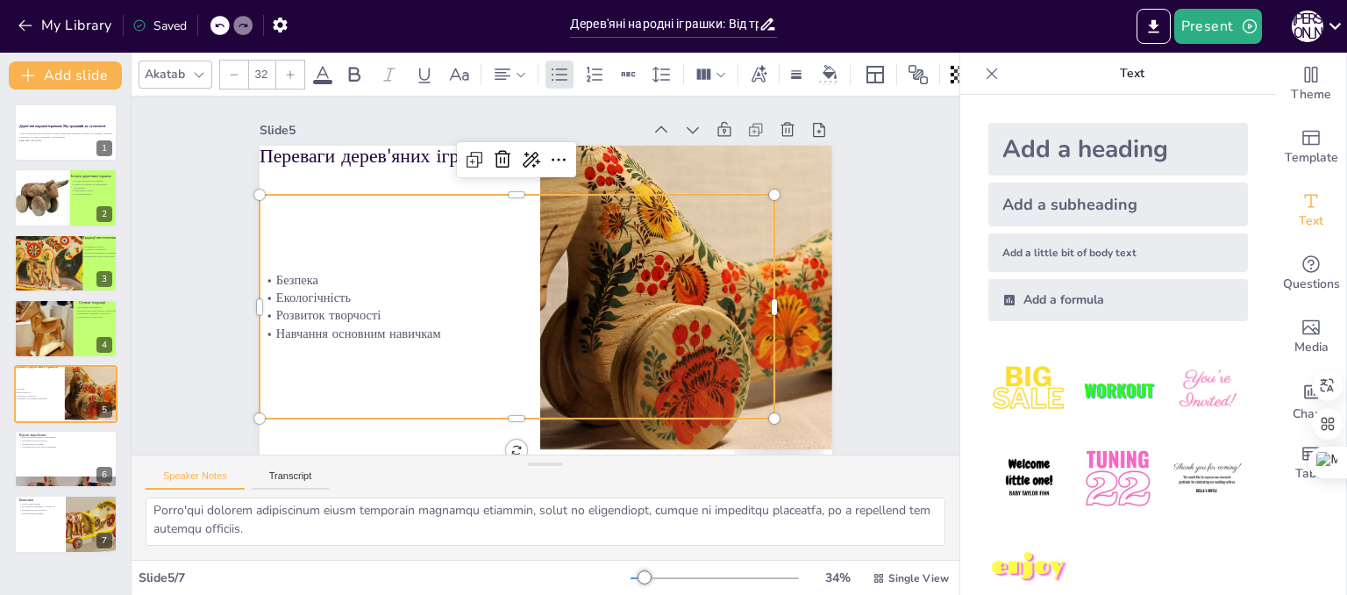
click at [481, 302] on p "Екологічність" at bounding box center [513, 291] width 508 height 125
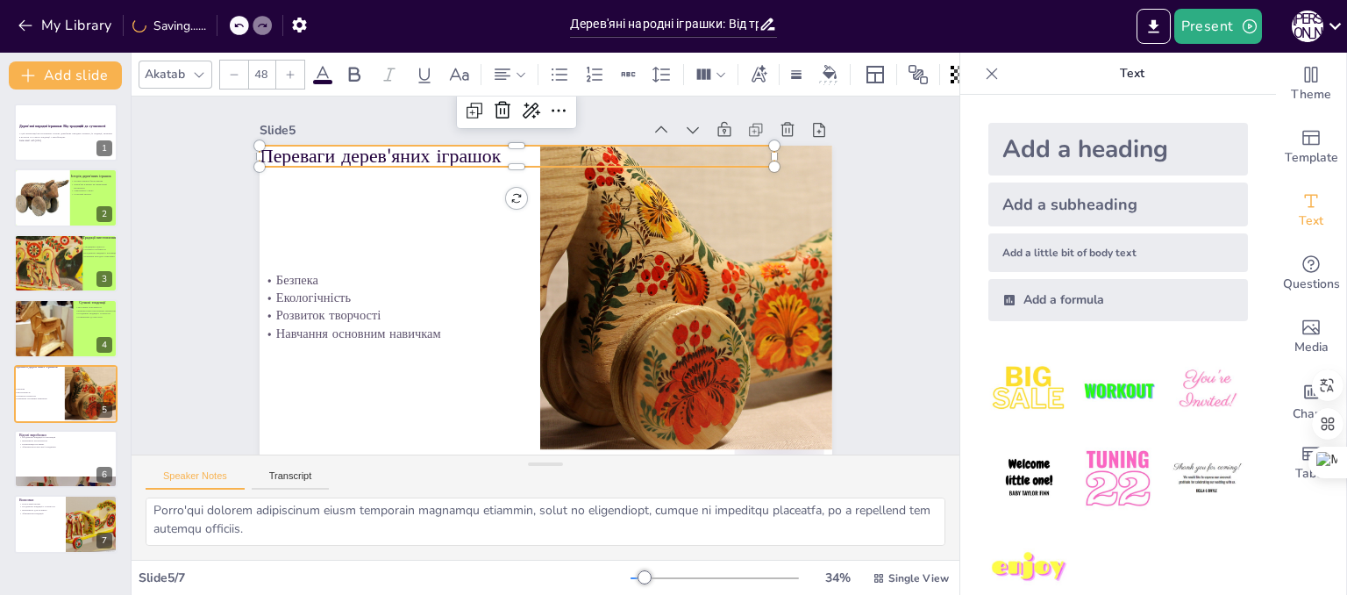
click at [417, 165] on p "Переваги дерев'яних іграшок" at bounding box center [529, 154] width 515 height 81
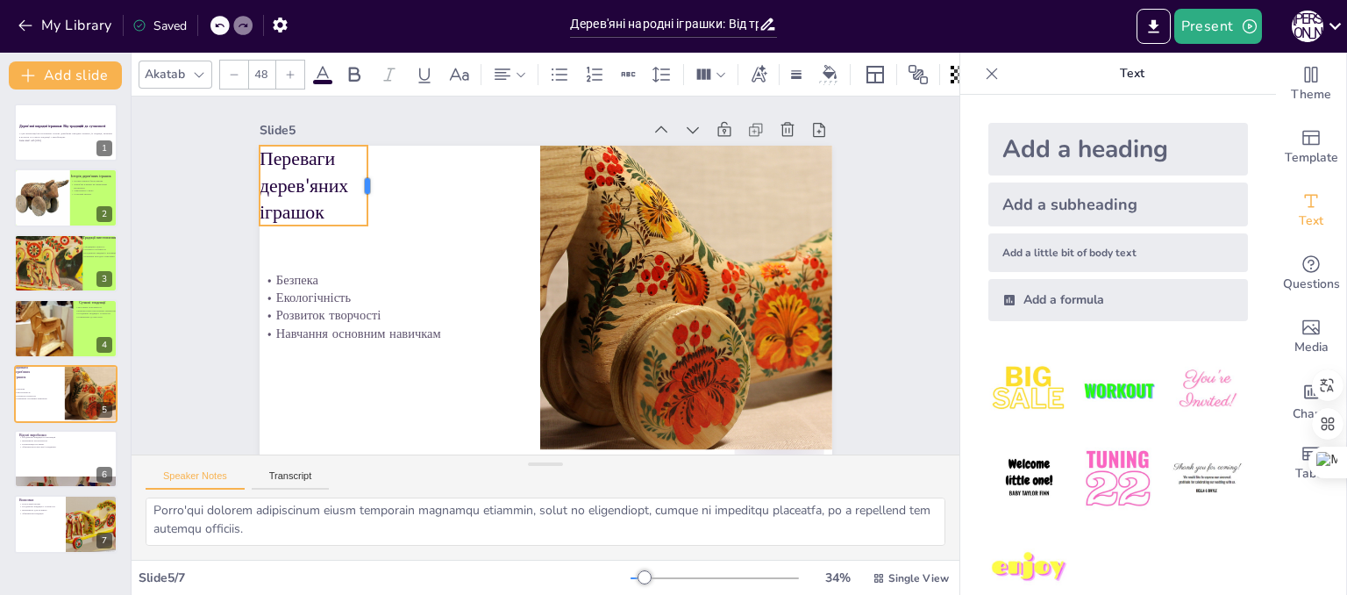
drag, startPoint x: 765, startPoint y: 156, endPoint x: 358, endPoint y: 189, distance: 408.3
click at [381, 189] on div at bounding box center [396, 152] width 31 height 82
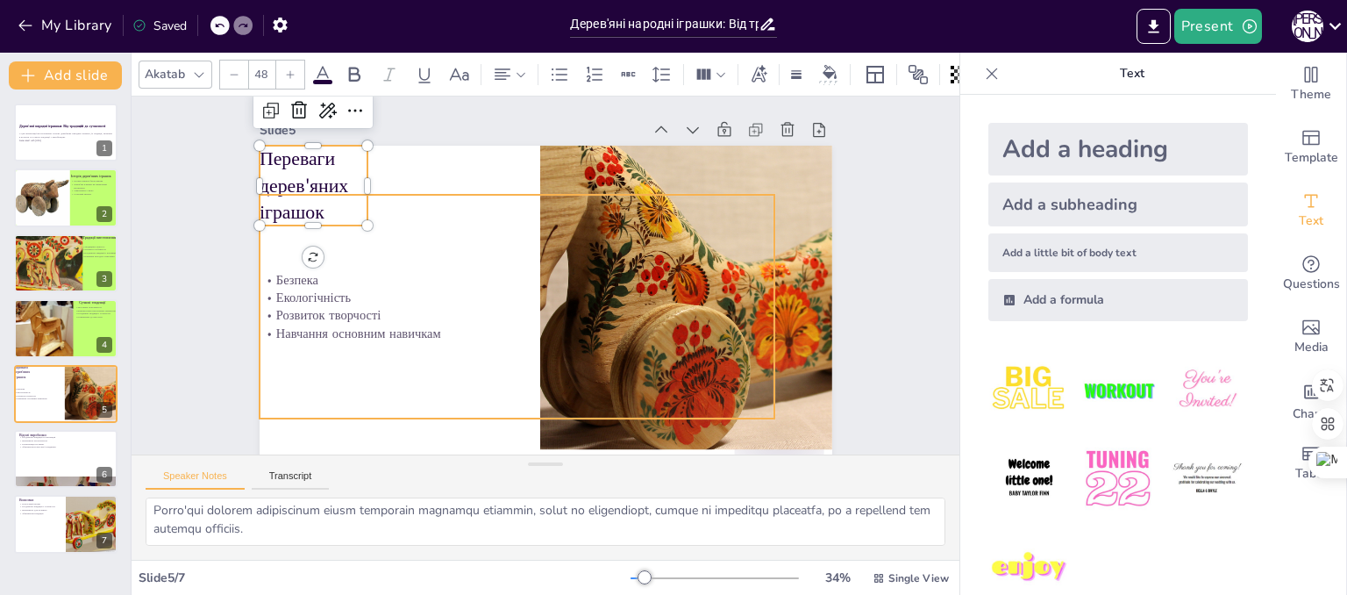
type input "32"
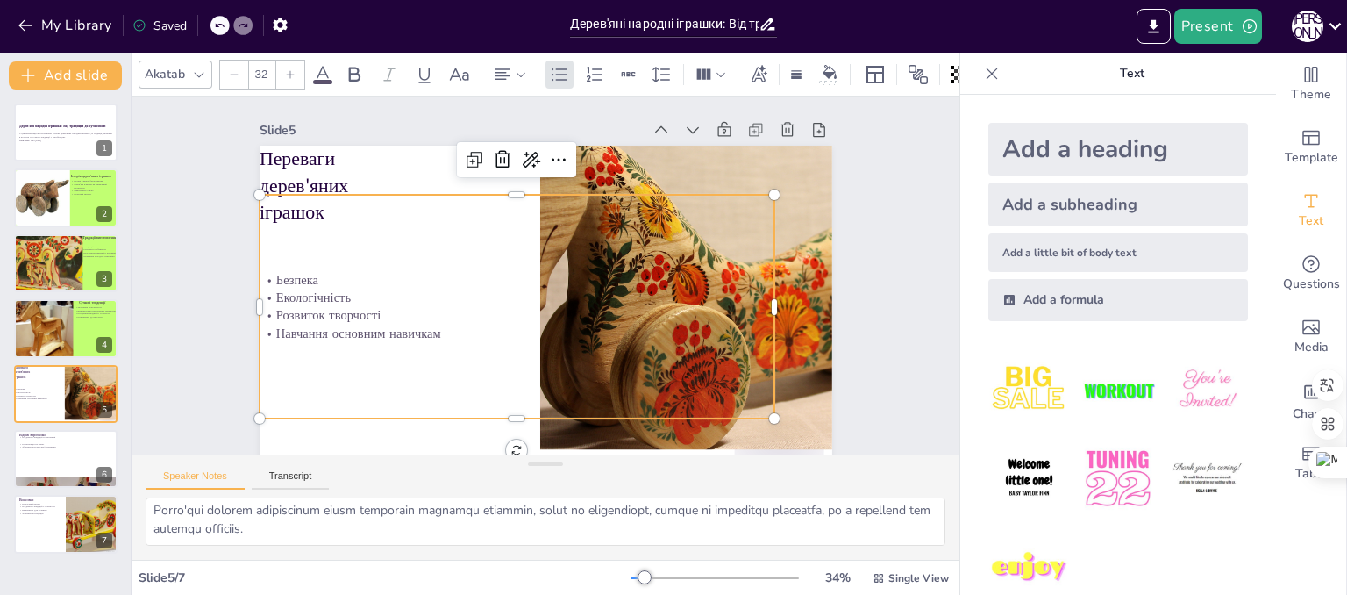
click at [377, 328] on p "Навчання основним навичкам" at bounding box center [485, 299] width 395 height 358
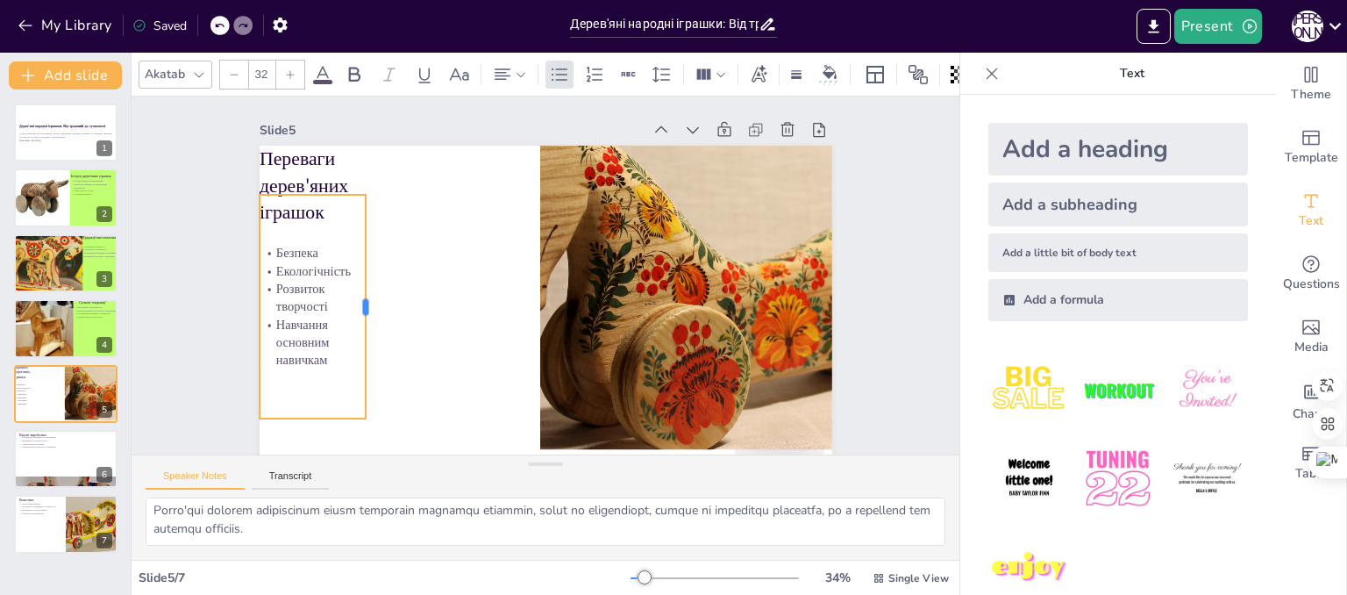
drag, startPoint x: 761, startPoint y: 303, endPoint x: 353, endPoint y: 329, distance: 409.5
click at [353, 317] on div at bounding box center [380, 216] width 124 height 201
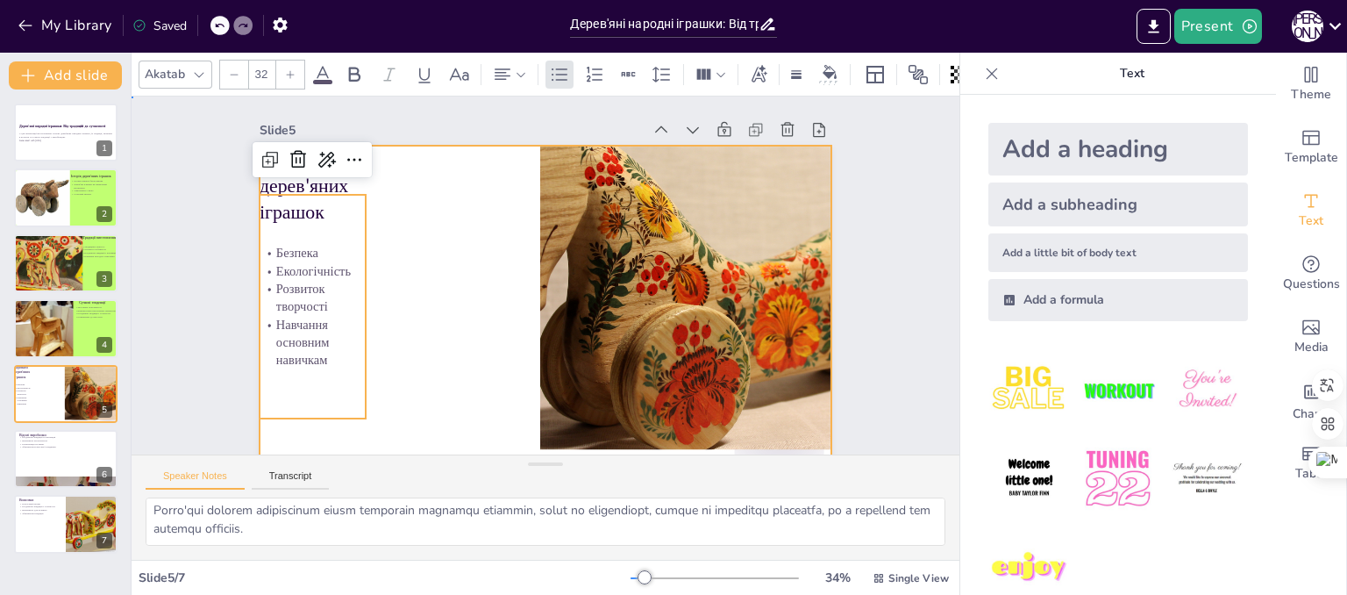
click at [491, 338] on div at bounding box center [538, 306] width 627 height 434
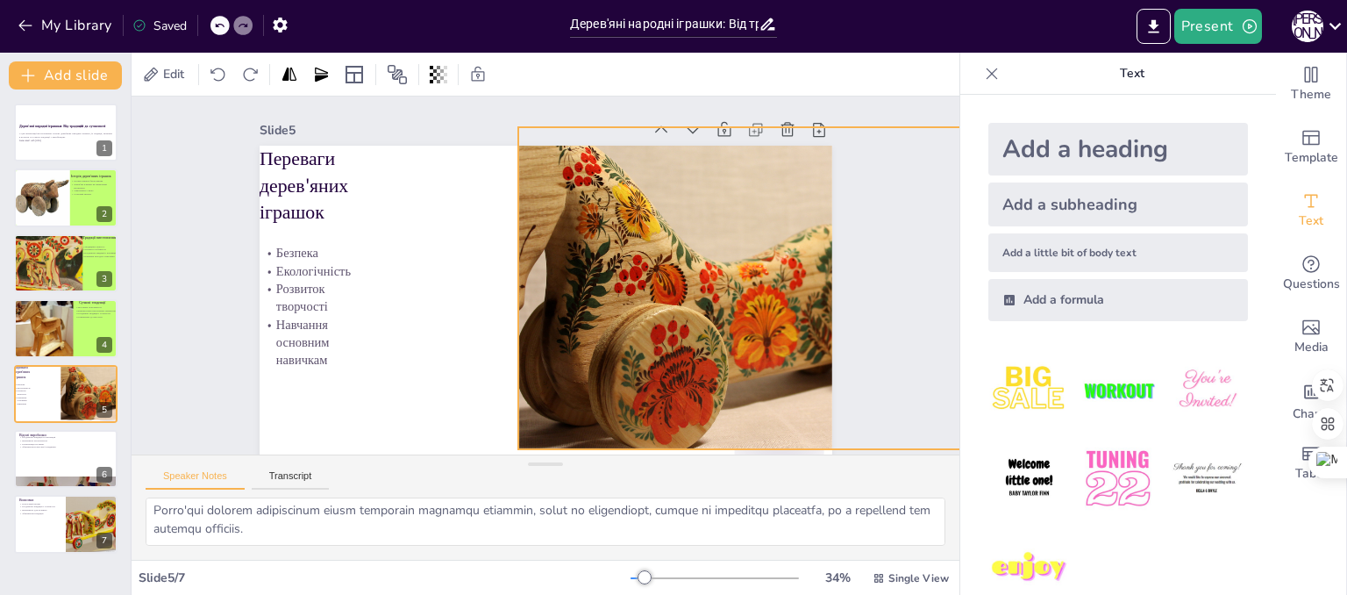
drag, startPoint x: 564, startPoint y: 296, endPoint x: 532, endPoint y: 298, distance: 31.6
click at [532, 298] on div at bounding box center [693, 303] width 610 height 439
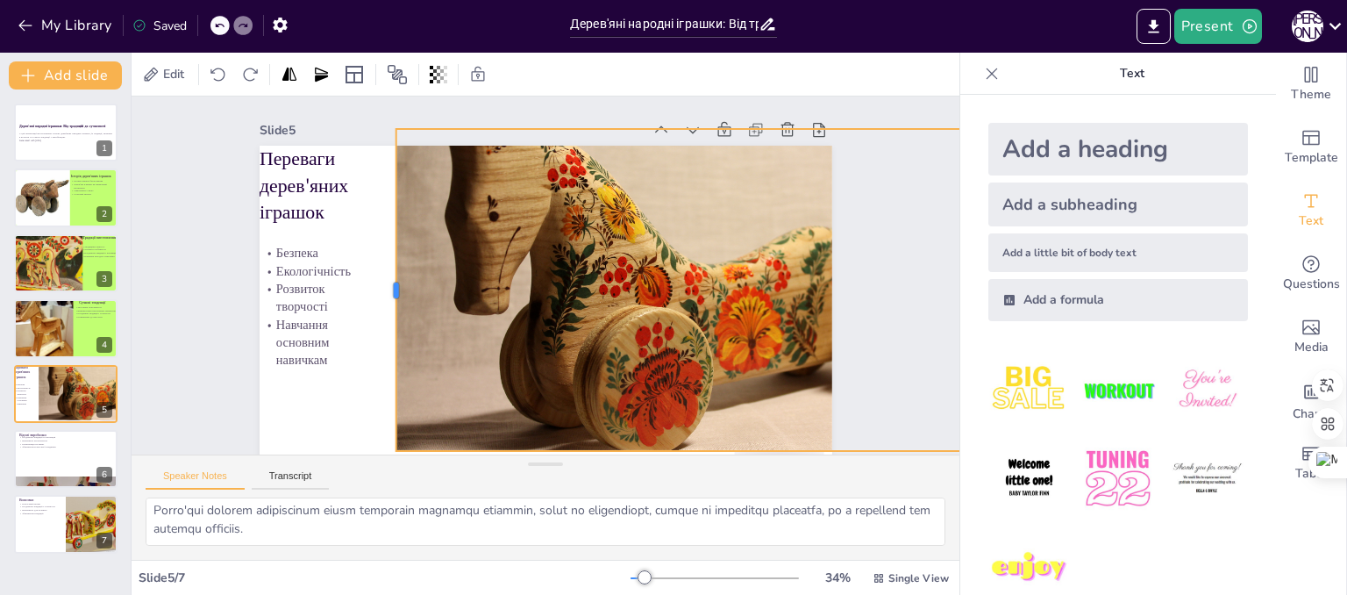
drag, startPoint x: 488, startPoint y: 293, endPoint x: 381, endPoint y: 303, distance: 107.4
click at [381, 303] on div at bounding box center [392, 241] width 113 height 310
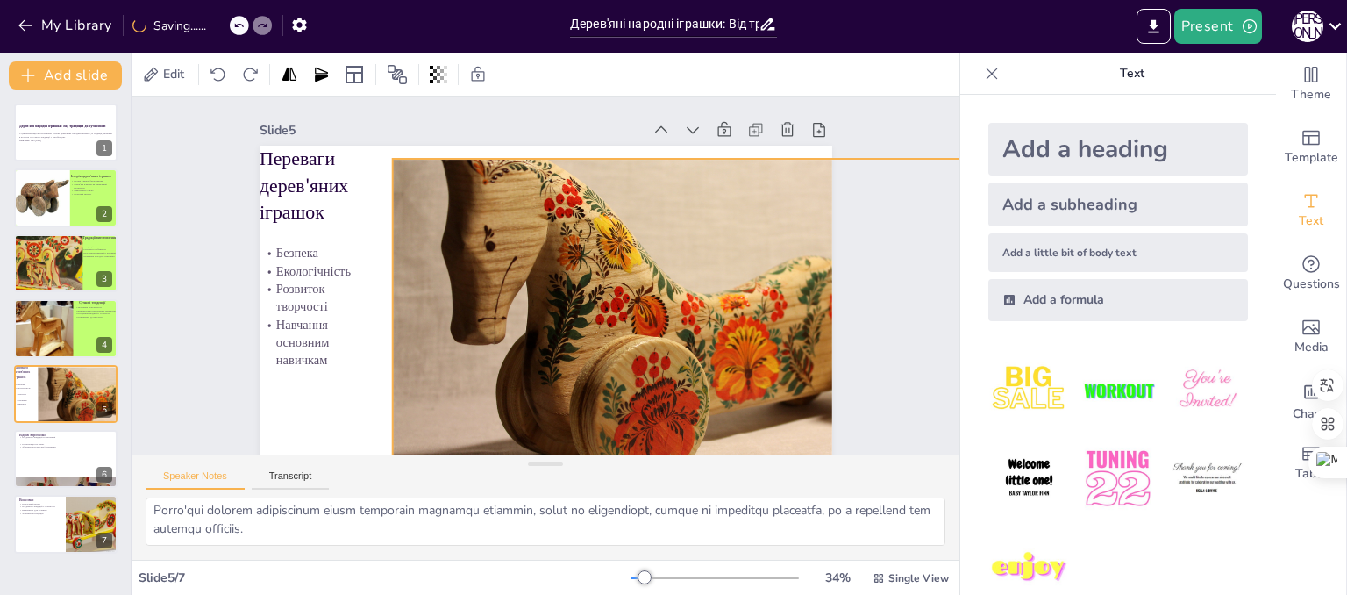
drag, startPoint x: 574, startPoint y: 299, endPoint x: 571, endPoint y: 329, distance: 30.0
click at [571, 329] on div at bounding box center [663, 346] width 639 height 492
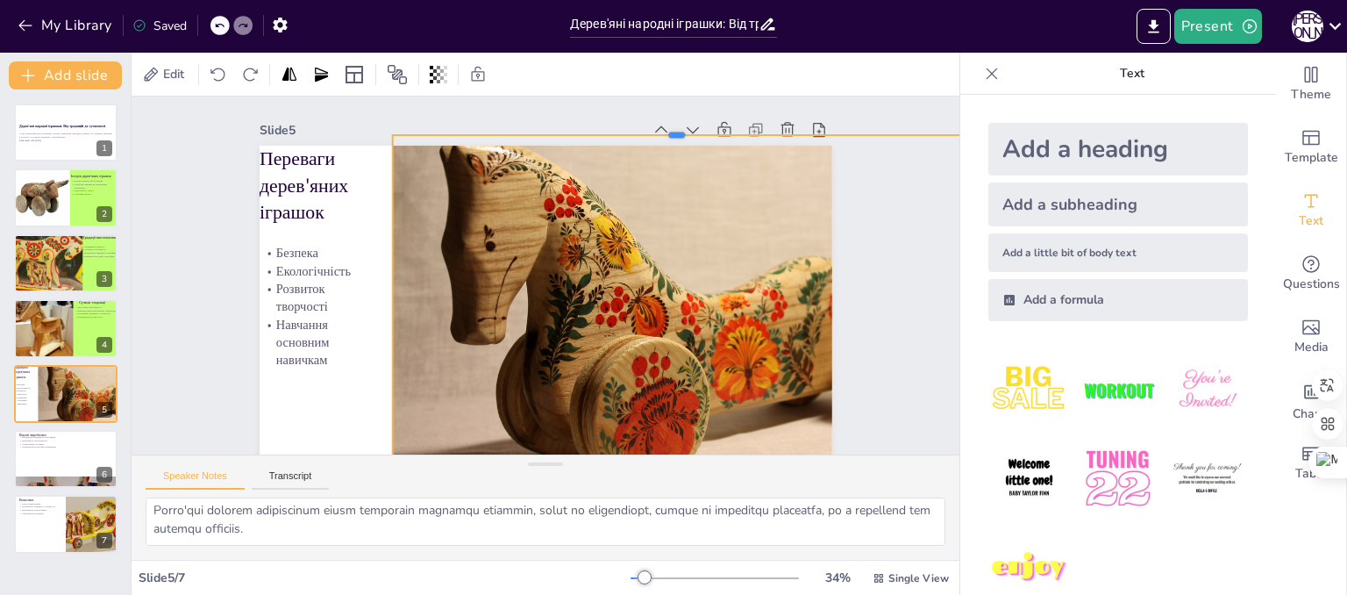
drag, startPoint x: 663, startPoint y: 158, endPoint x: 663, endPoint y: 134, distance: 23.7
click at [663, 134] on div at bounding box center [704, 158] width 560 height 132
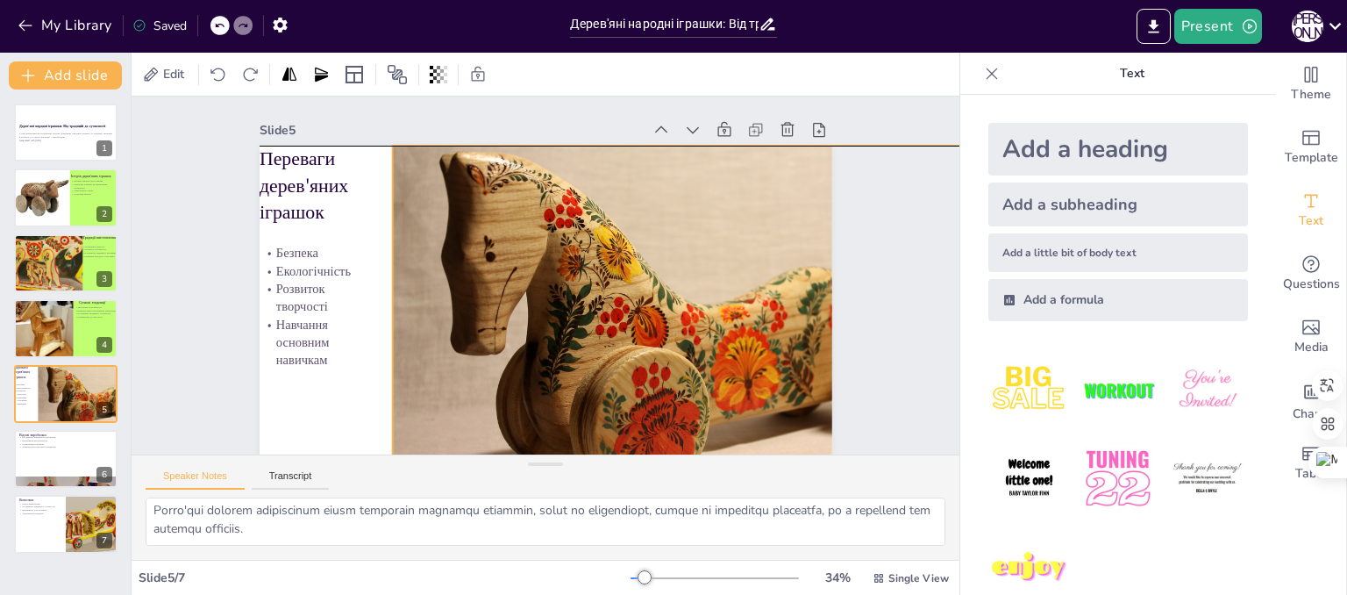
drag, startPoint x: 652, startPoint y: 218, endPoint x: 652, endPoint y: 235, distance: 16.7
click at [652, 235] on div at bounding box center [661, 356] width 639 height 492
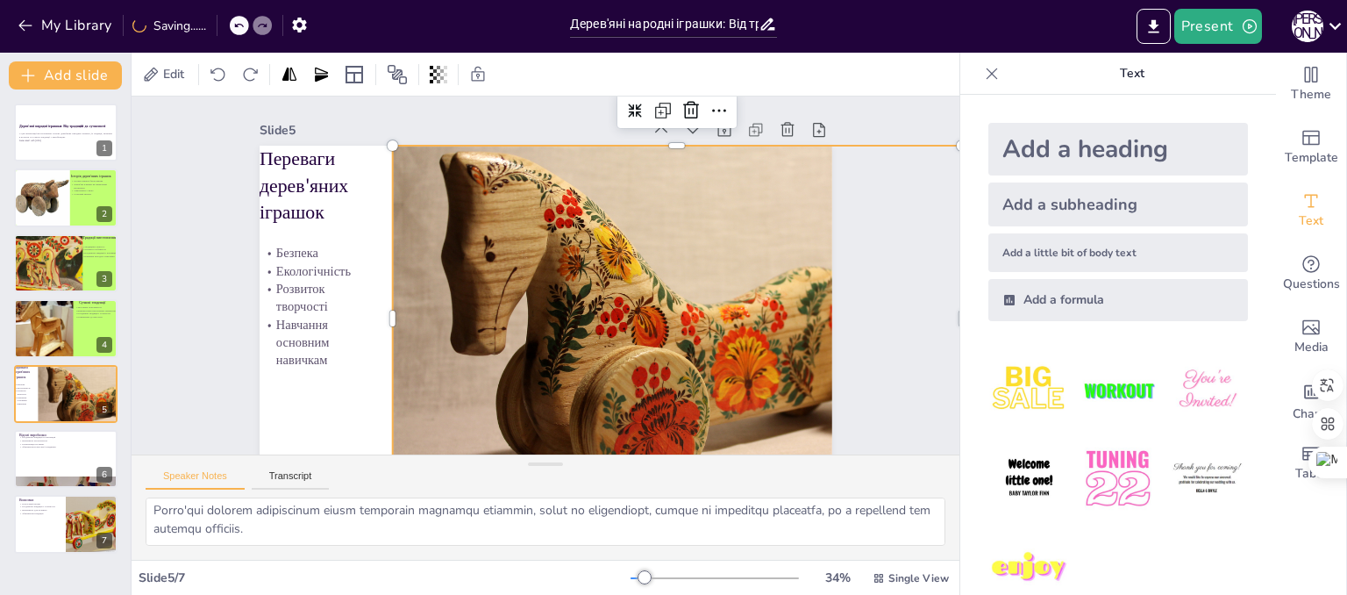
click at [428, 282] on div at bounding box center [631, 388] width 687 height 617
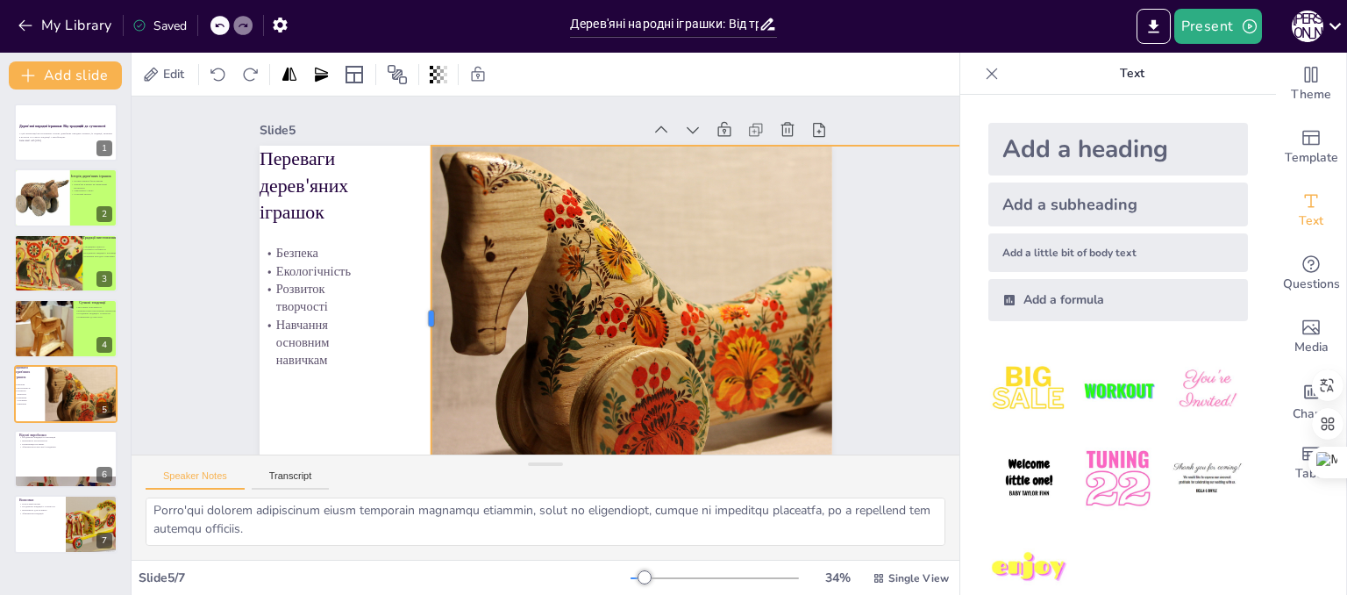
drag, startPoint x: 375, startPoint y: 319, endPoint x: 414, endPoint y: 321, distance: 38.6
click at [414, 321] on div at bounding box center [418, 251] width 185 height 306
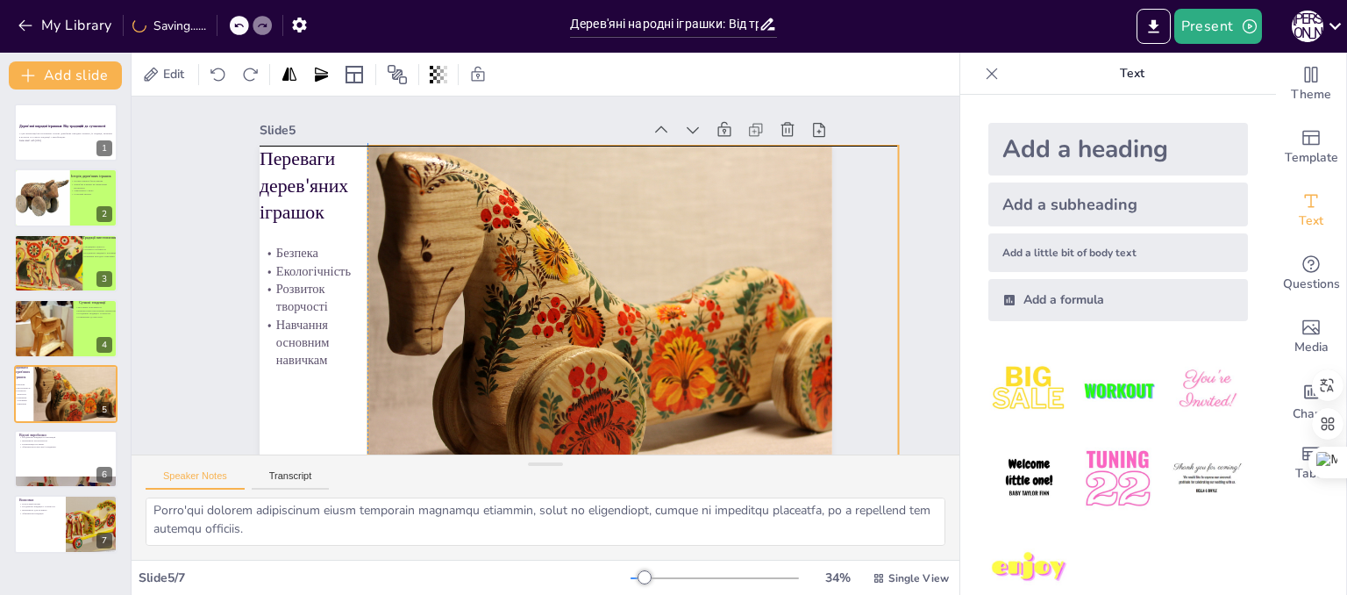
drag, startPoint x: 492, startPoint y: 316, endPoint x: 427, endPoint y: 313, distance: 65.0
click at [427, 313] on div at bounding box center [592, 347] width 662 height 539
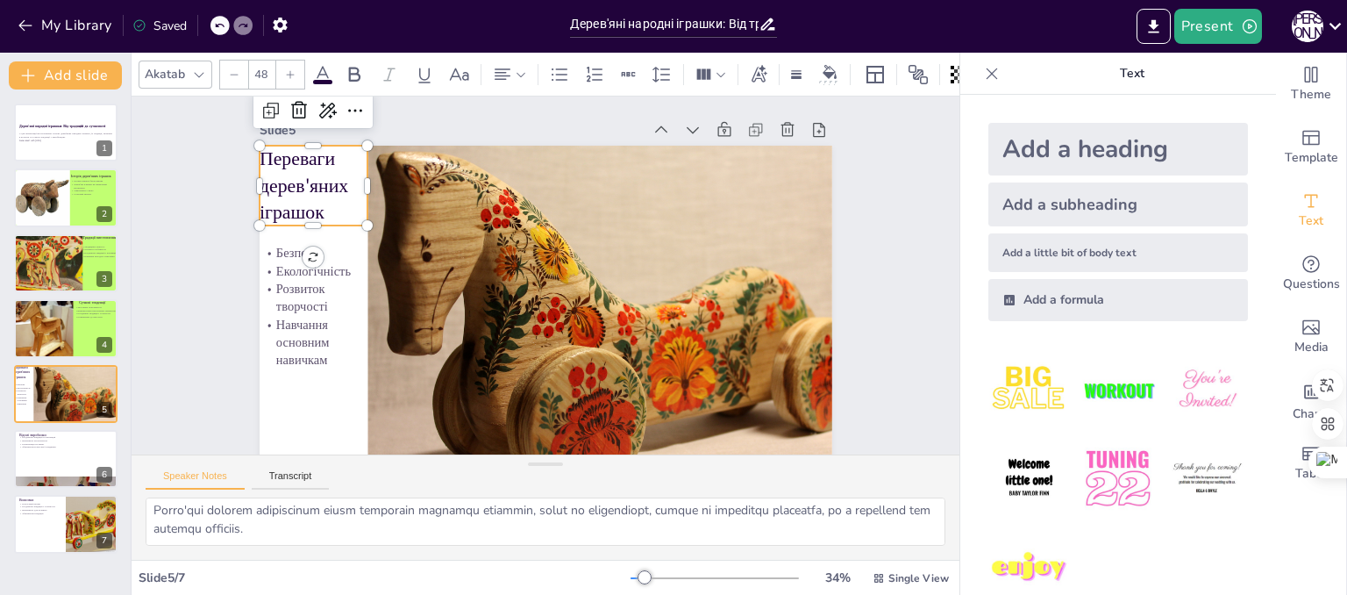
click at [702, 176] on p "Переваги дерев'яних іграшок" at bounding box center [768, 163] width 132 height 134
drag, startPoint x: 299, startPoint y: 176, endPoint x: 310, endPoint y: 177, distance: 10.6
click at [352, 138] on p "Переваги дерев'яних іграшок" at bounding box center [419, 73] width 135 height 129
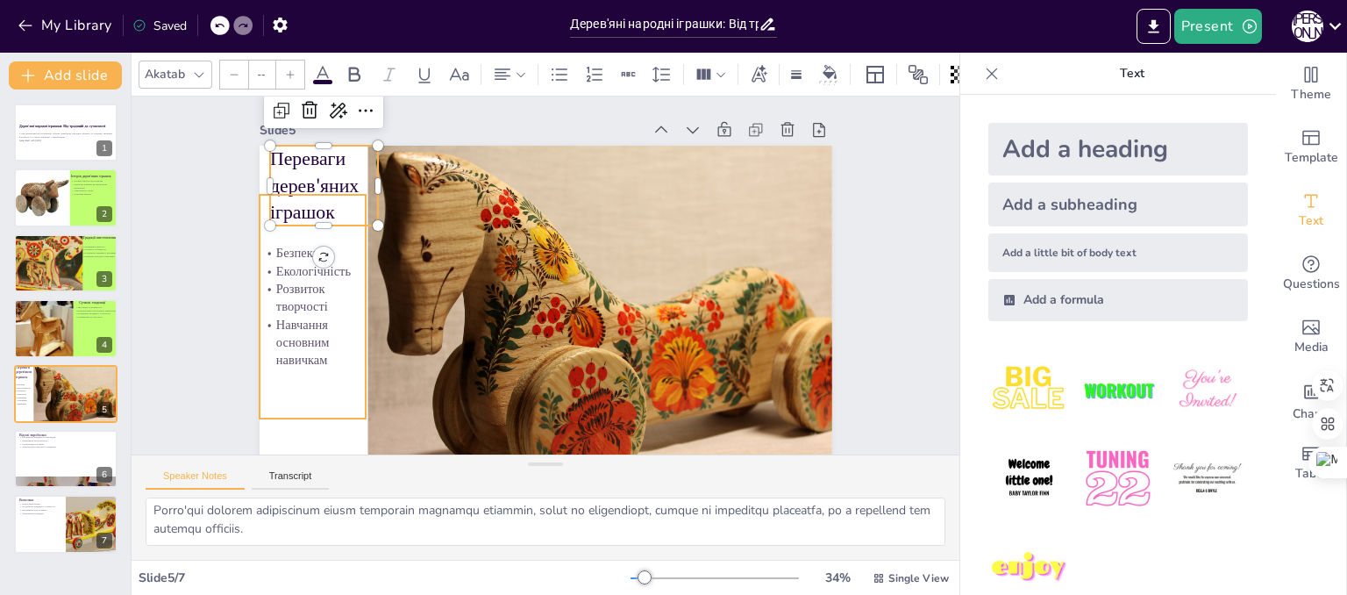
type input "32"
click at [289, 246] on p "Навчання основним навичкам" at bounding box center [318, 192] width 118 height 106
click at [356, 300] on div at bounding box center [382, 217] width 124 height 201
click at [172, 371] on div "Slide 1 Дерев'яні народні іграшки: Від традицій до сучасності У цій презентації…" at bounding box center [544, 281] width 887 height 535
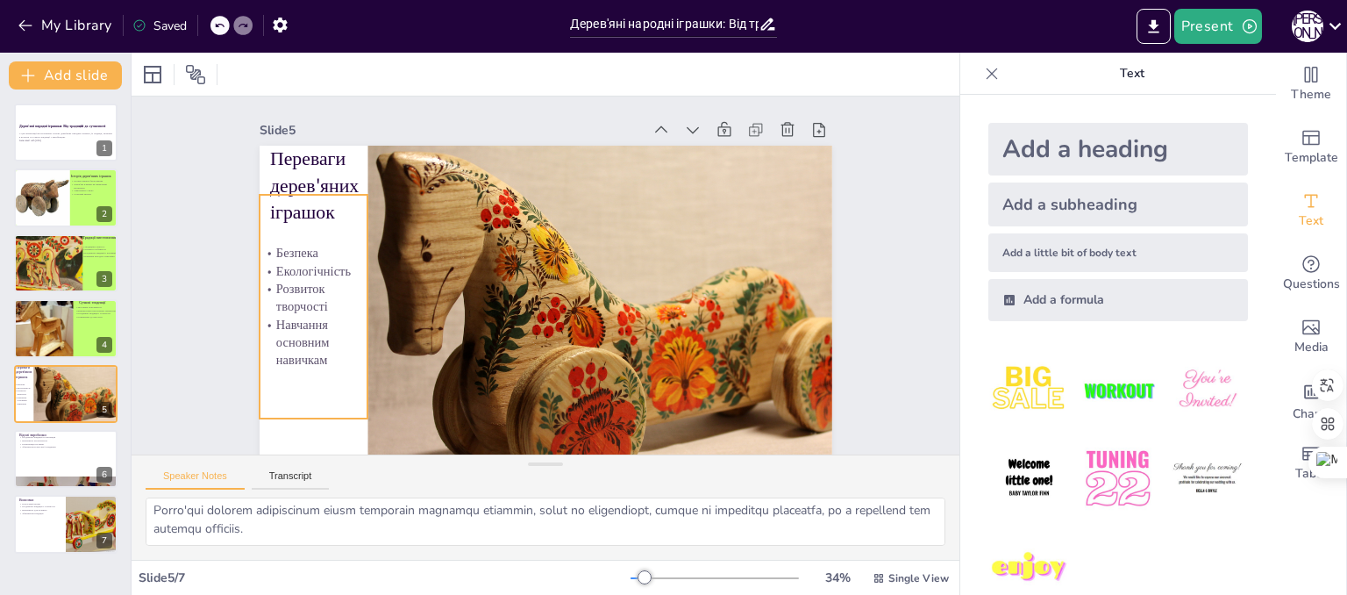
click at [281, 310] on div "Безпека Екологічність Розвиток творчості Навчання основним навичкам" at bounding box center [329, 186] width 206 height 248
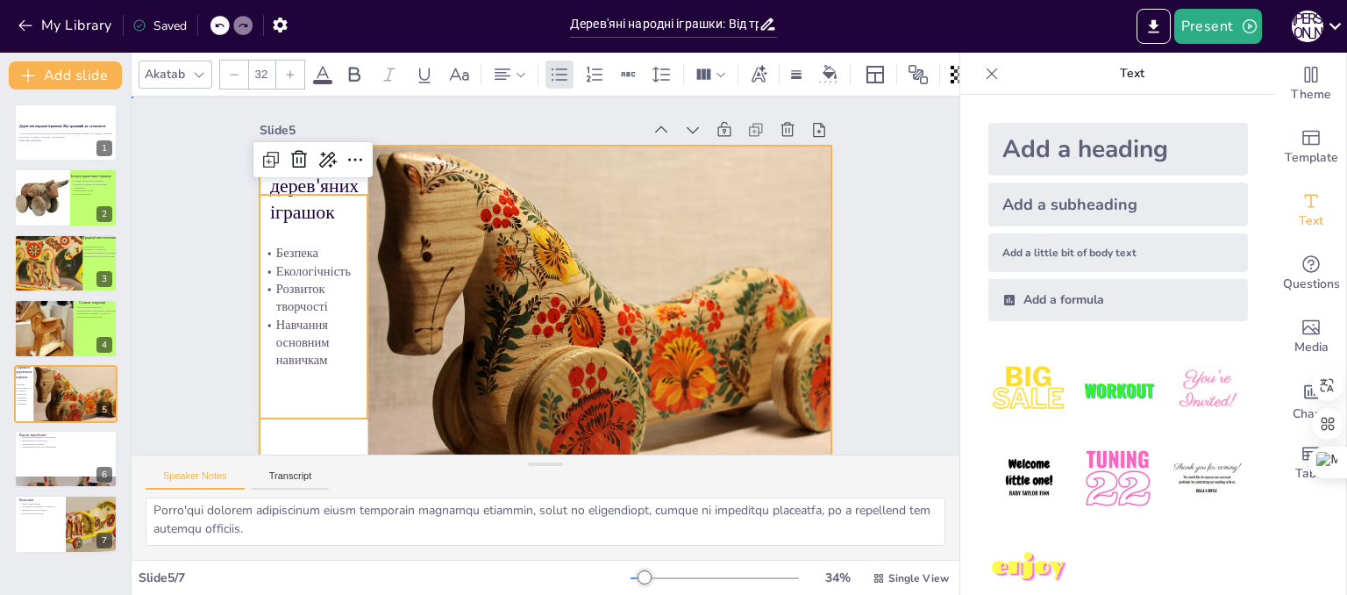
click at [317, 434] on div at bounding box center [536, 304] width 644 height 483
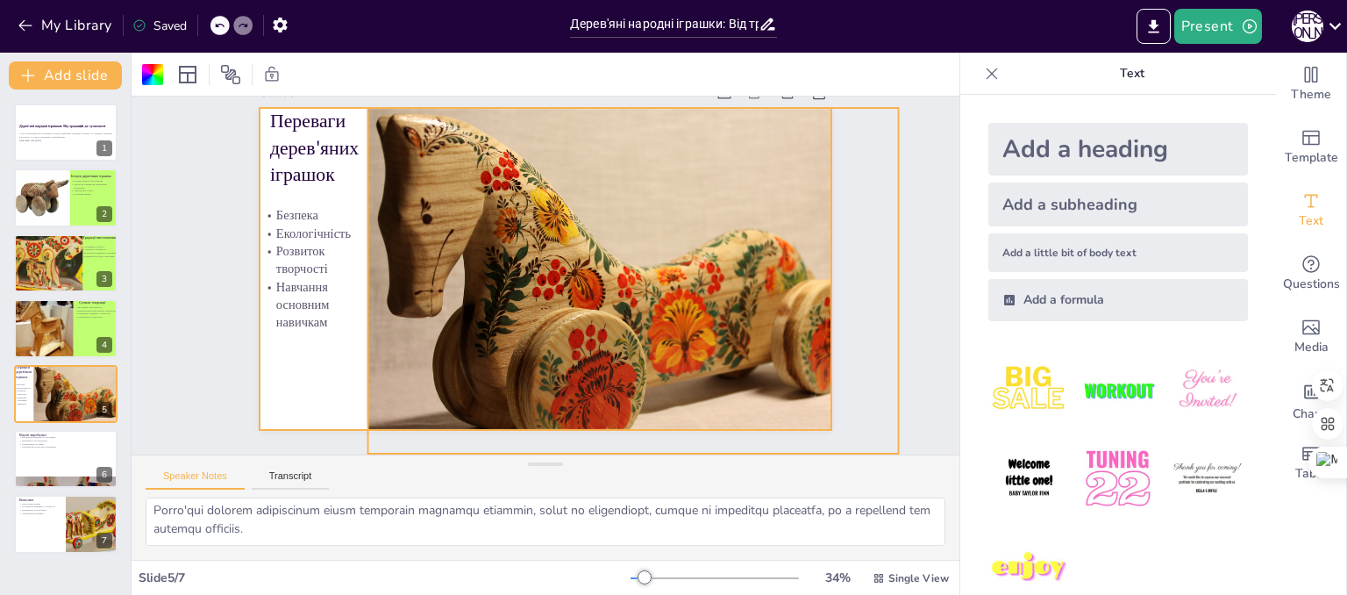
scroll to position [27, 0]
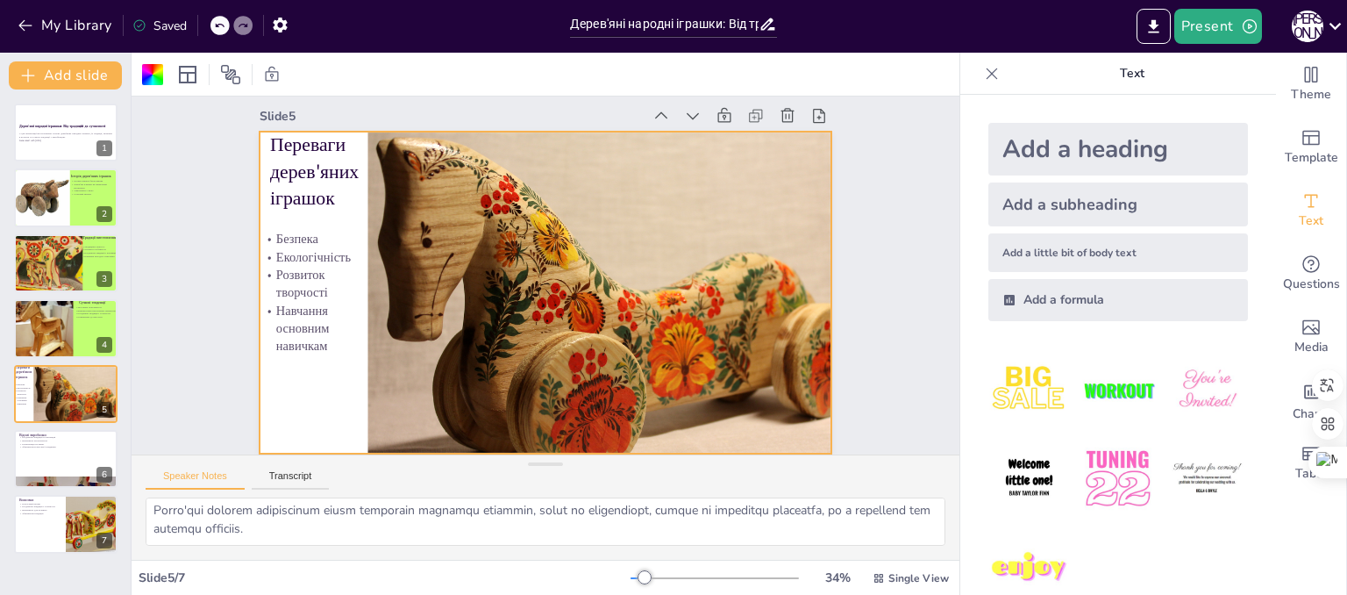
click at [305, 424] on div at bounding box center [542, 292] width 627 height 434
click at [151, 75] on div at bounding box center [152, 74] width 21 height 21
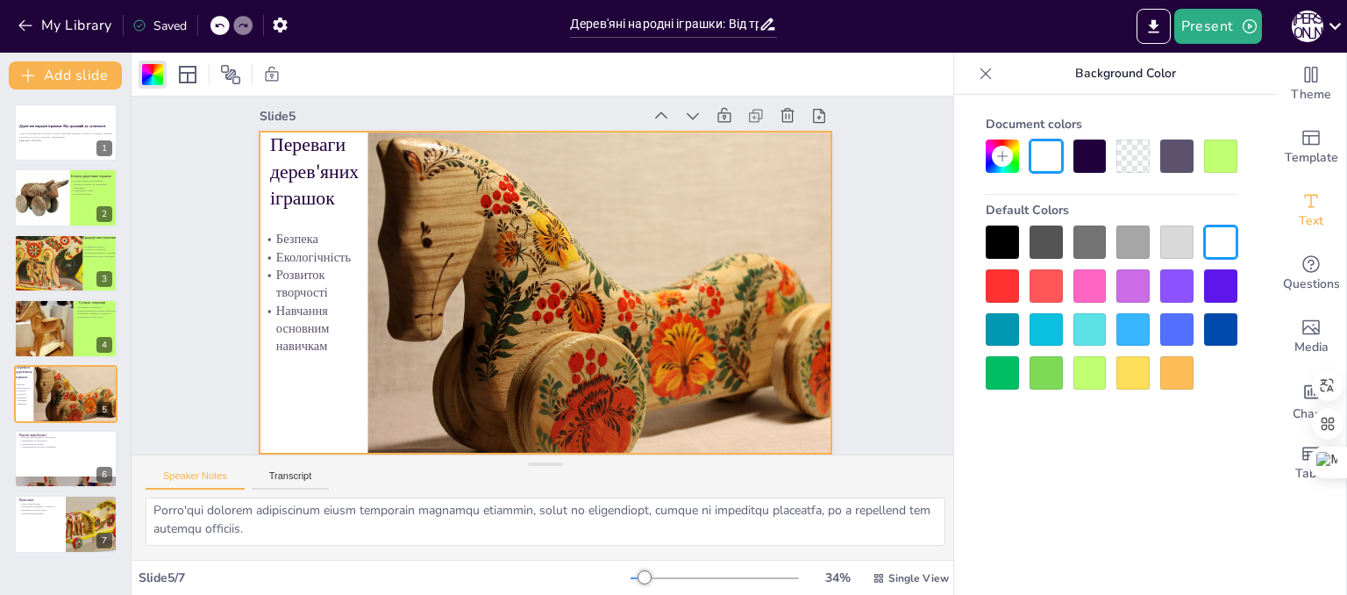
click at [1101, 376] on div at bounding box center [1089, 372] width 33 height 33
